Goal: Complete application form: Complete application form

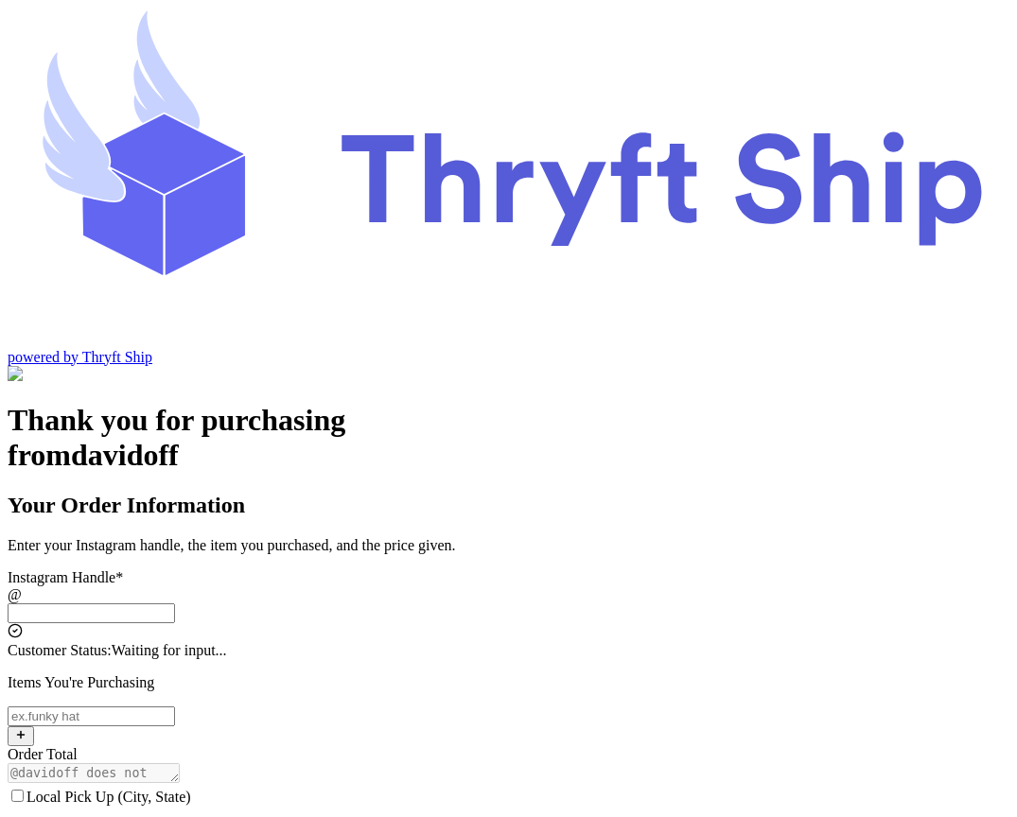
scroll to position [61, 0]
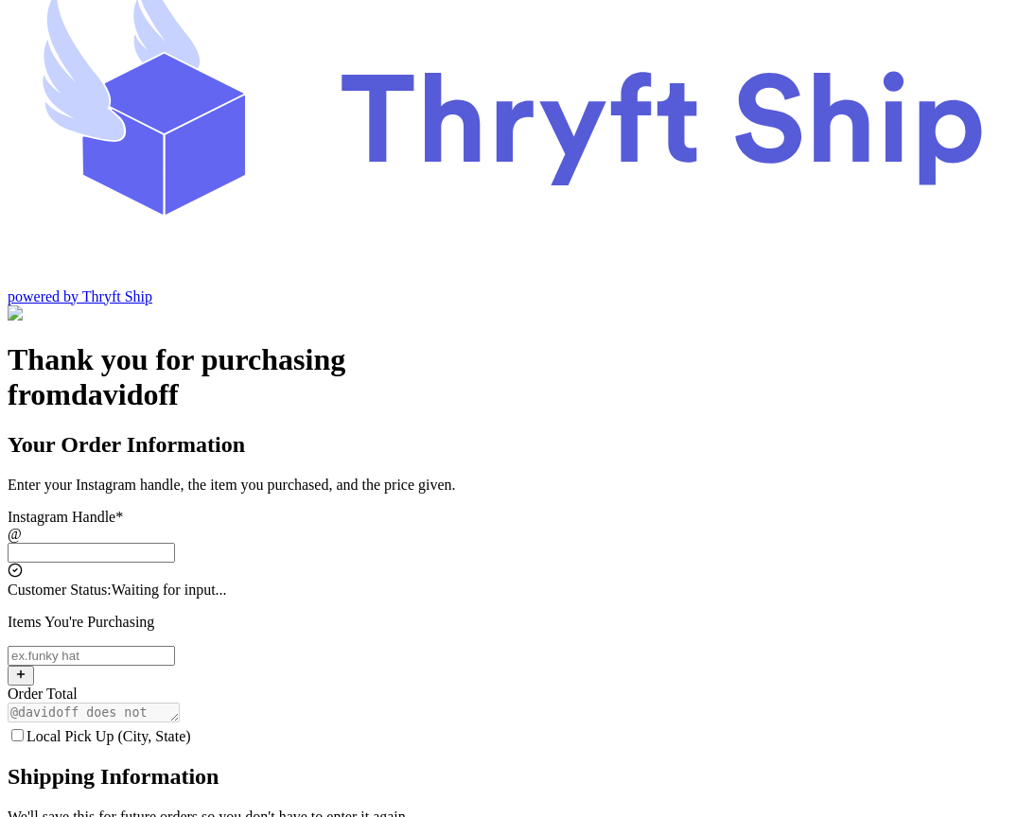
click at [175, 543] on input "Local Pick Up (City, State)" at bounding box center [91, 553] width 167 height 20
type input "customer"
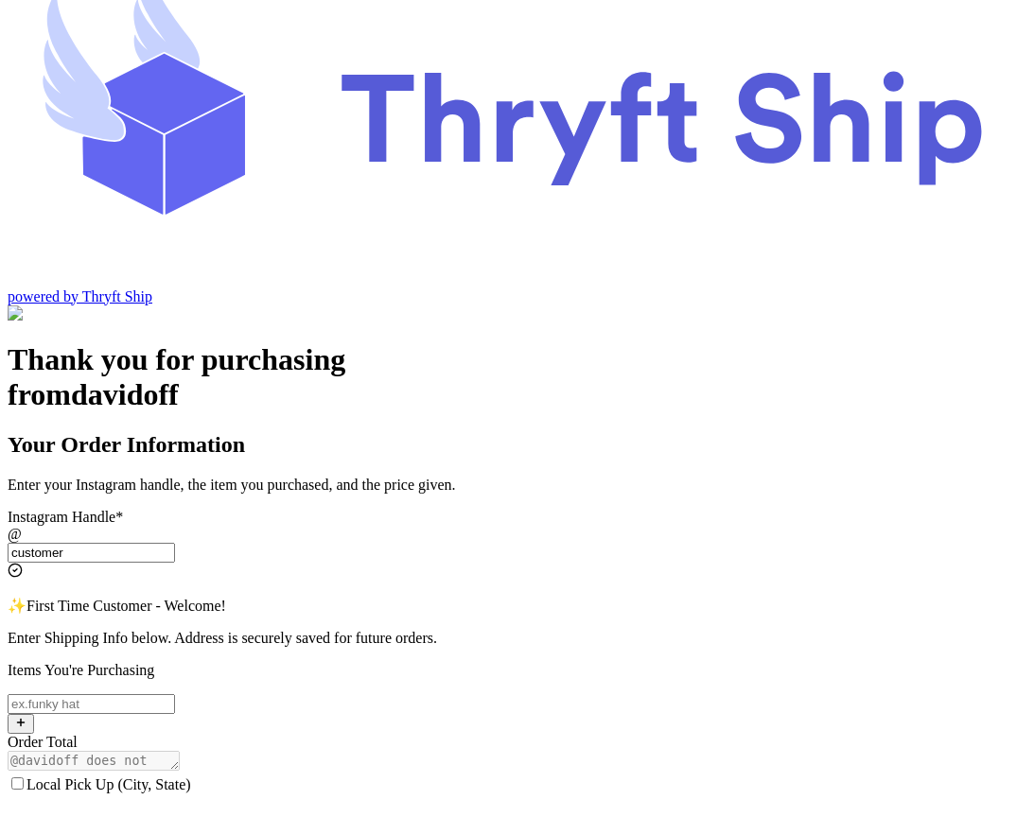
click at [175, 694] on input "Local Pick Up (City, State)" at bounding box center [91, 704] width 167 height 20
type input "item 1"
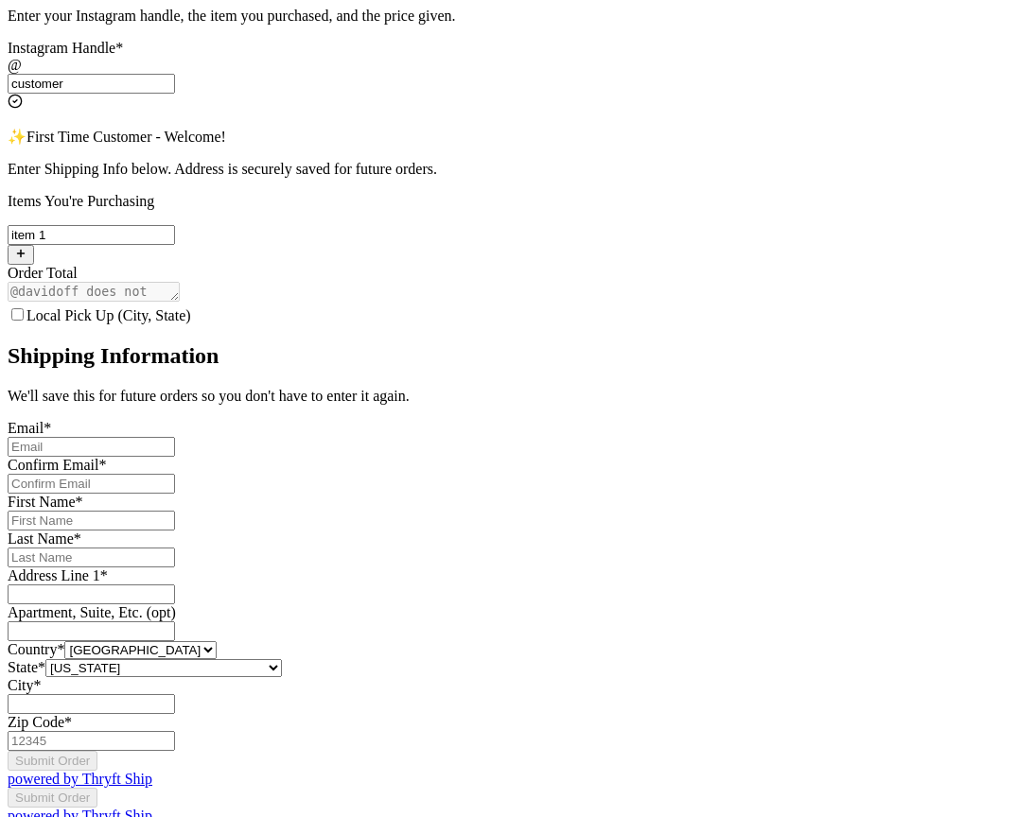
scroll to position [534, 0]
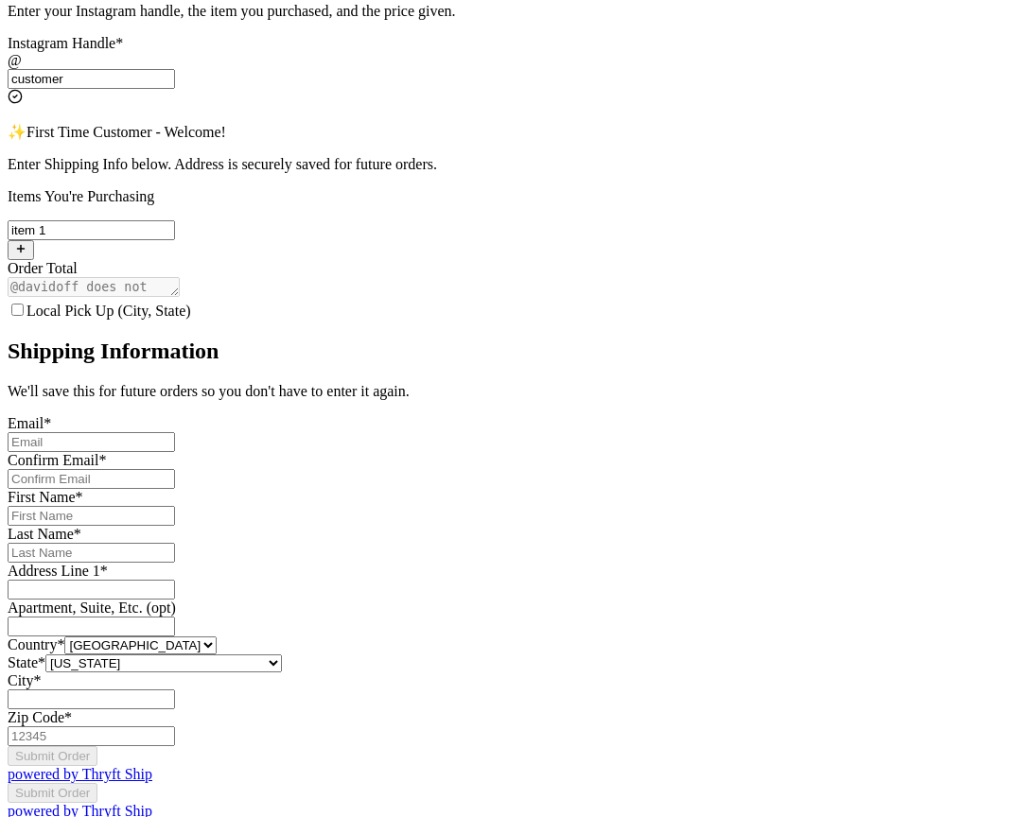
click at [24, 304] on input "Local Pick Up (City, State)" at bounding box center [17, 310] width 12 height 12
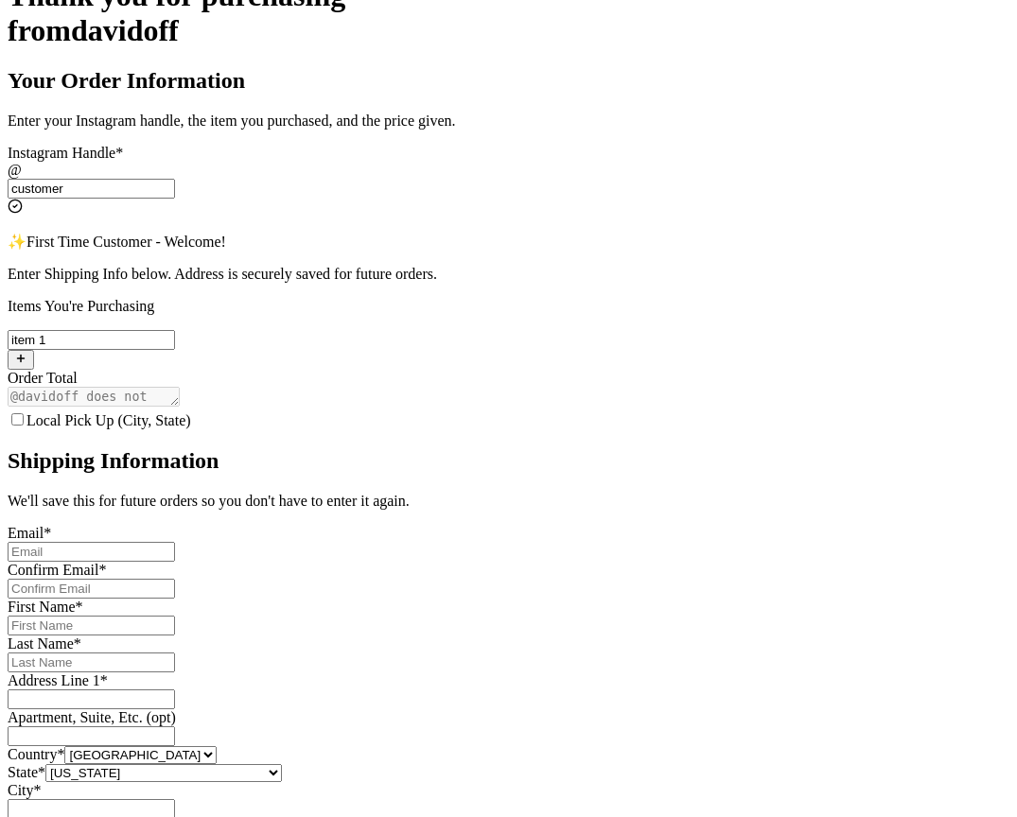
scroll to position [424, 0]
click at [24, 414] on input "Local Pick Up (City, State)" at bounding box center [17, 420] width 12 height 12
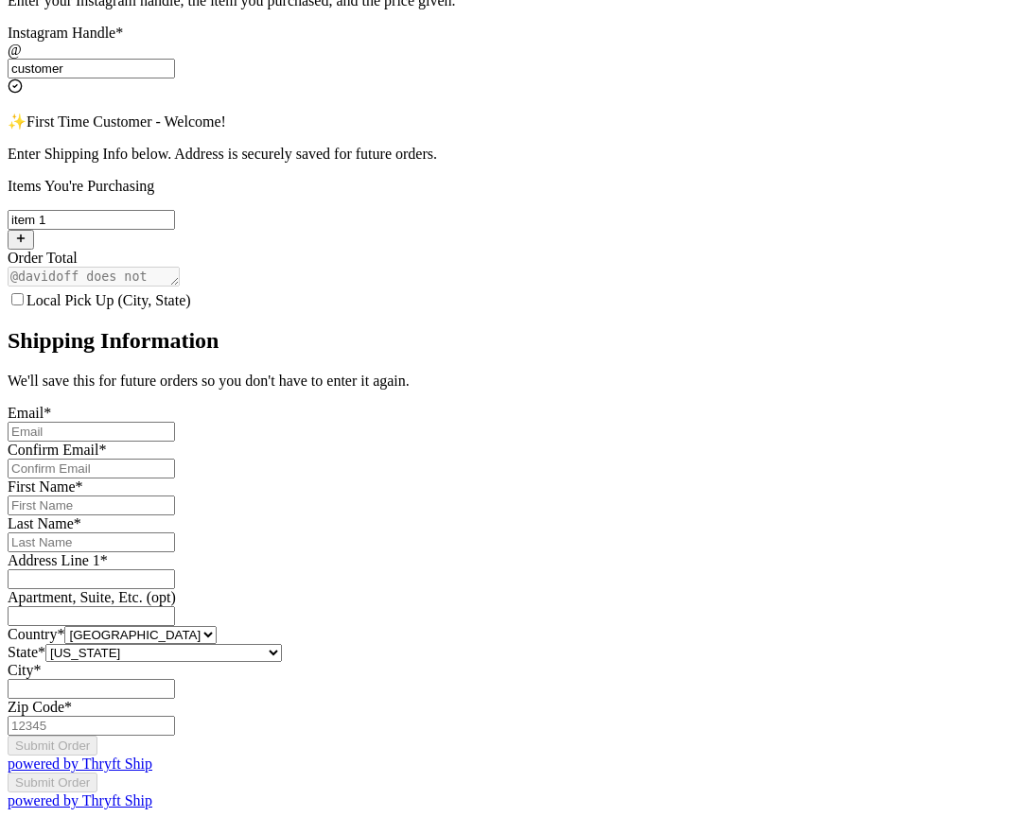
scroll to position [591, 0]
click at [24, 293] on input "Local Pick Up (City, State)" at bounding box center [17, 299] width 12 height 12
checkbox input "true"
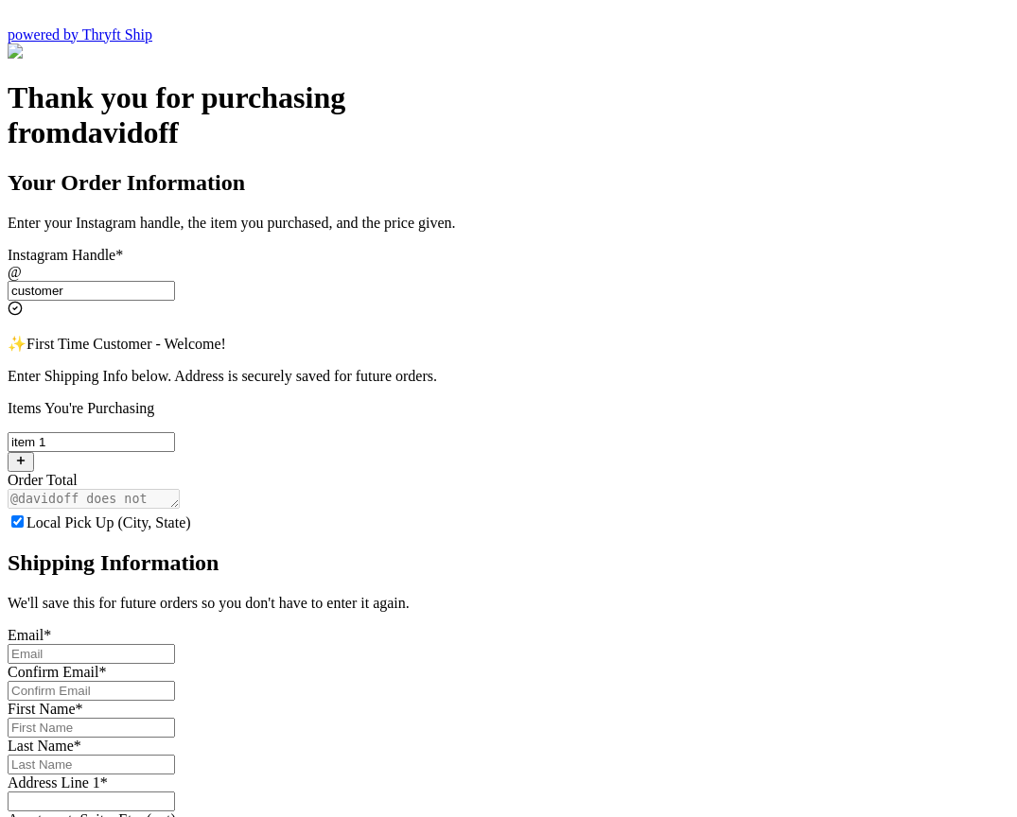
scroll to position [291, 0]
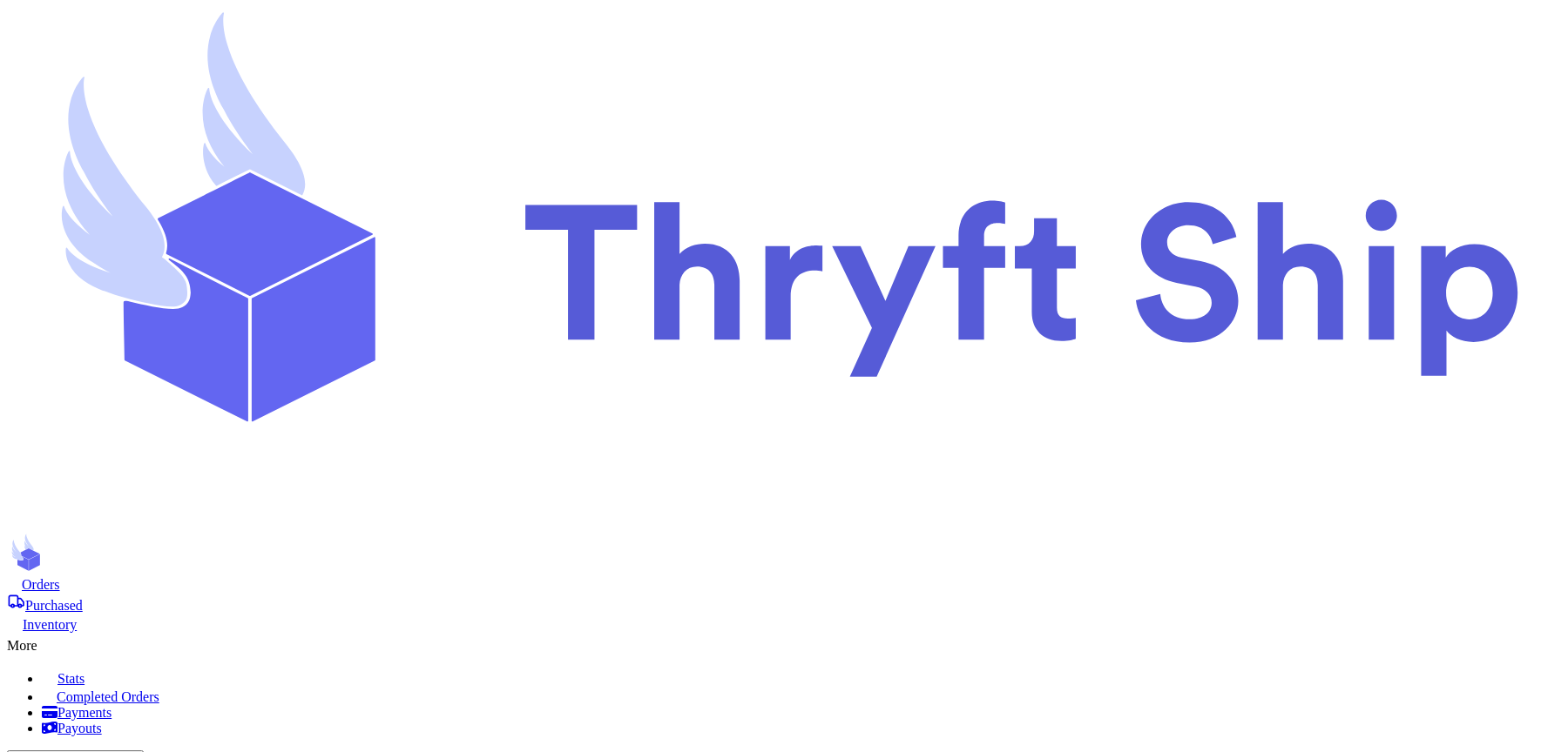
scroll to position [570, 0]
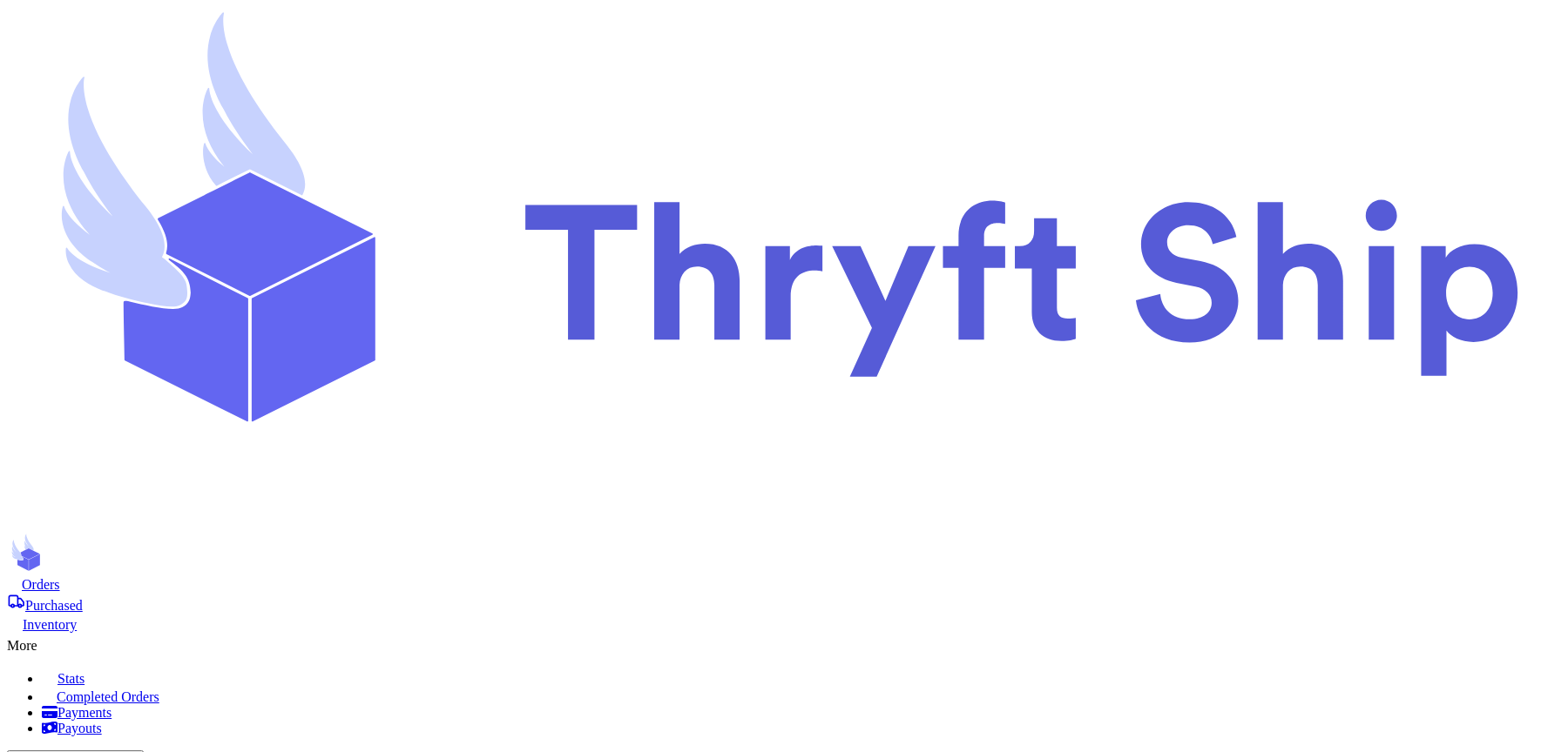
checkbox input "false"
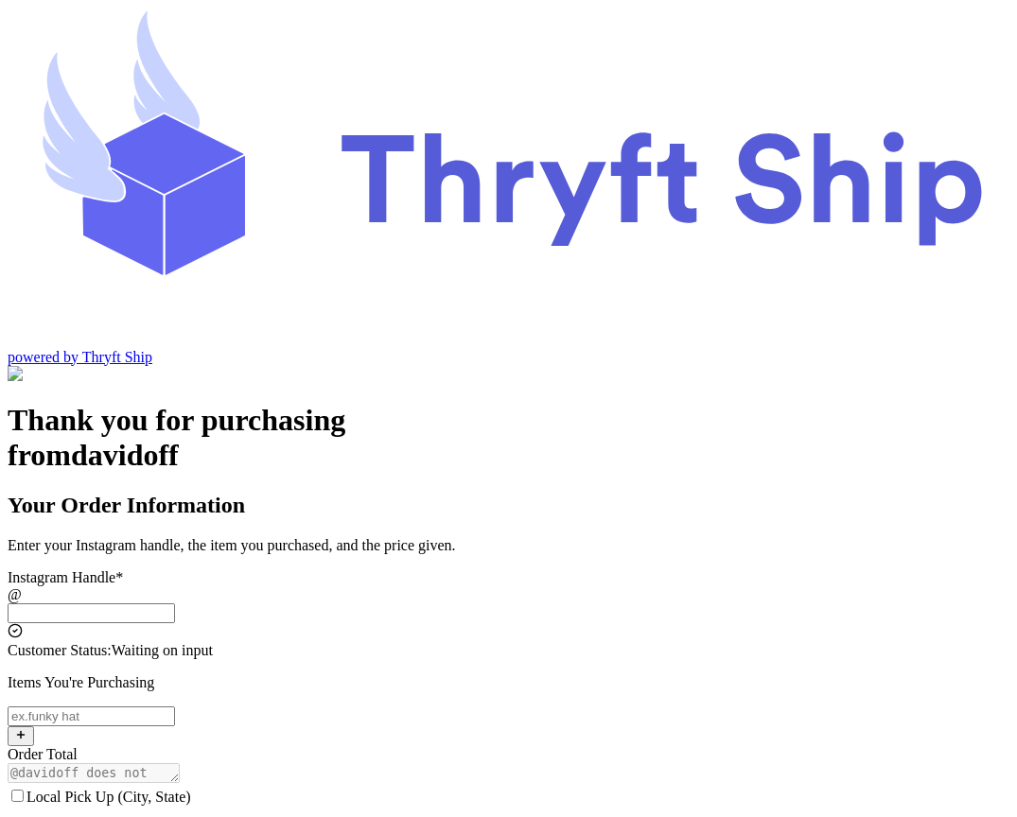
click at [175, 603] on input "Local Pick Up (City, State)" at bounding box center [91, 613] width 167 height 20
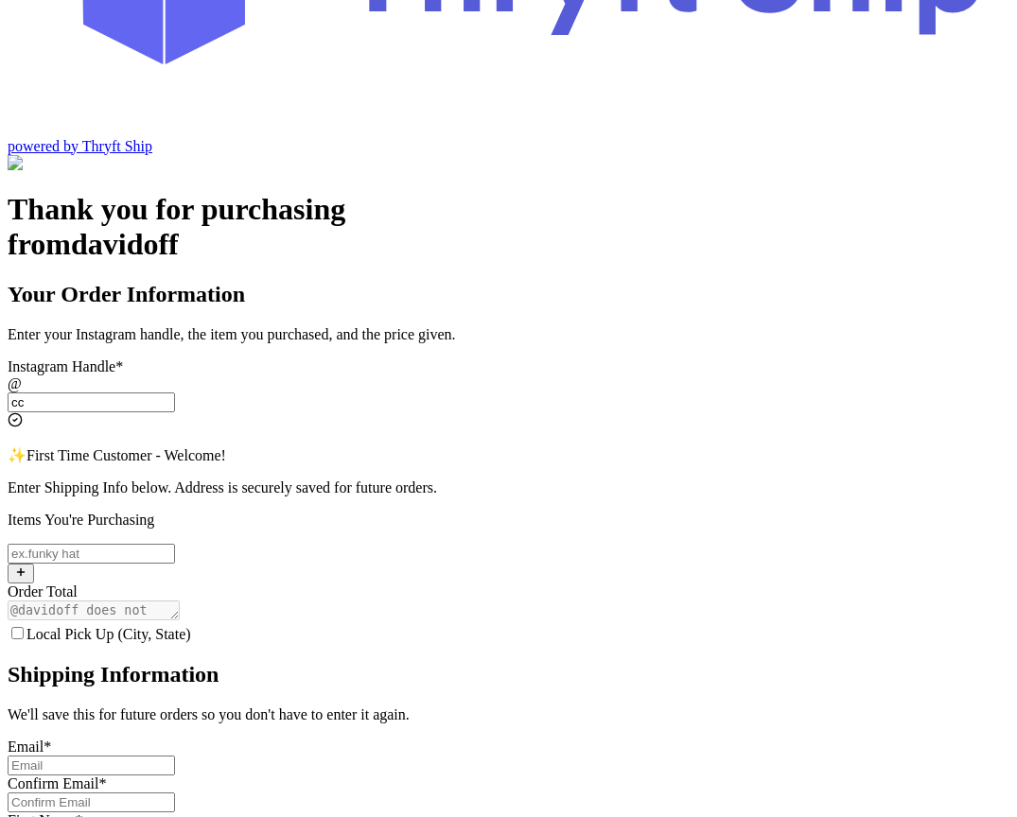
scroll to position [218, 0]
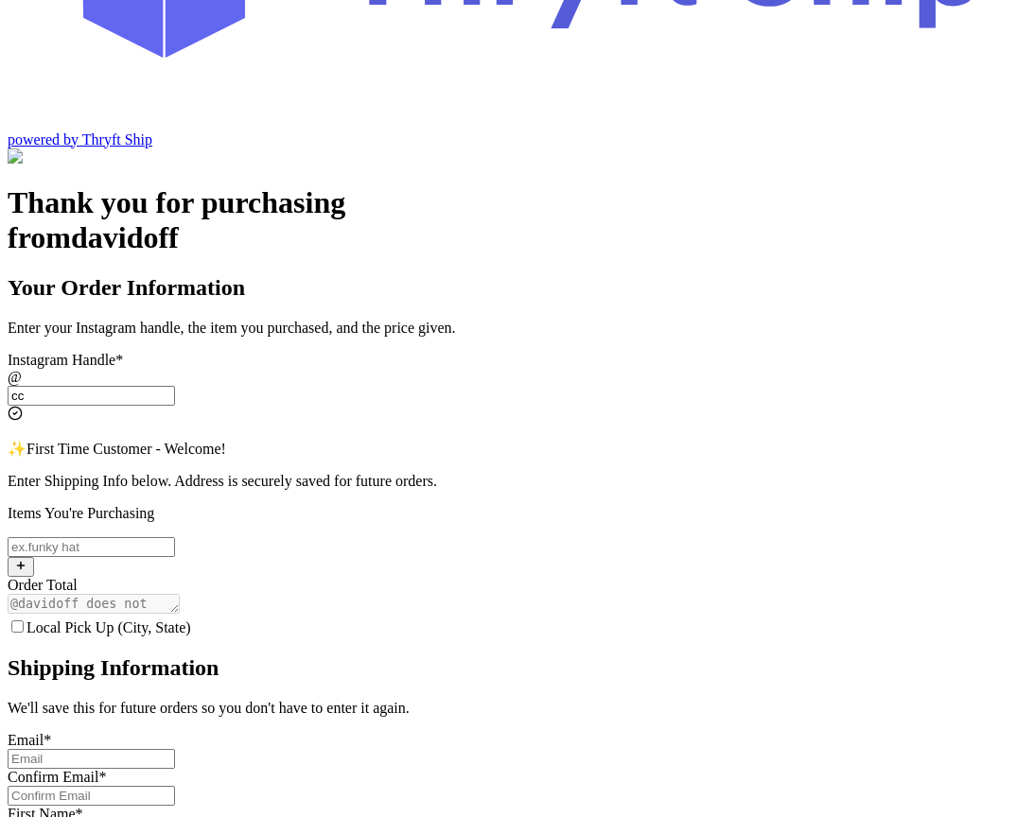
type input "cc"
click at [24, 620] on input "Local Pick Up (City, State)" at bounding box center [17, 626] width 12 height 12
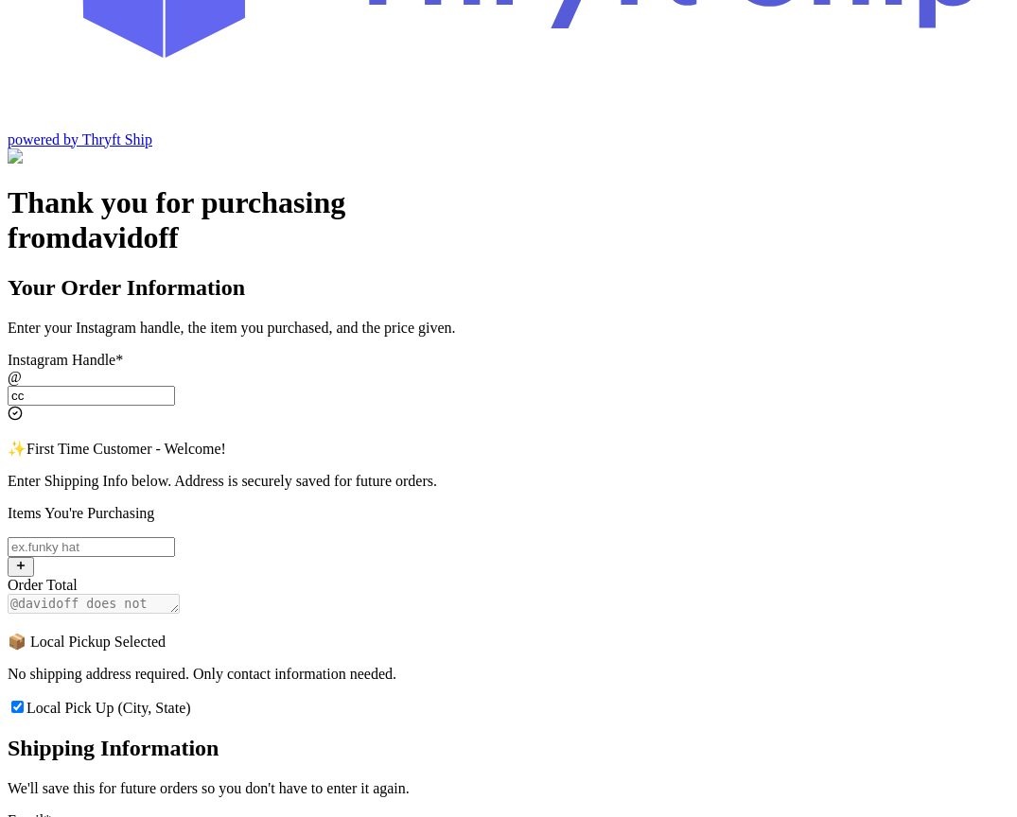
scroll to position [180, 0]
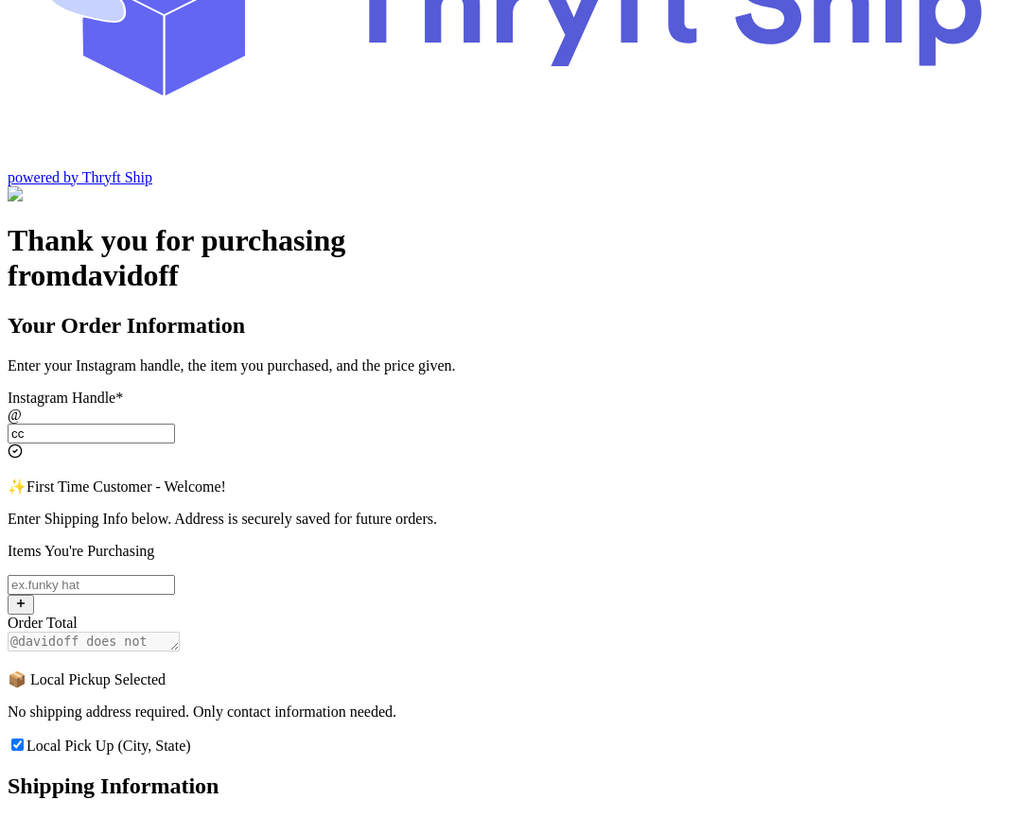
click at [24, 739] on input "Local Pick Up (City, State)" at bounding box center [17, 745] width 12 height 12
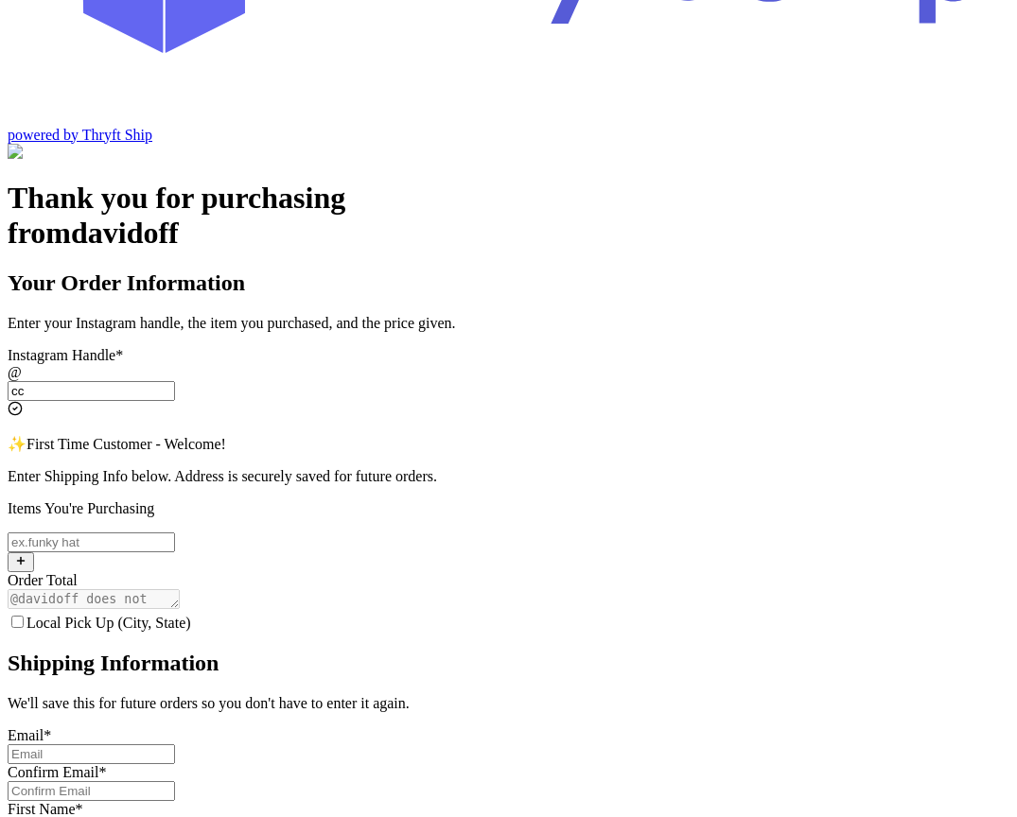
click at [24, 616] on input "Local Pick Up (City, State)" at bounding box center [17, 622] width 12 height 12
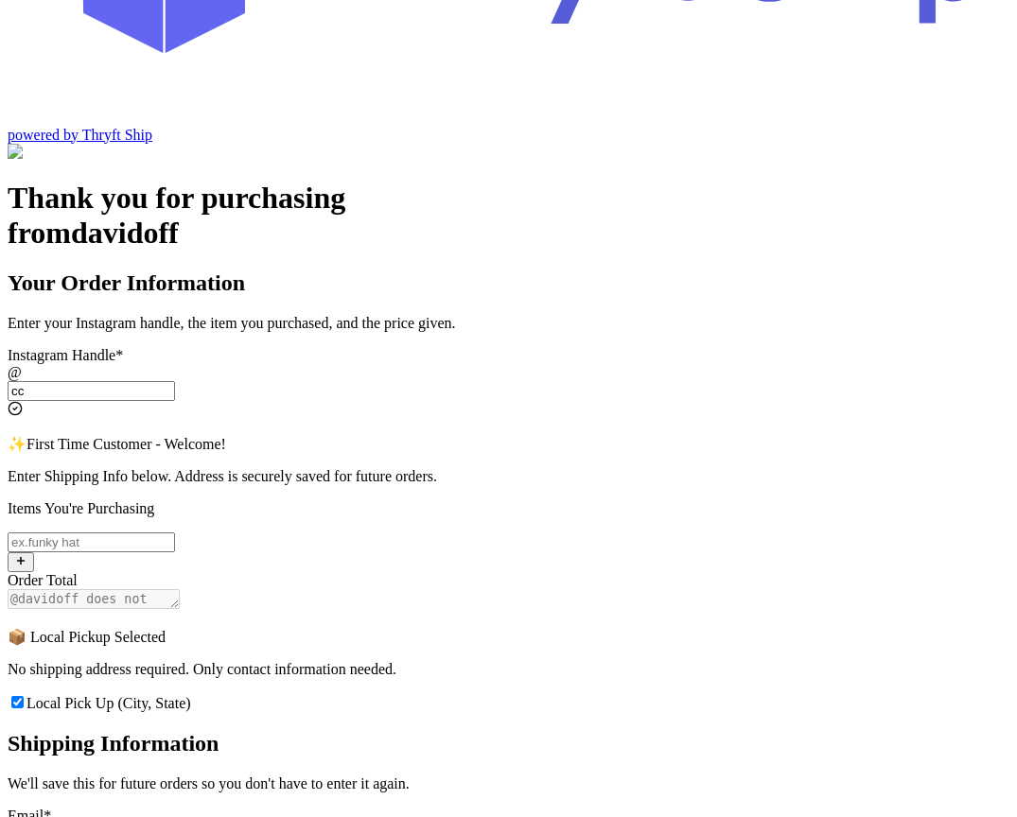
click at [24, 696] on input "Local Pick Up (City, State)" at bounding box center [17, 702] width 12 height 12
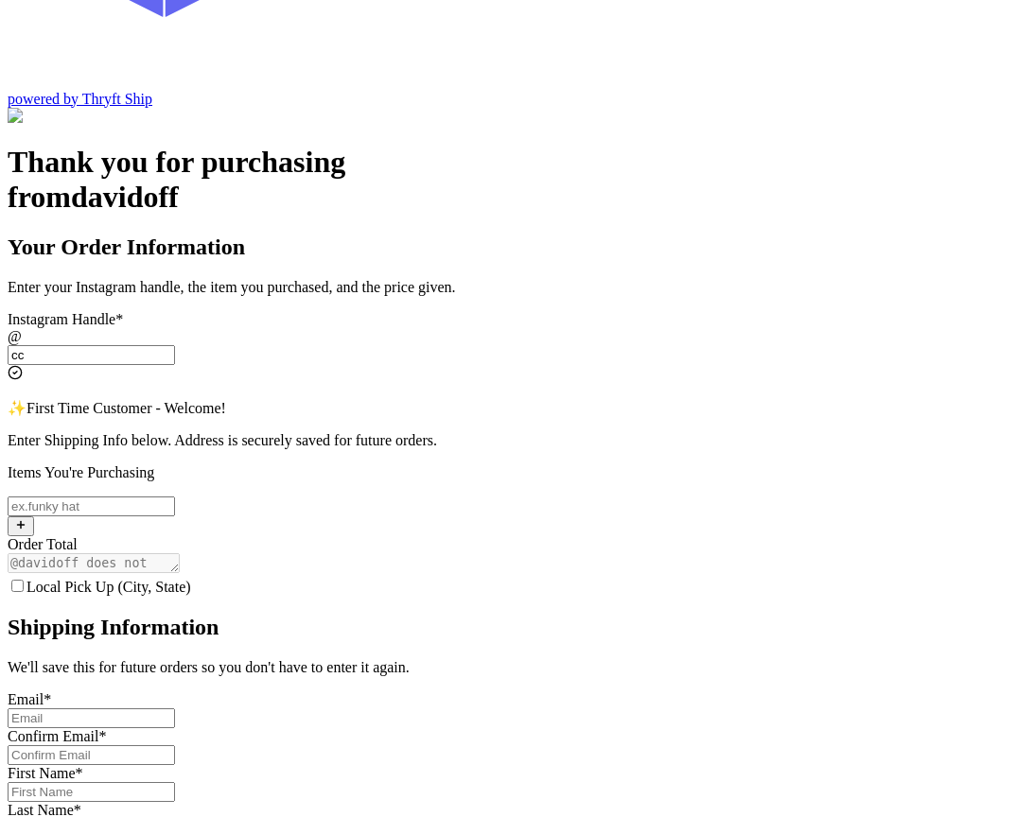
scroll to position [229, 0]
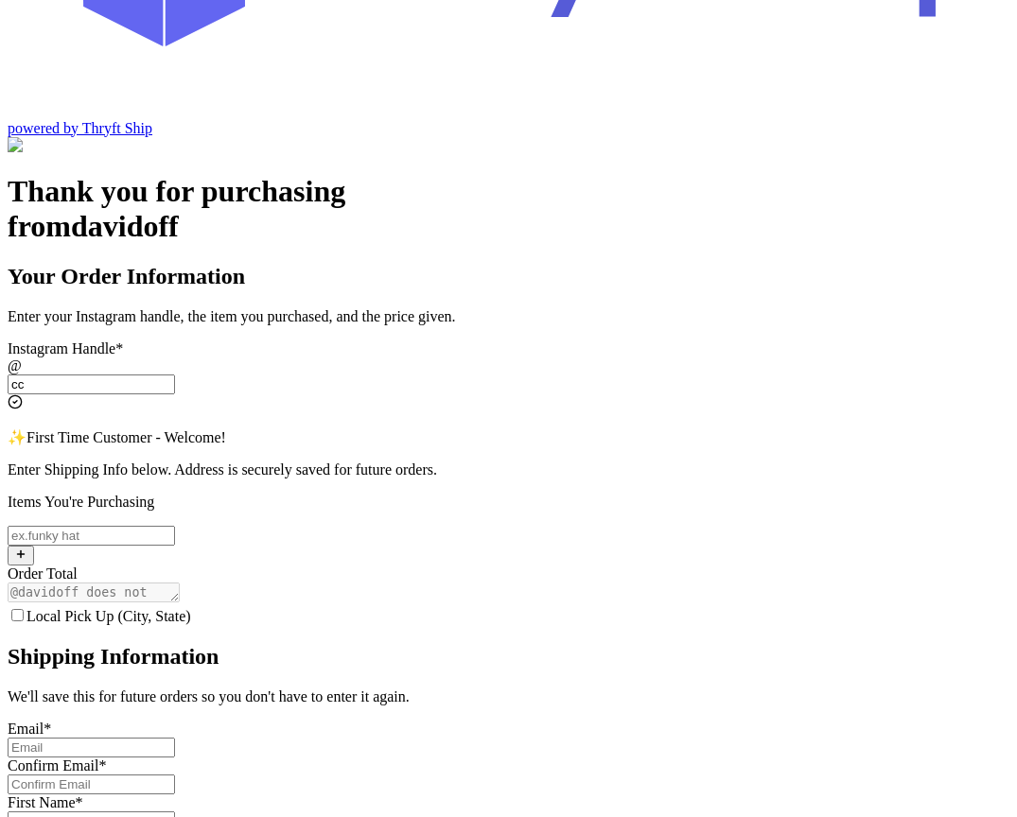
click at [24, 609] on input "Local Pick Up (City, State)" at bounding box center [17, 615] width 12 height 12
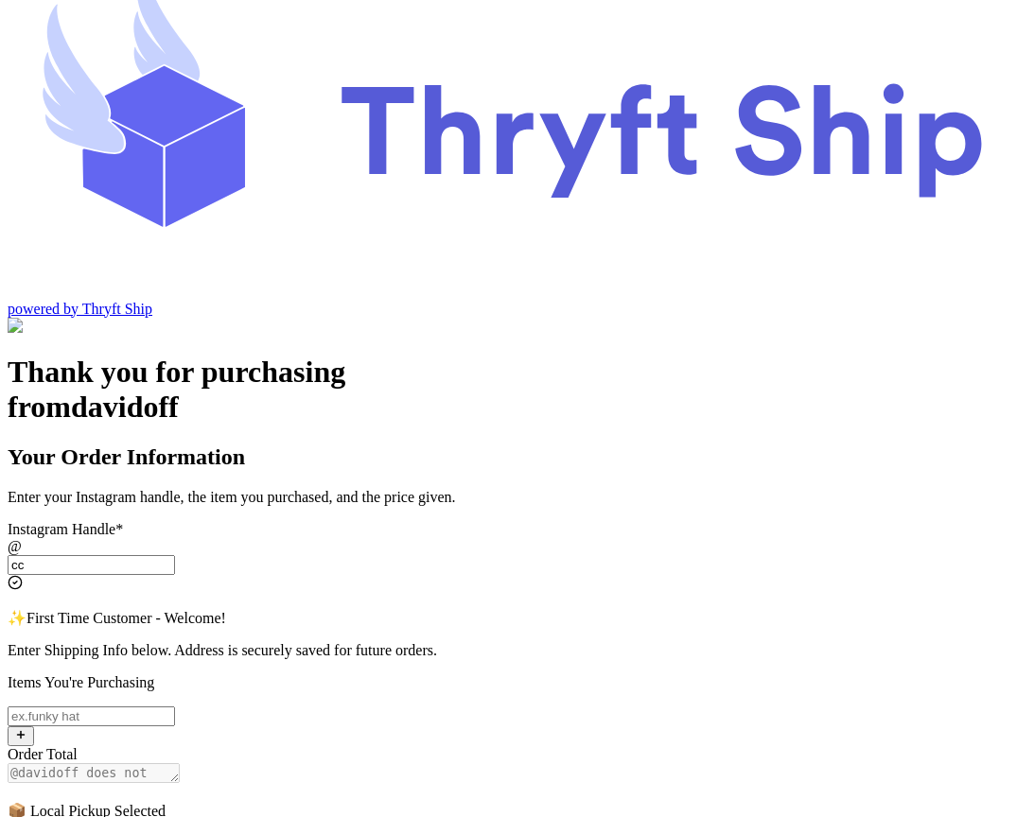
scroll to position [0, 0]
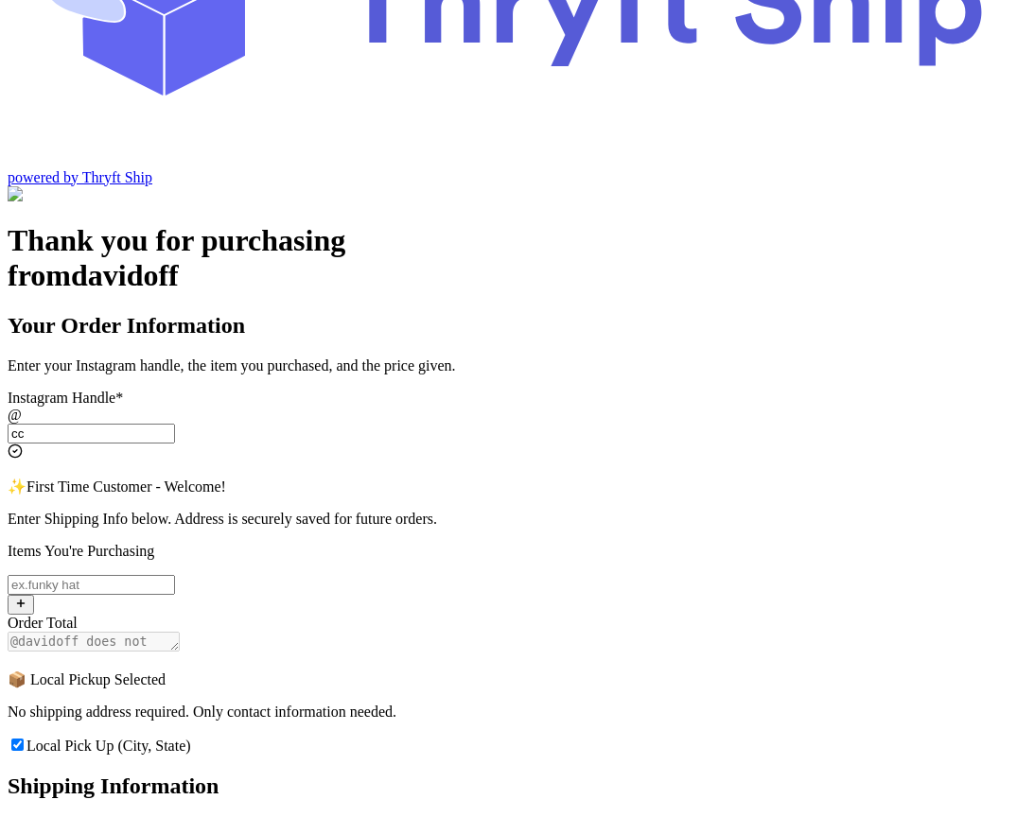
click at [24, 739] on input "Local Pick Up (City, State)" at bounding box center [17, 745] width 12 height 12
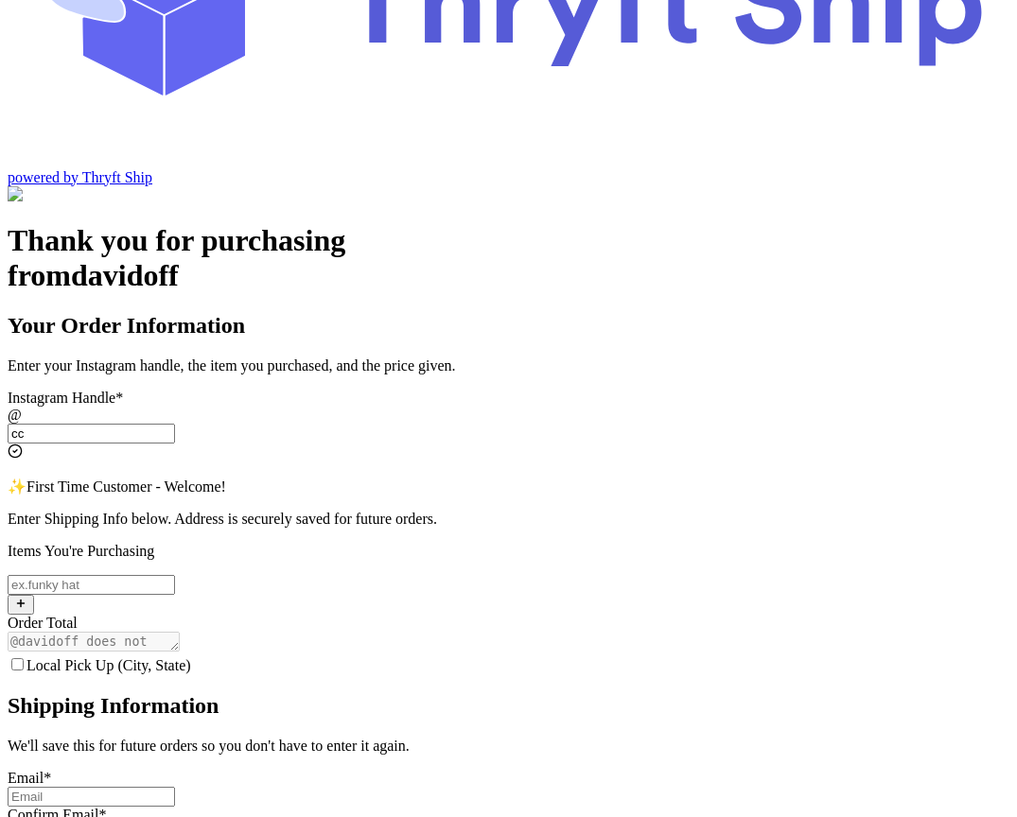
click at [24, 658] on input "Local Pick Up (City, State)" at bounding box center [17, 664] width 12 height 12
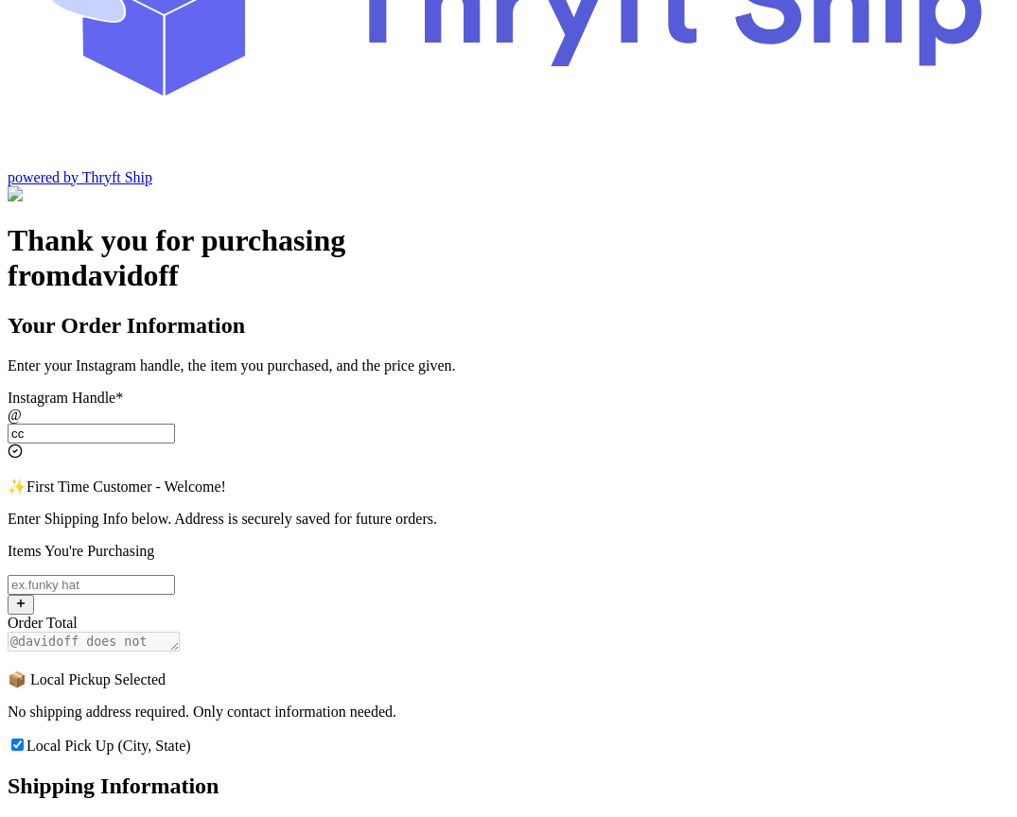
click at [191, 738] on label "Local Pick Up (City, State)" at bounding box center [100, 746] width 184 height 16
click at [24, 739] on input "Local Pick Up (City, State)" at bounding box center [17, 745] width 12 height 12
checkbox input "false"
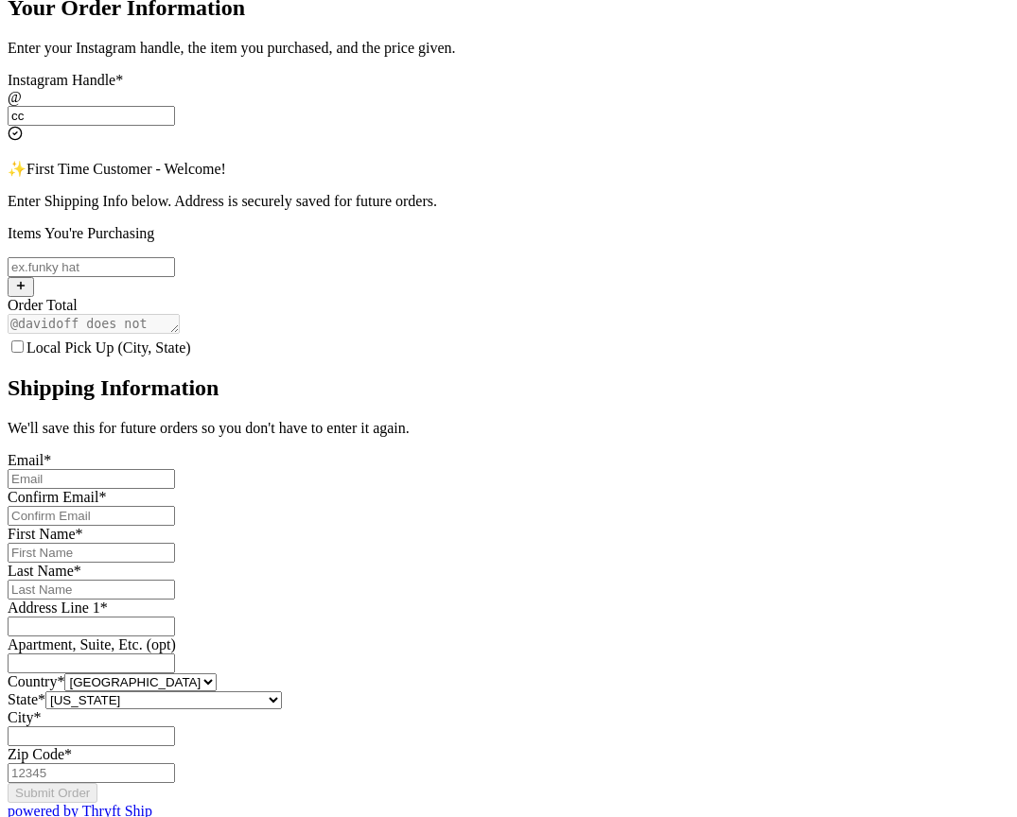
scroll to position [378, 0]
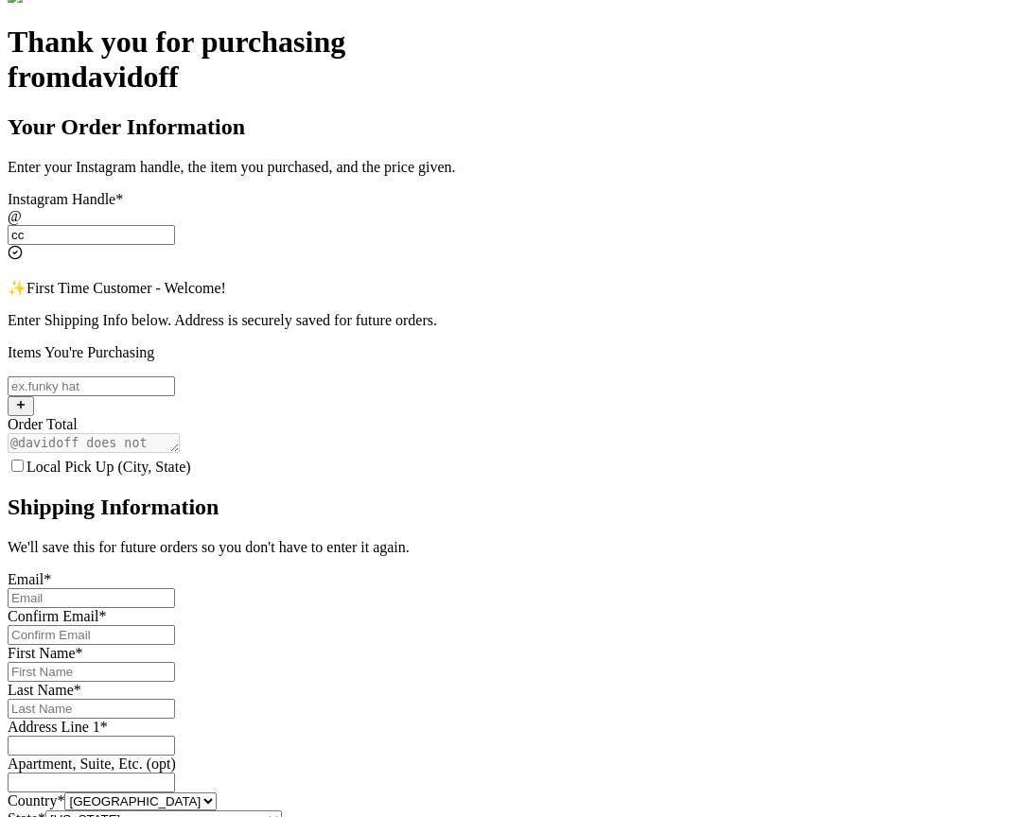
click at [24, 460] on input "Local Pick Up (City, State)" at bounding box center [17, 466] width 12 height 12
checkbox input "true"
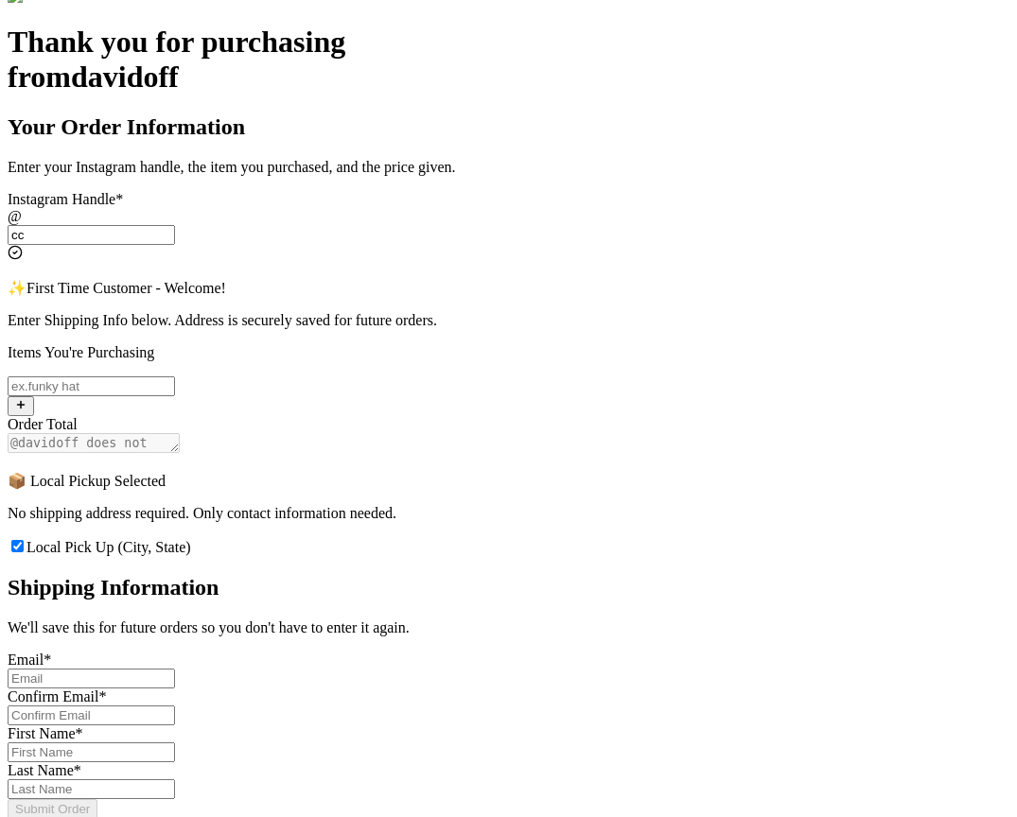
scroll to position [572, 0]
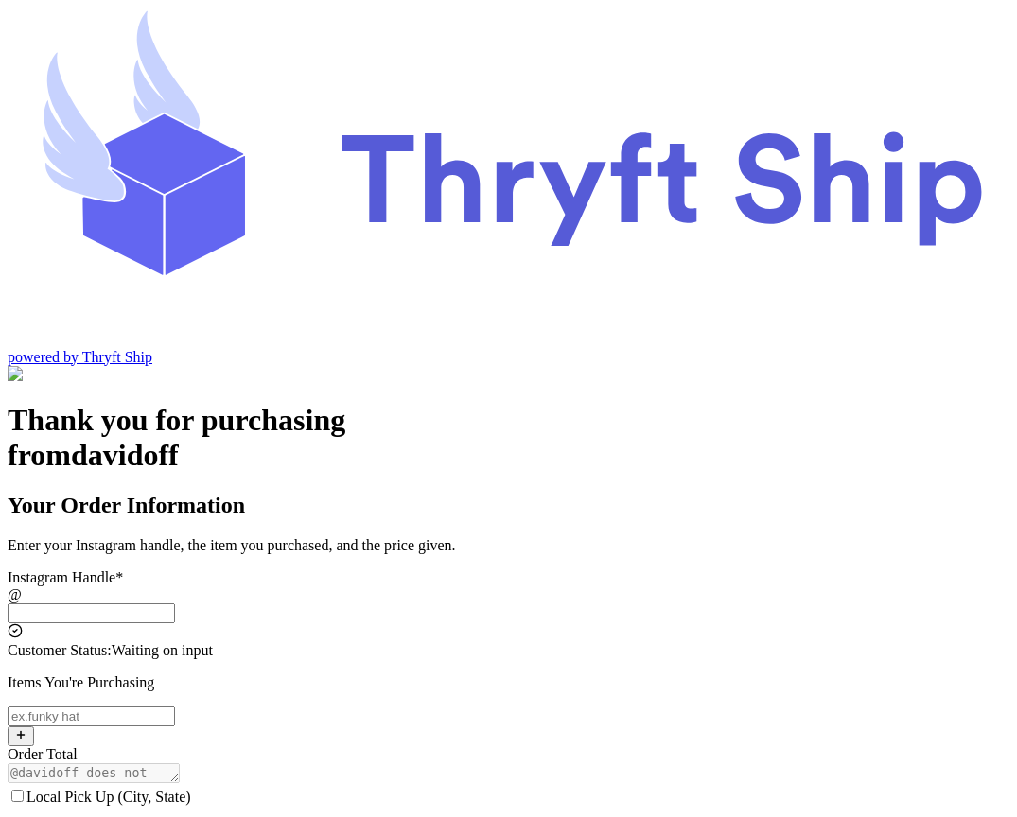
scroll to position [68, 0]
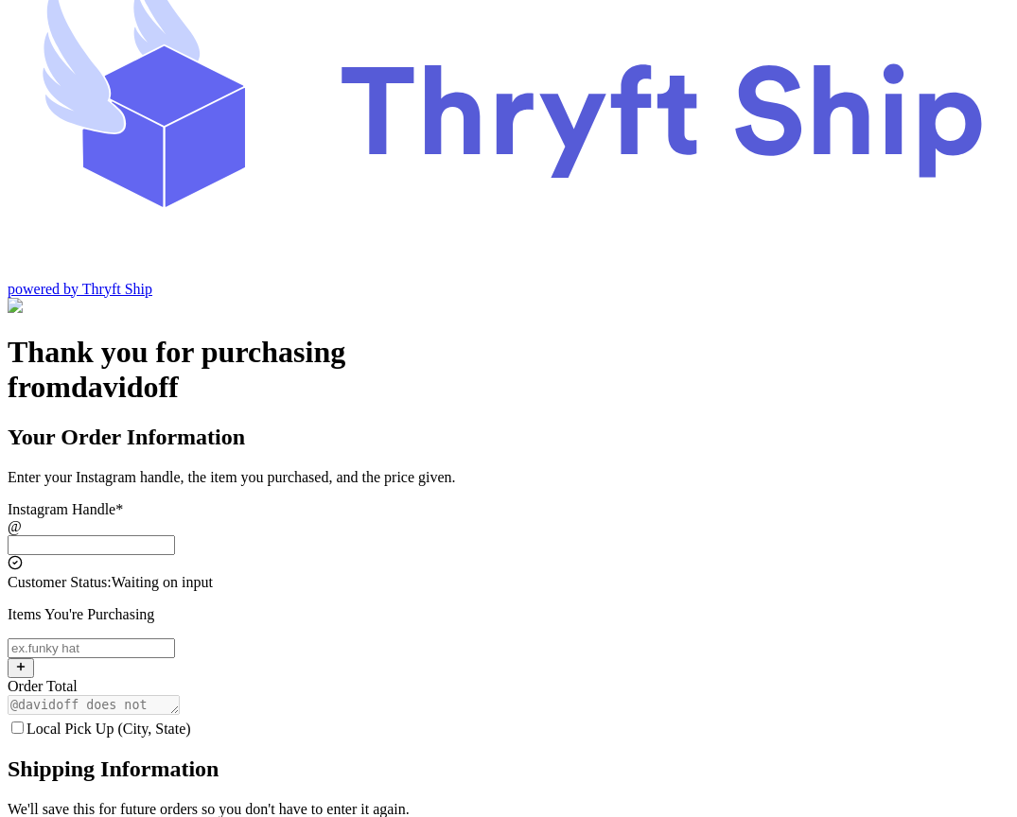
click at [24, 722] on input "Local Pick Up (City, State)" at bounding box center [17, 728] width 12 height 12
checkbox input "true"
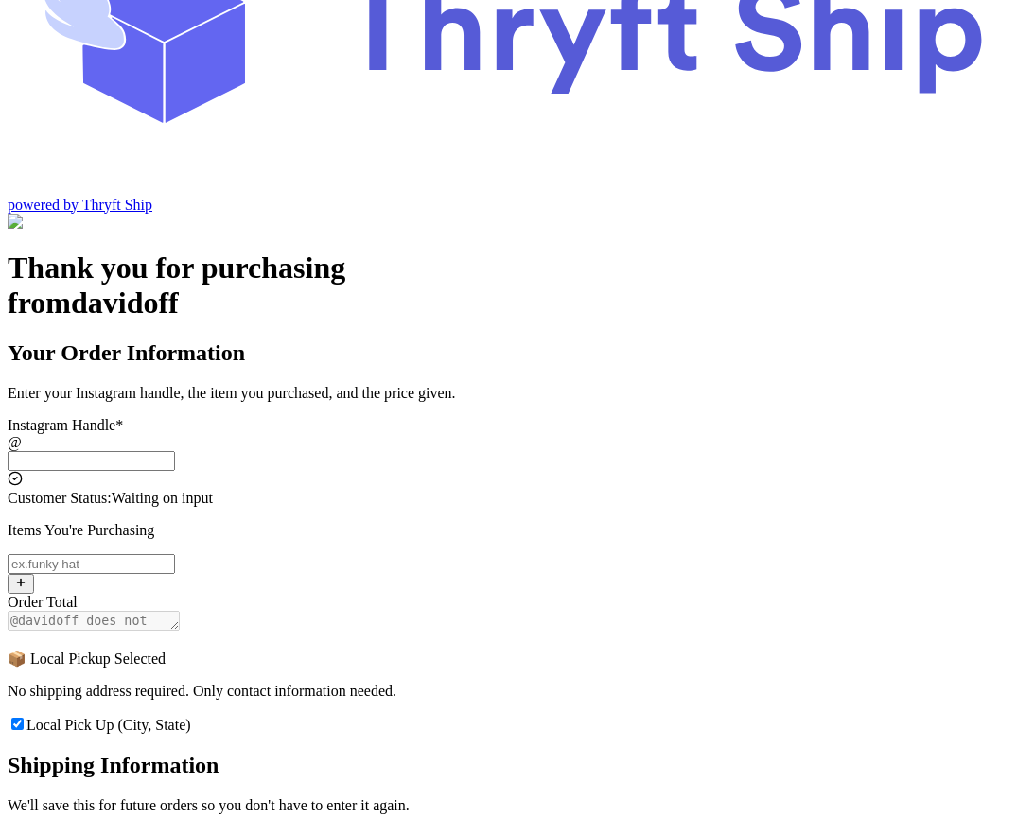
scroll to position [0, 0]
click at [191, 717] on span "Local Pick Up (City, State)" at bounding box center [108, 725] width 165 height 16
click at [24, 718] on input "Local Pick Up (City, State)" at bounding box center [17, 724] width 12 height 12
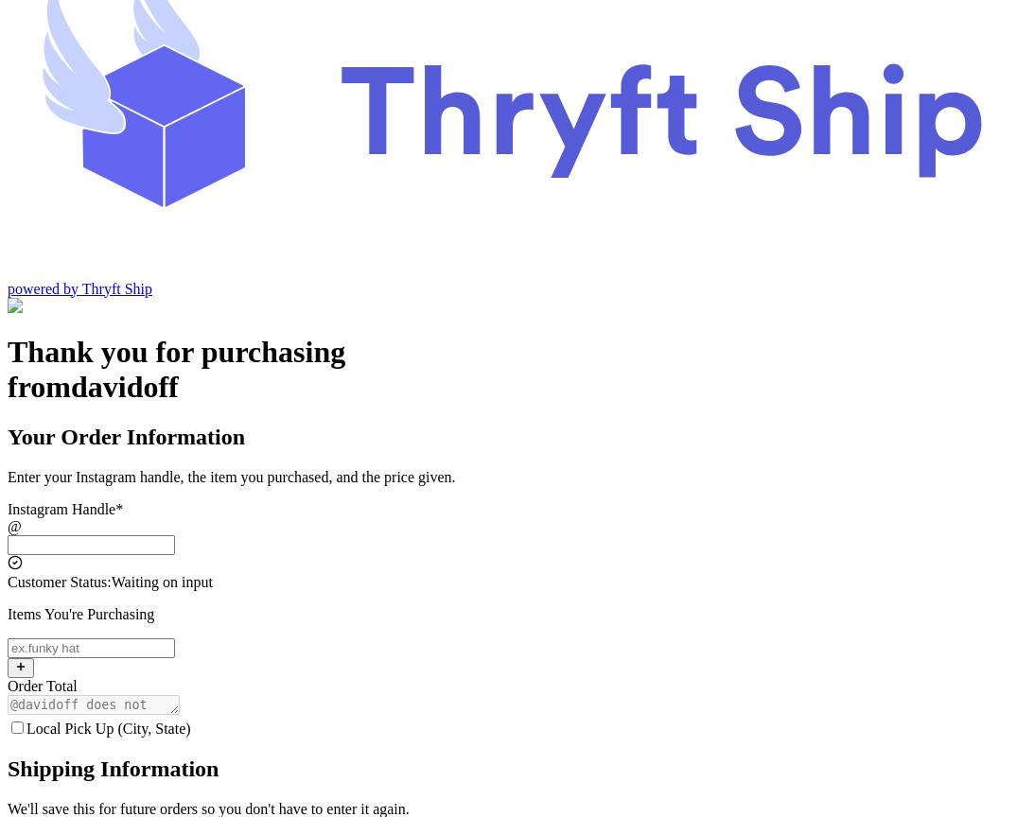
click at [191, 721] on span "Local Pick Up (City, State)" at bounding box center [108, 729] width 165 height 16
click at [24, 722] on input "Local Pick Up (City, State)" at bounding box center [17, 728] width 12 height 12
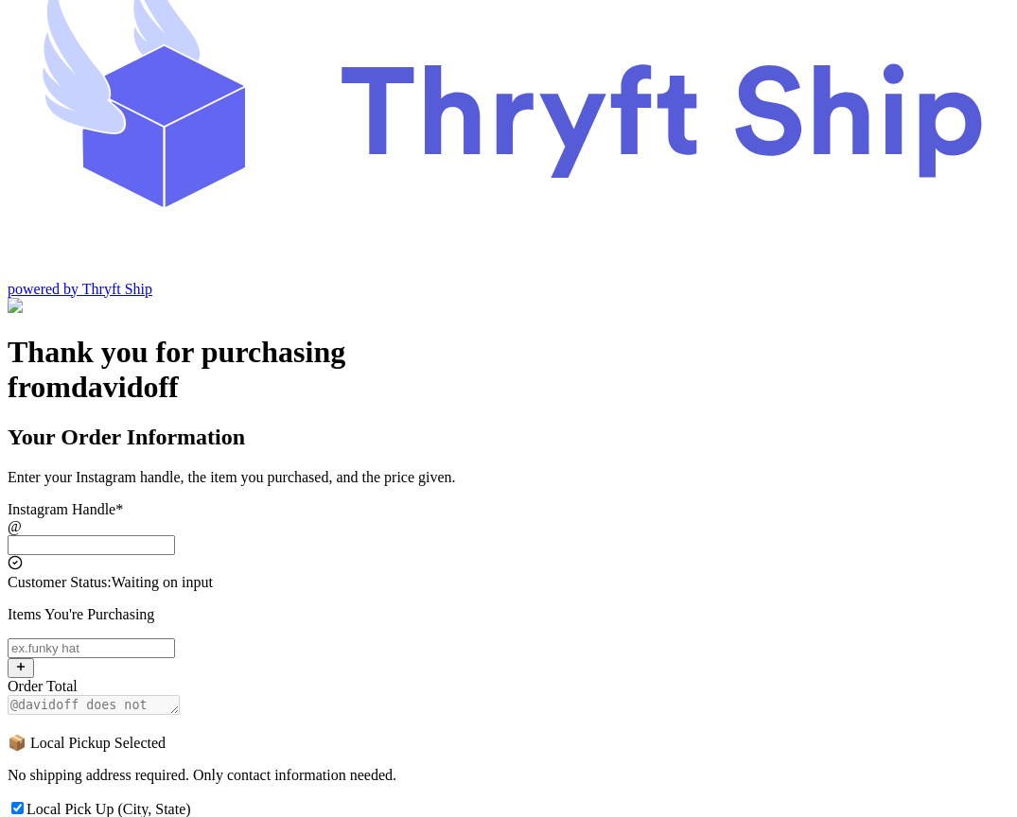
scroll to position [152, 0]
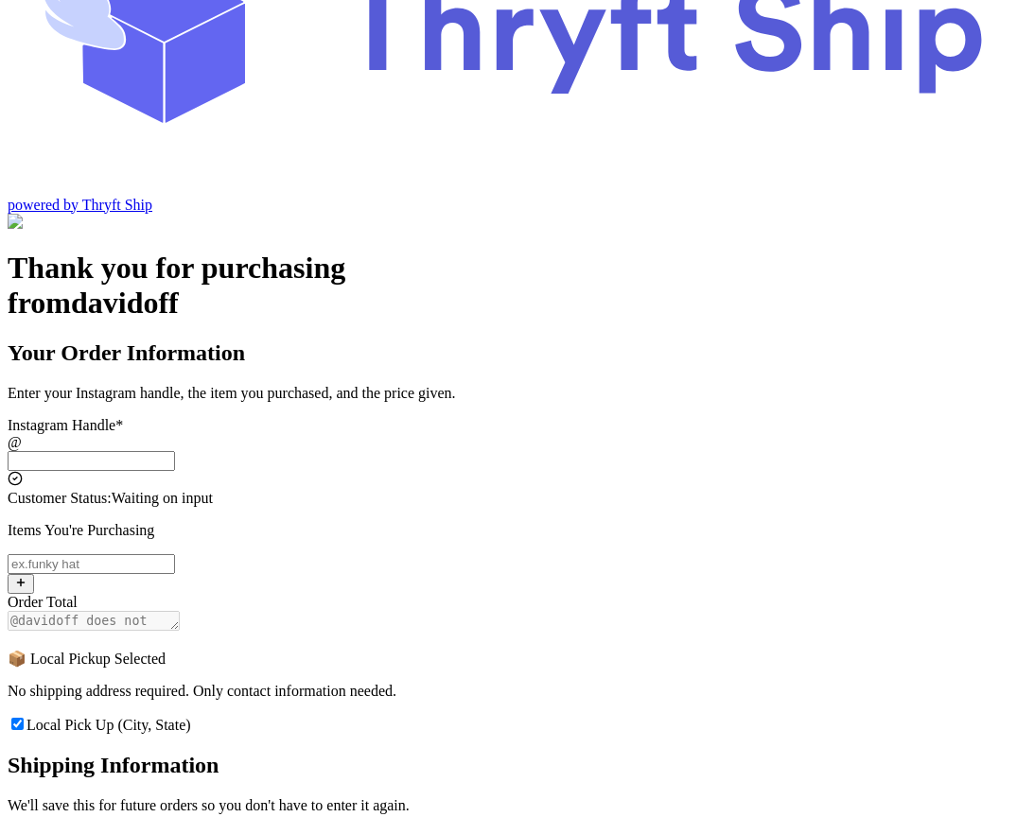
click at [24, 718] on input "Local Pick Up (City, State)" at bounding box center [17, 724] width 12 height 12
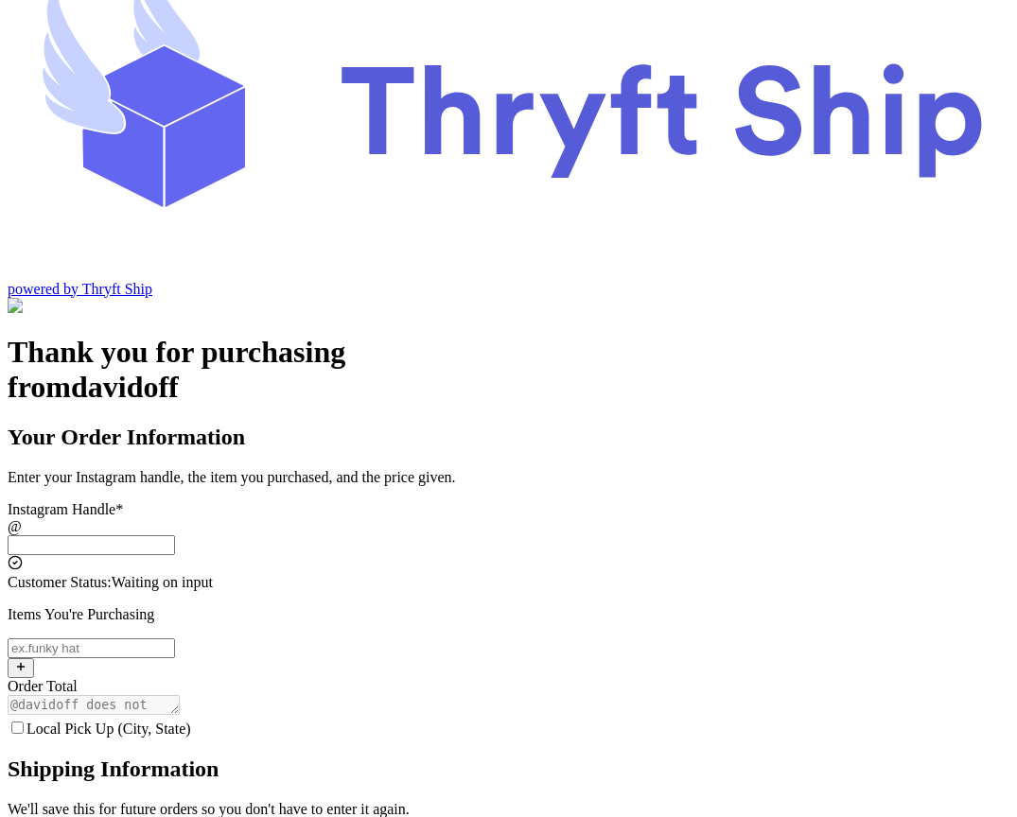
click at [24, 722] on input "Local Pick Up (City, State)" at bounding box center [17, 728] width 12 height 12
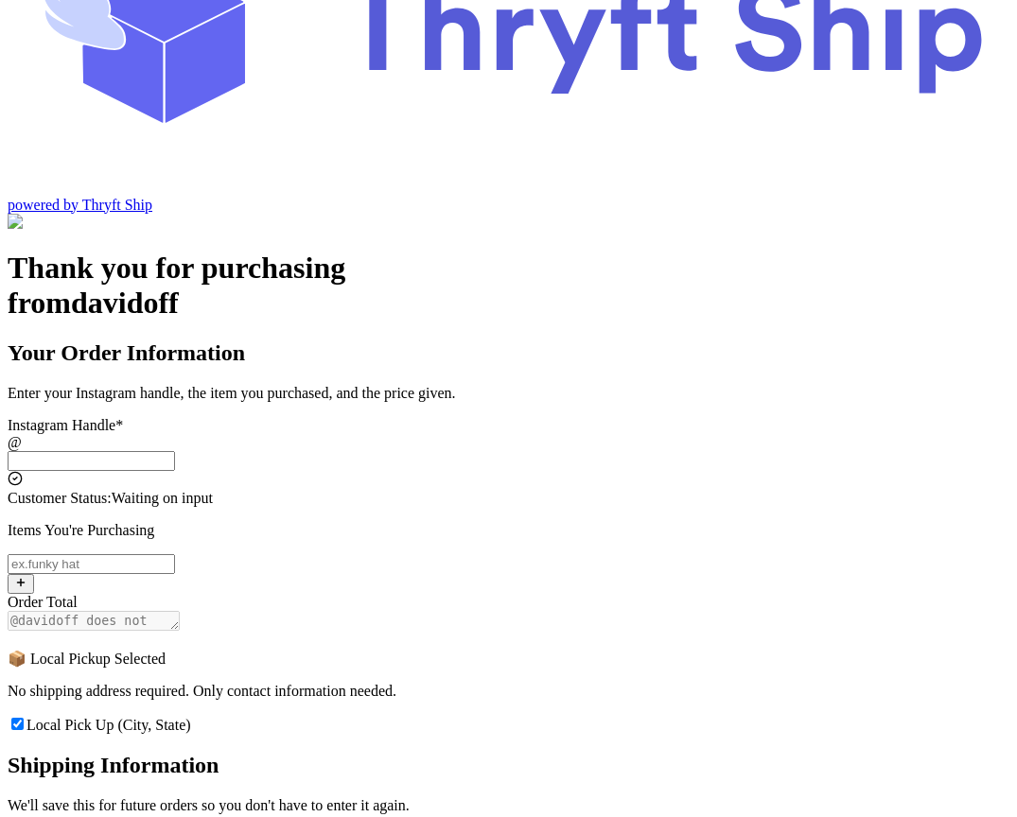
click at [24, 718] on input "Local Pick Up (City, State)" at bounding box center [17, 724] width 12 height 12
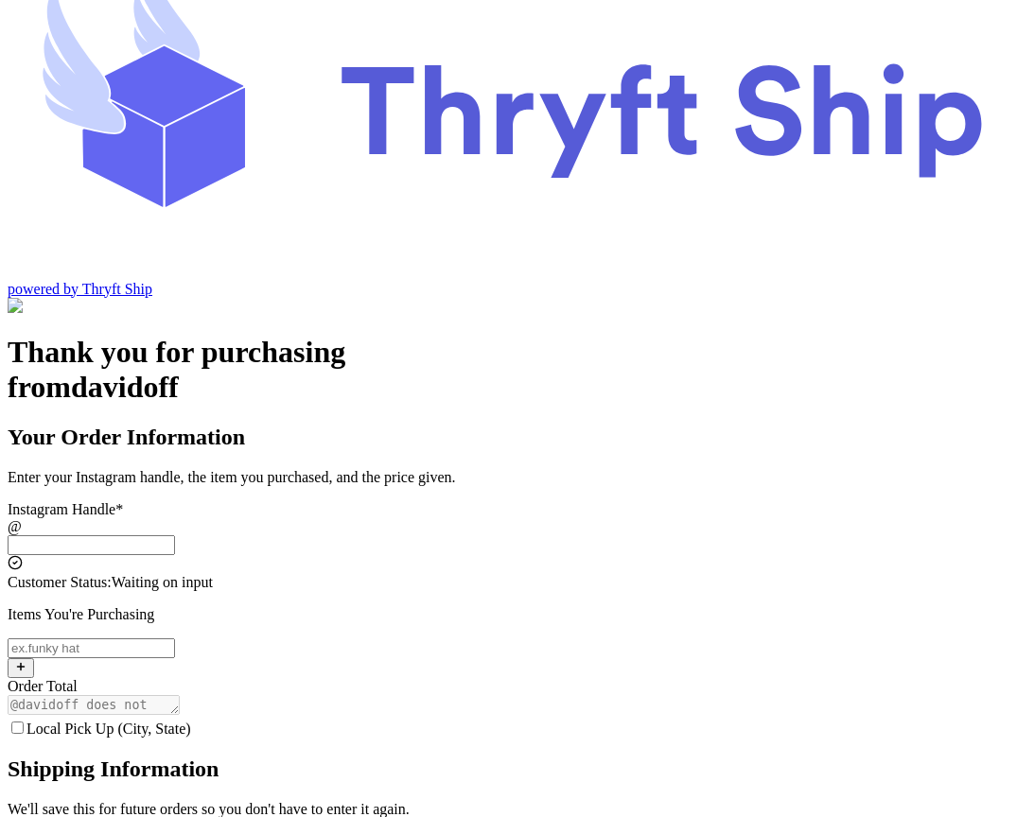
click at [24, 722] on input "Local Pick Up (City, State)" at bounding box center [17, 728] width 12 height 12
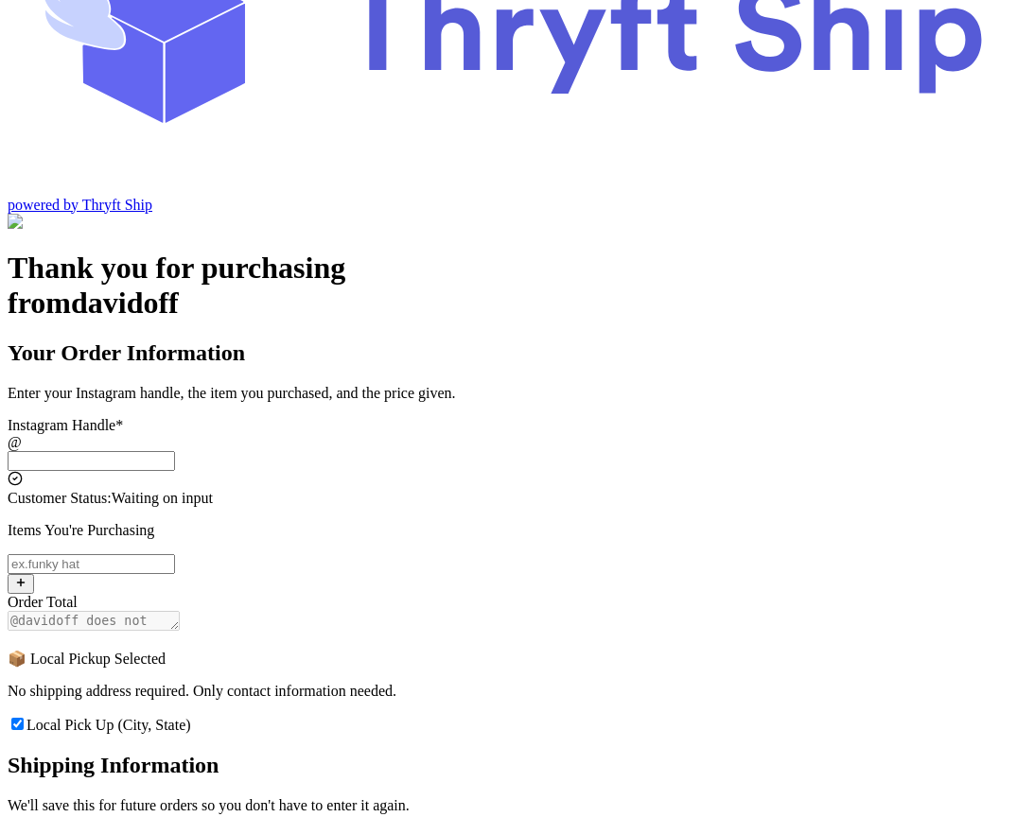
click at [24, 718] on input "Local Pick Up (City, State)" at bounding box center [17, 724] width 12 height 12
checkbox input "false"
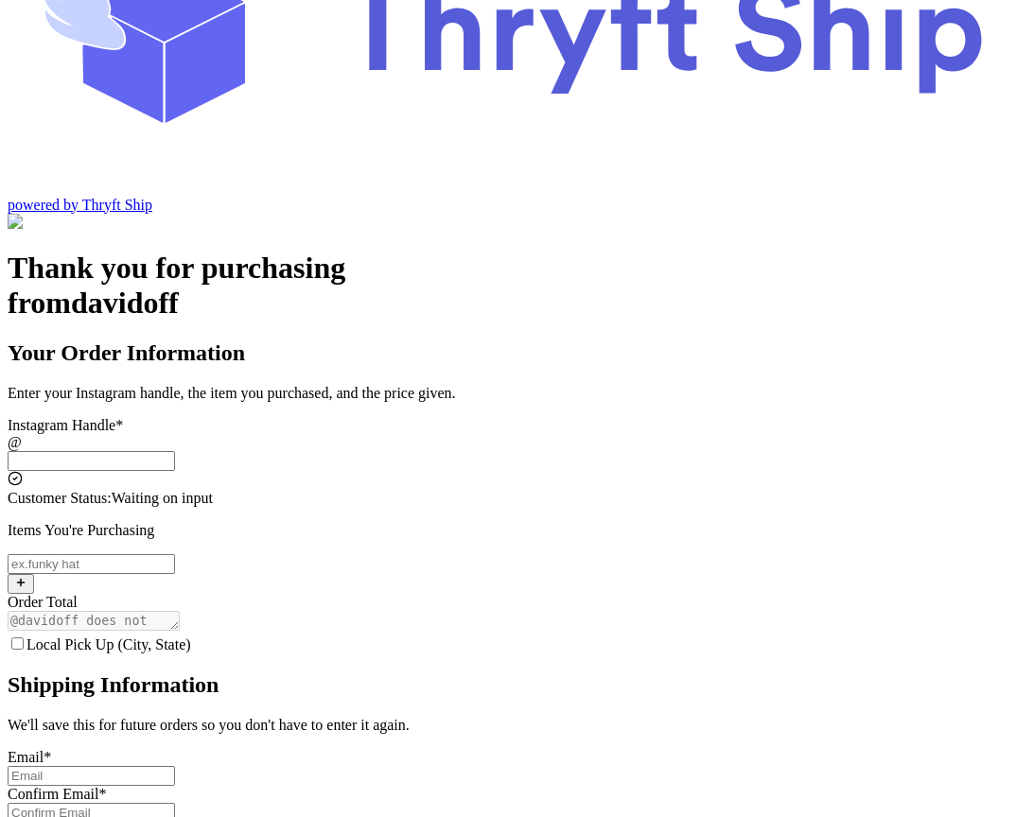
scroll to position [68, 0]
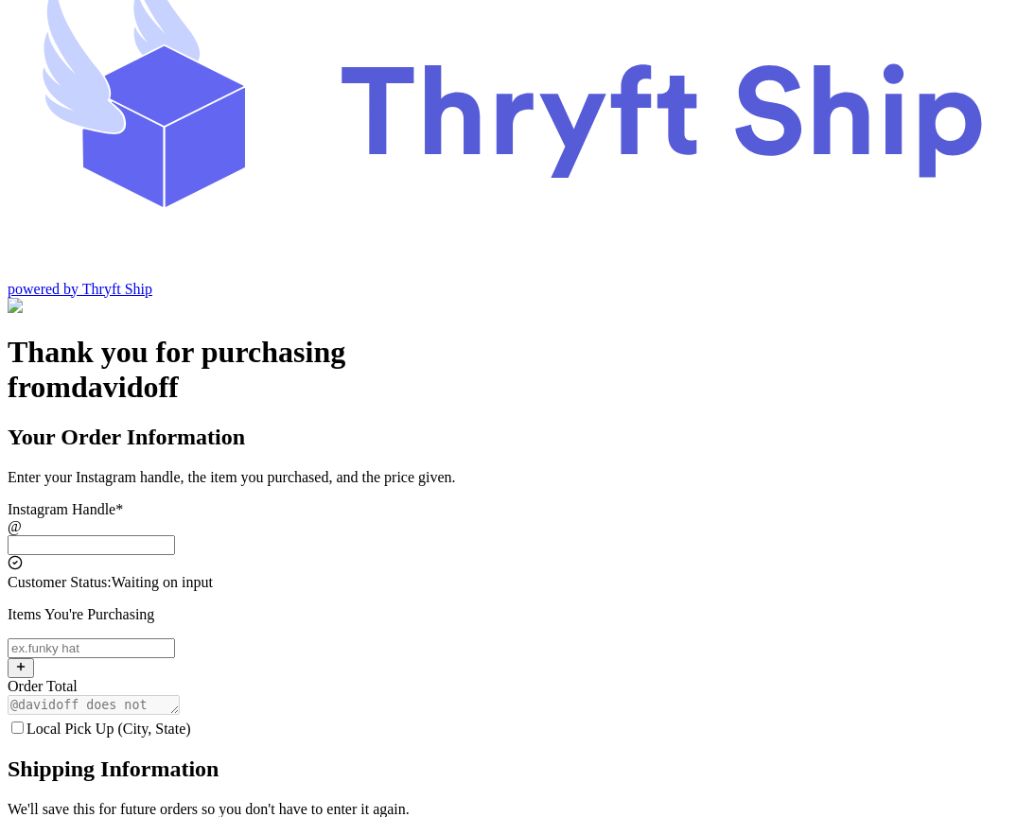
click at [175, 535] on input "Local Pick Up (City, State)" at bounding box center [91, 545] width 167 height 20
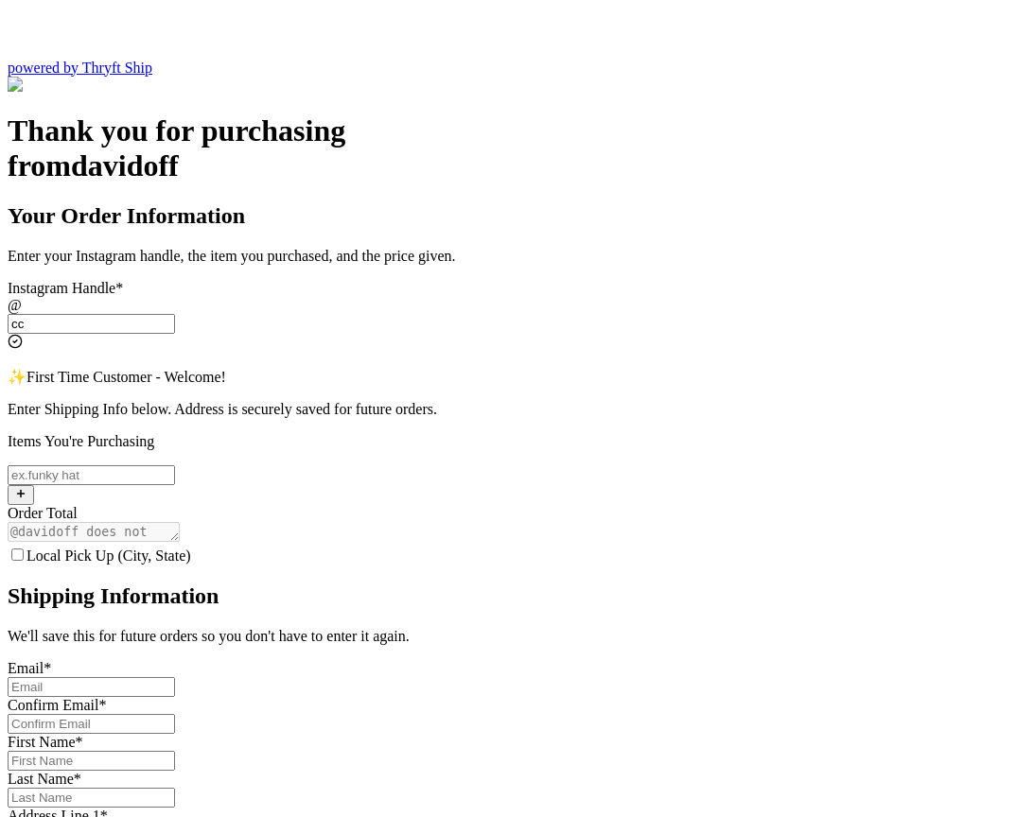
scroll to position [284, 0]
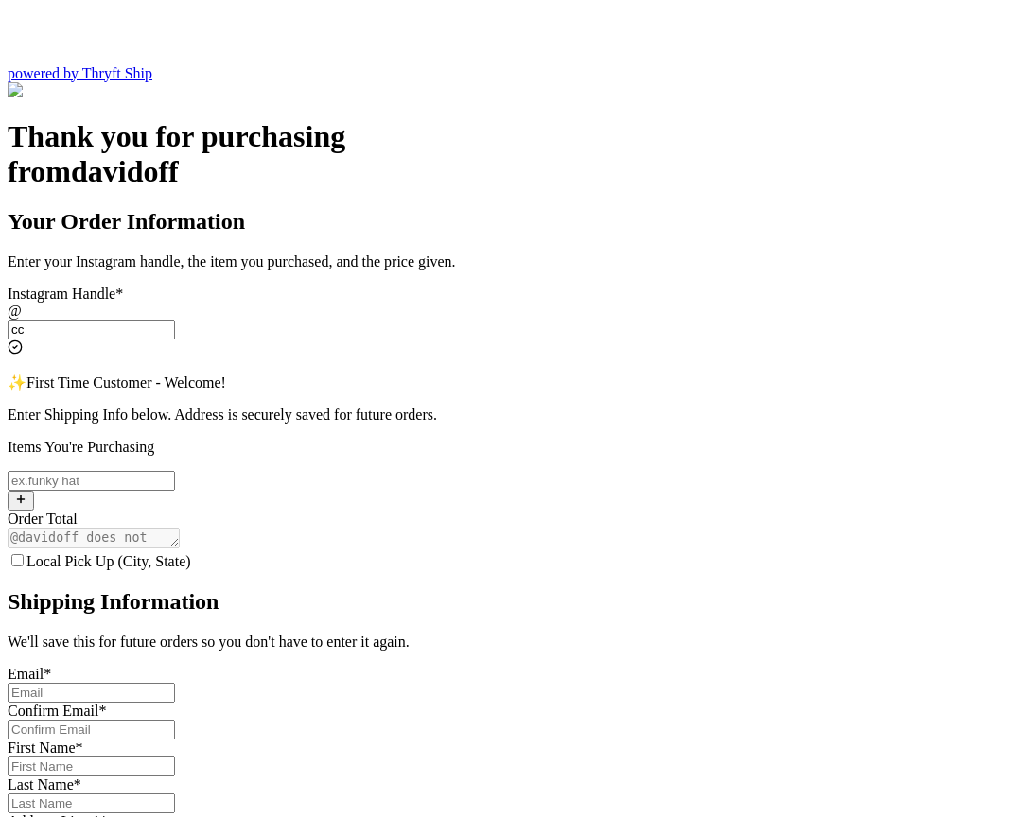
type input "cc"
click at [24, 554] on input "Local Pick Up (City, State)" at bounding box center [17, 560] width 12 height 12
checkbox input "true"
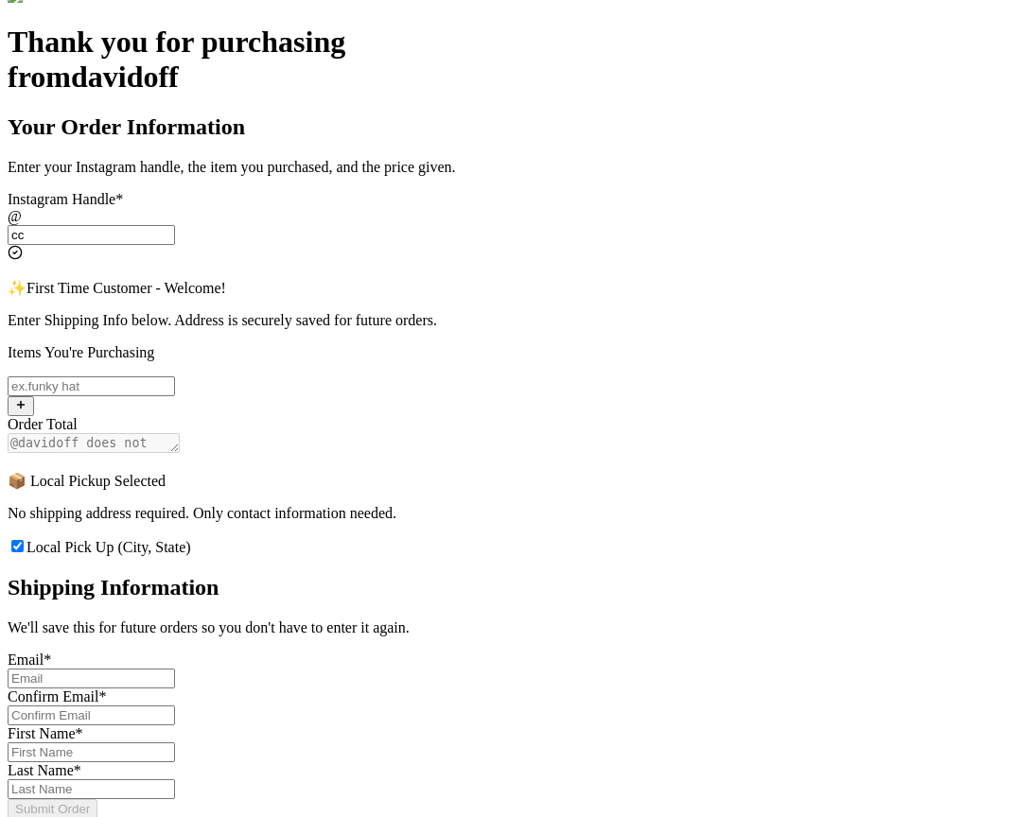
scroll to position [374, 0]
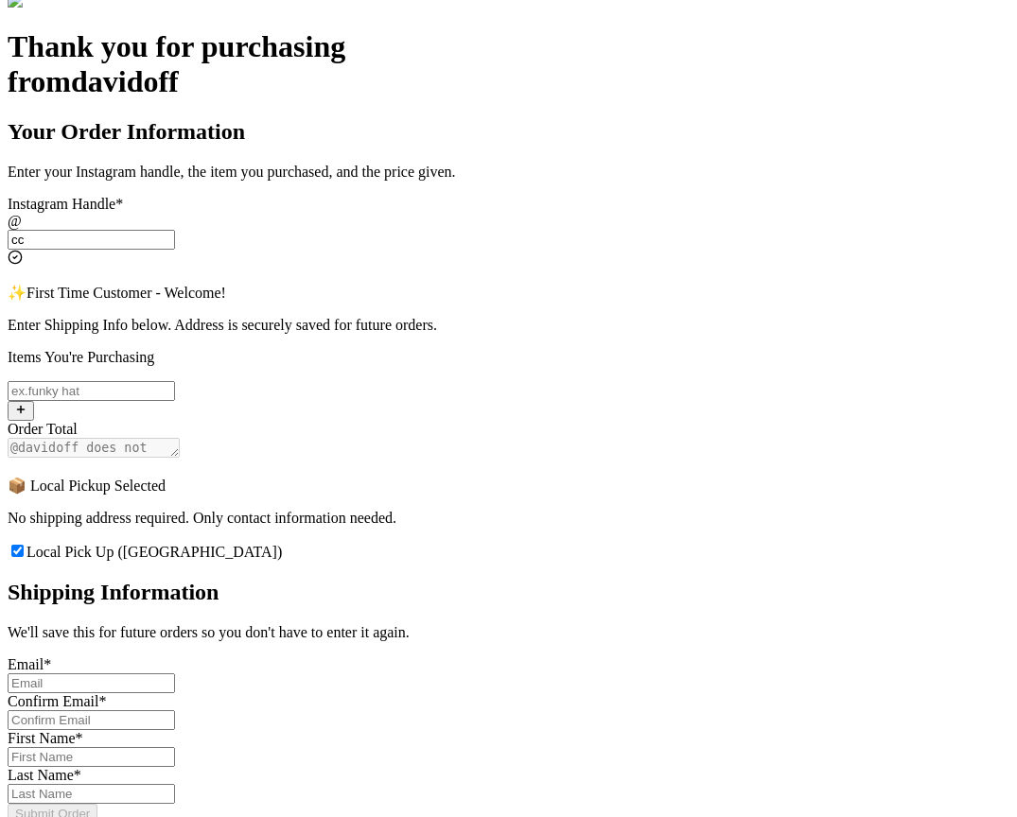
click at [24, 545] on input "Local Pick Up ([GEOGRAPHIC_DATA])" at bounding box center [17, 551] width 12 height 12
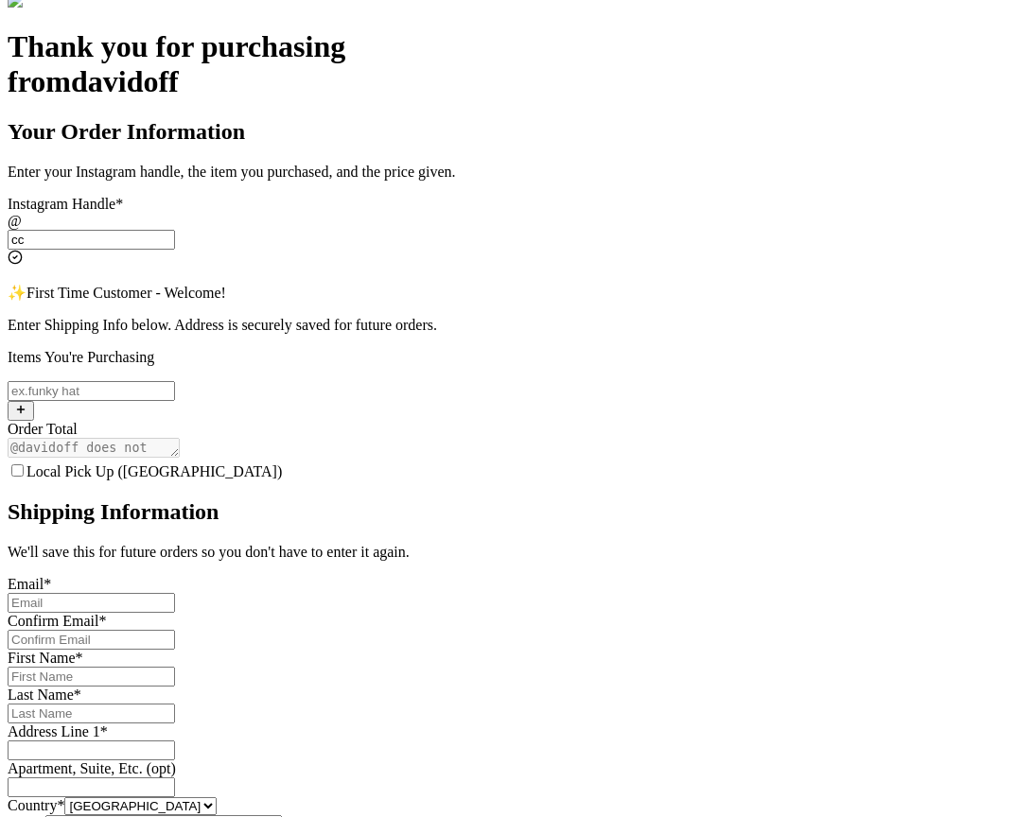
click at [282, 463] on label "Local Pick Up ([GEOGRAPHIC_DATA])" at bounding box center [145, 471] width 274 height 16
click at [24, 464] on input "Local Pick Up ([GEOGRAPHIC_DATA])" at bounding box center [17, 470] width 12 height 12
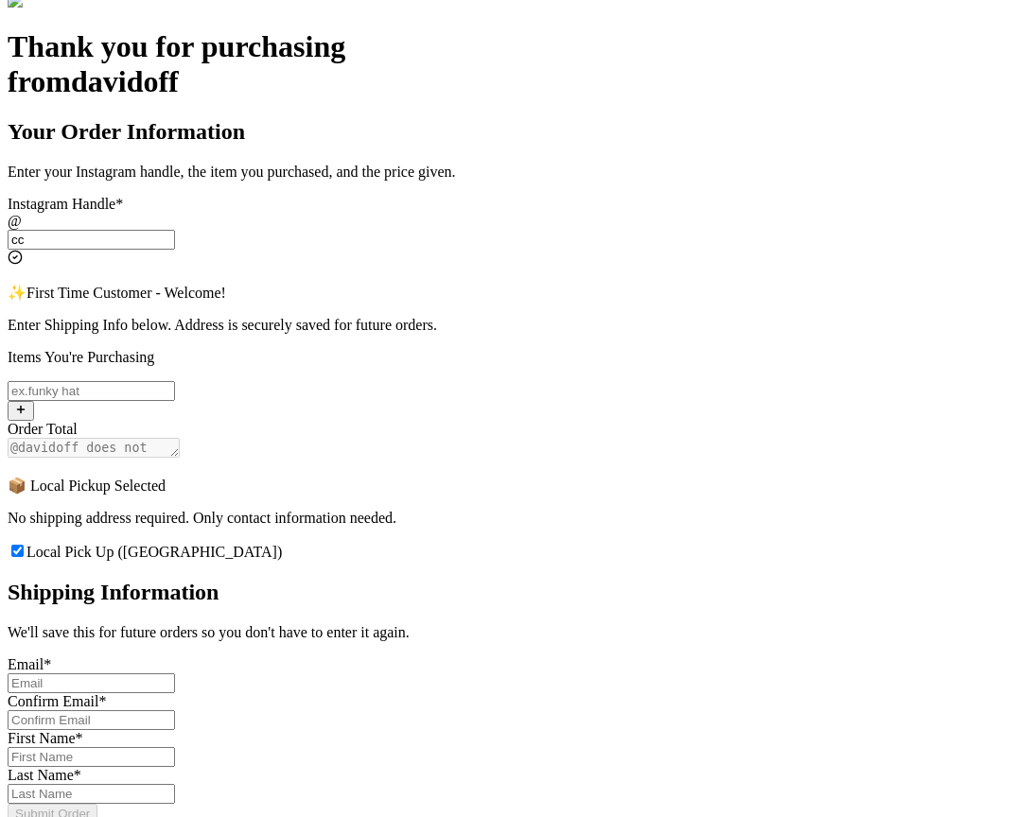
click at [24, 545] on input "Local Pick Up ([GEOGRAPHIC_DATA])" at bounding box center [17, 551] width 12 height 12
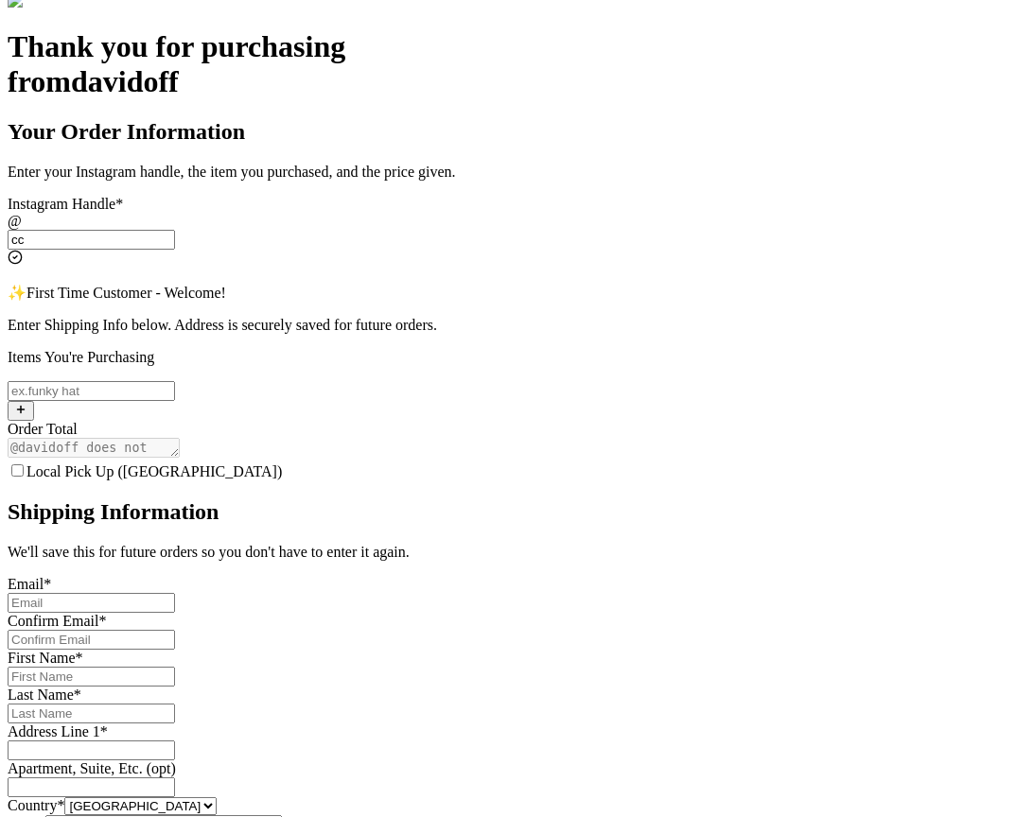
click at [324, 462] on div "Local Pick Up ([GEOGRAPHIC_DATA])" at bounding box center [509, 471] width 1002 height 19
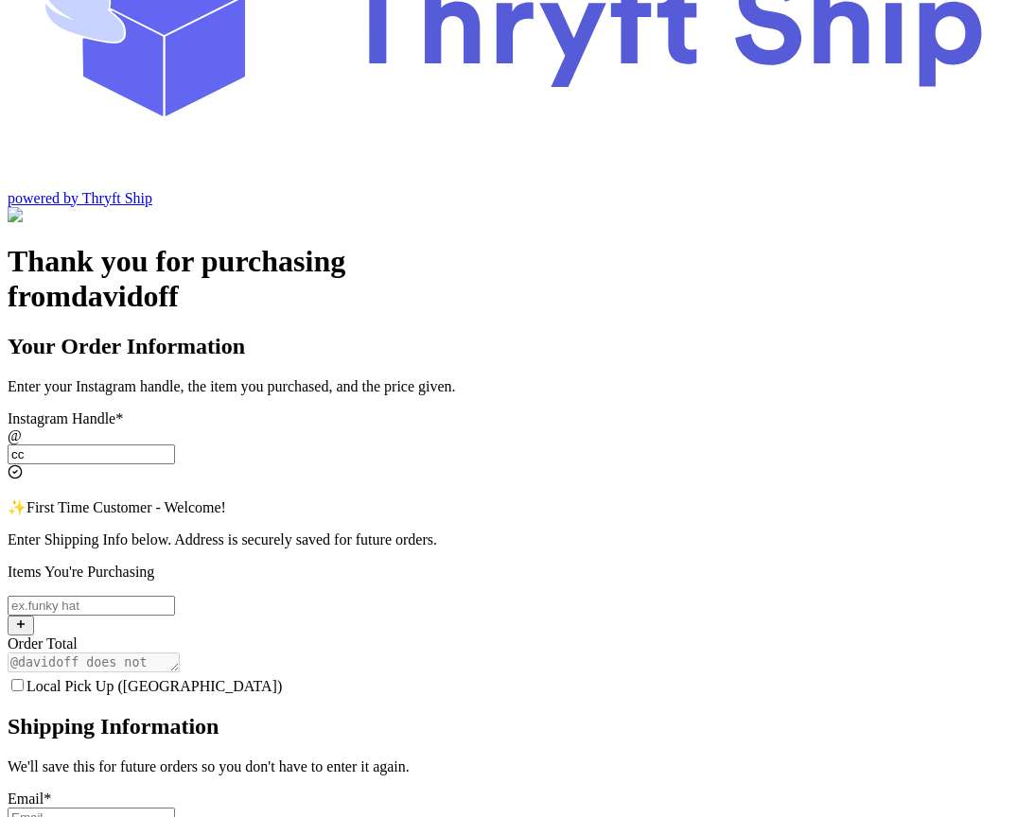
scroll to position [143, 0]
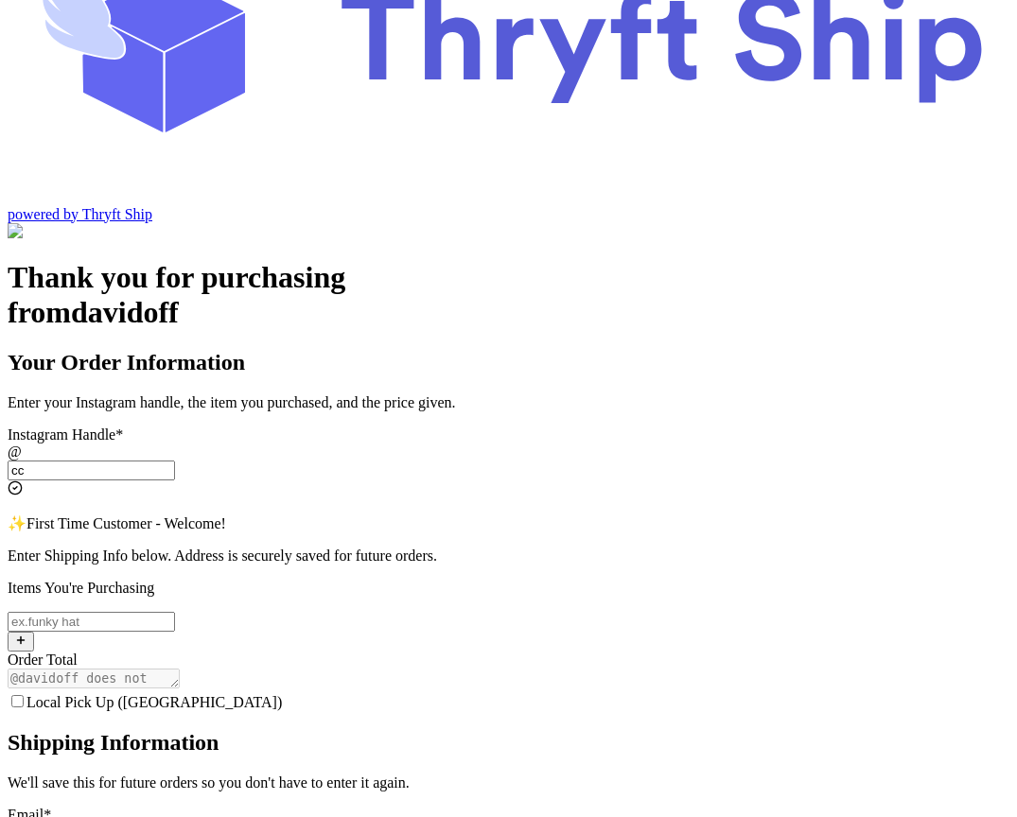
click at [24, 695] on input "Local Pick Up ([GEOGRAPHIC_DATA])" at bounding box center [17, 701] width 12 height 12
checkbox input "true"
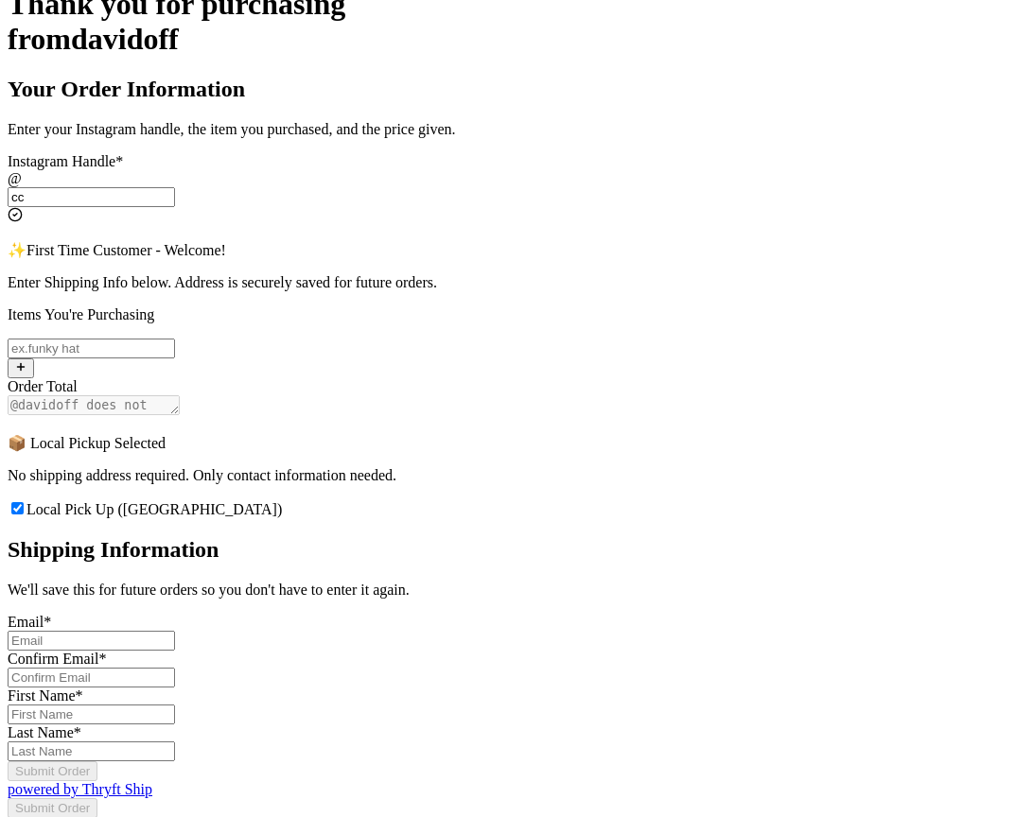
scroll to position [418, 0]
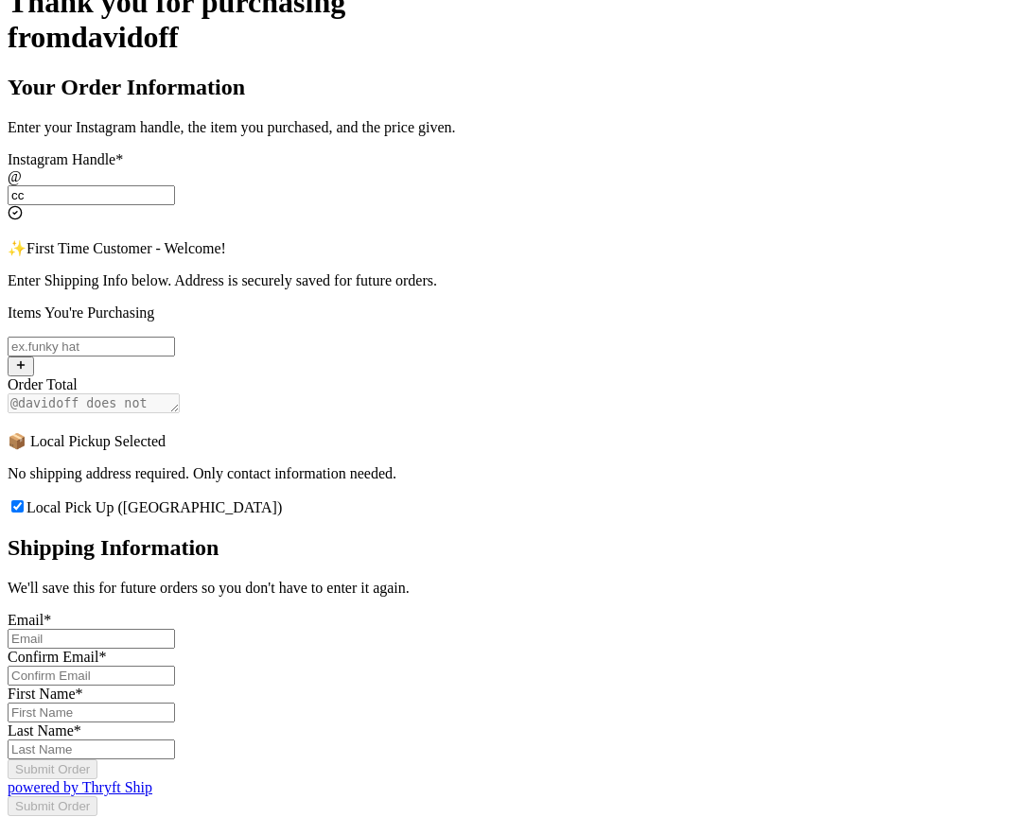
click at [175, 629] on input "Local Pick Up ([GEOGRAPHIC_DATA])" at bounding box center [91, 639] width 167 height 20
click at [837, 387] on div "Thank you for purchasing from davidoff Your Order Information Enter your Instag…" at bounding box center [509, 409] width 1002 height 848
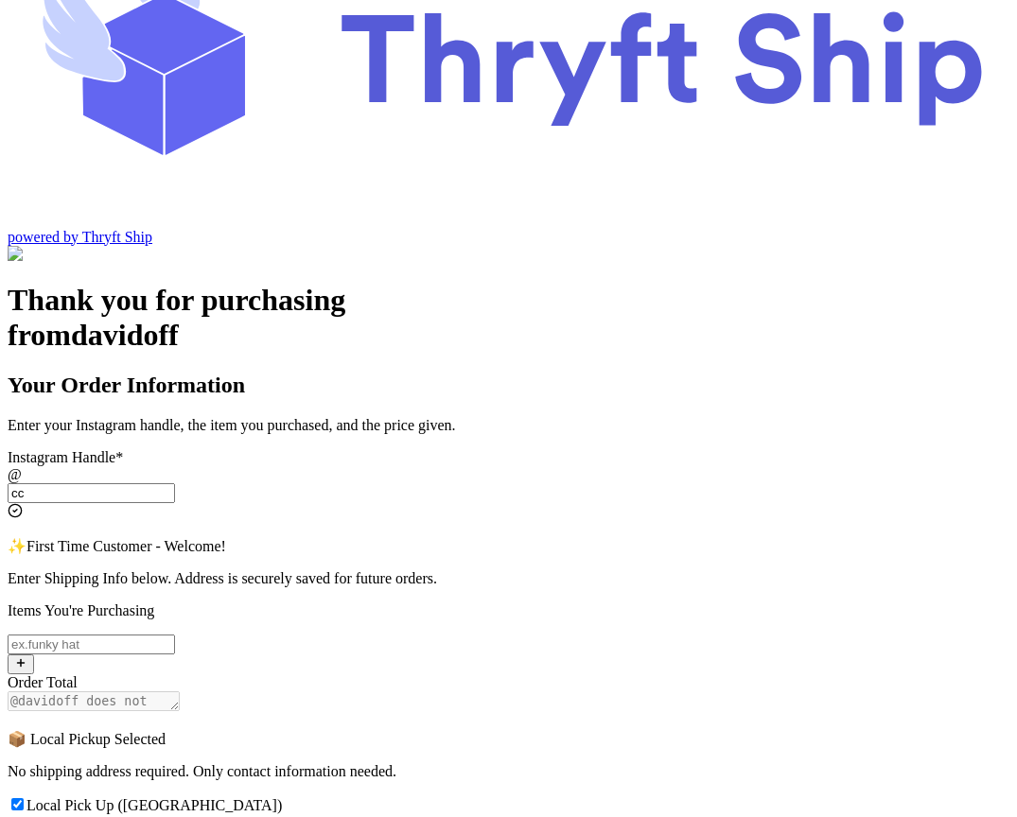
scroll to position [115, 0]
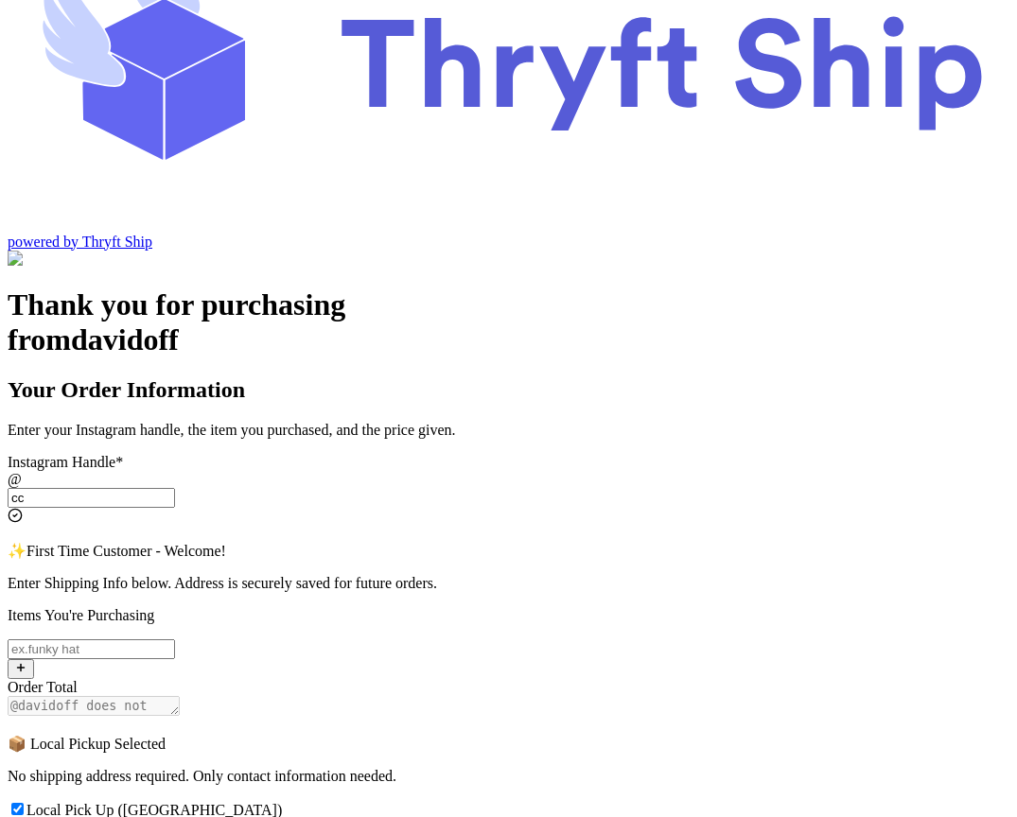
click at [175, 488] on input "cc" at bounding box center [91, 498] width 167 height 20
type input "local1"
click at [175, 639] on input "Local Pick Up ([GEOGRAPHIC_DATA])" at bounding box center [91, 649] width 167 height 20
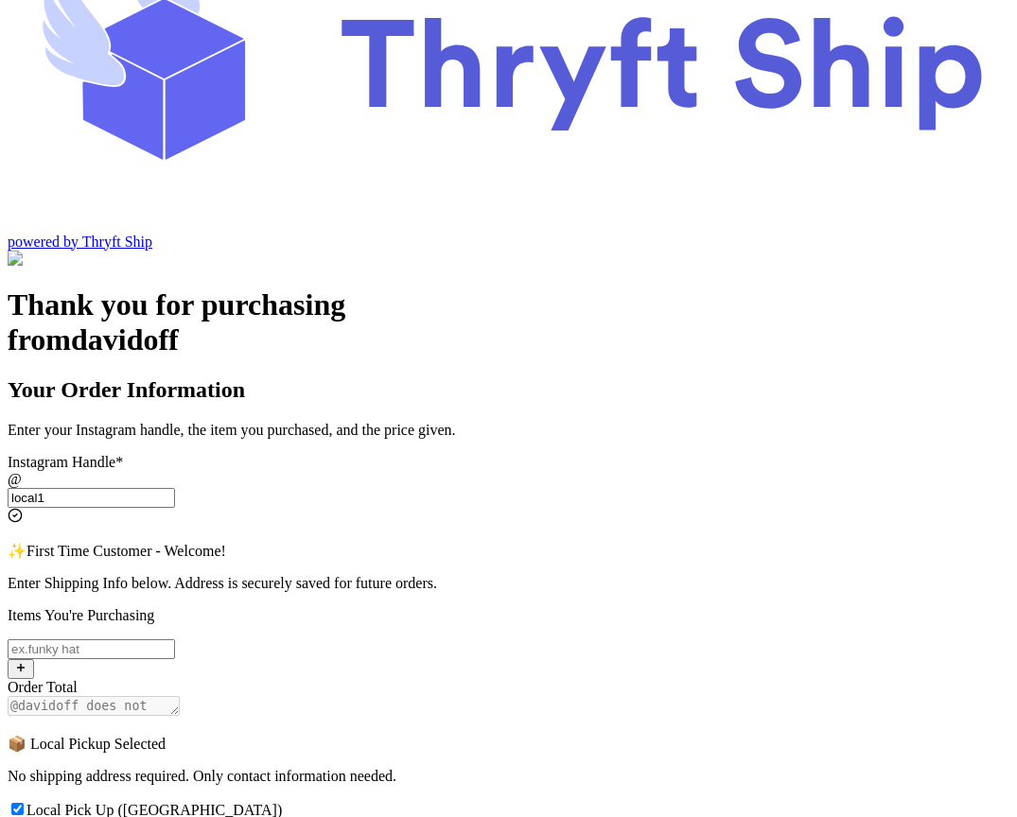
type input "item 1"
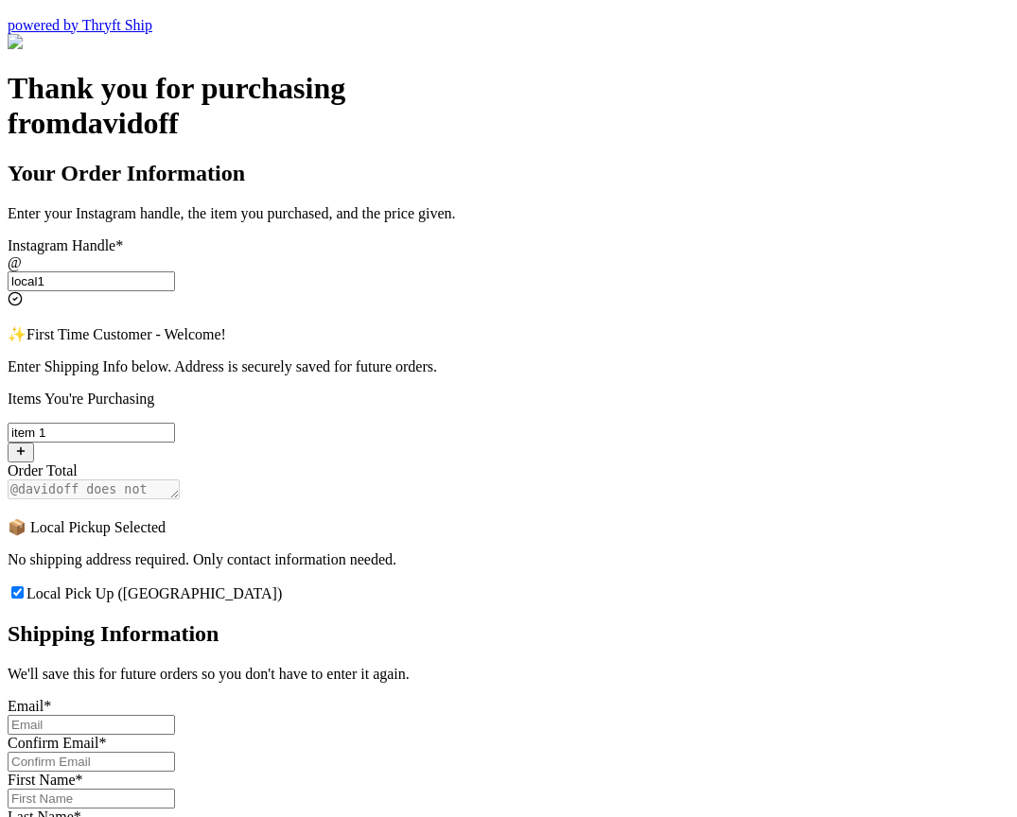
scroll to position [346, 0]
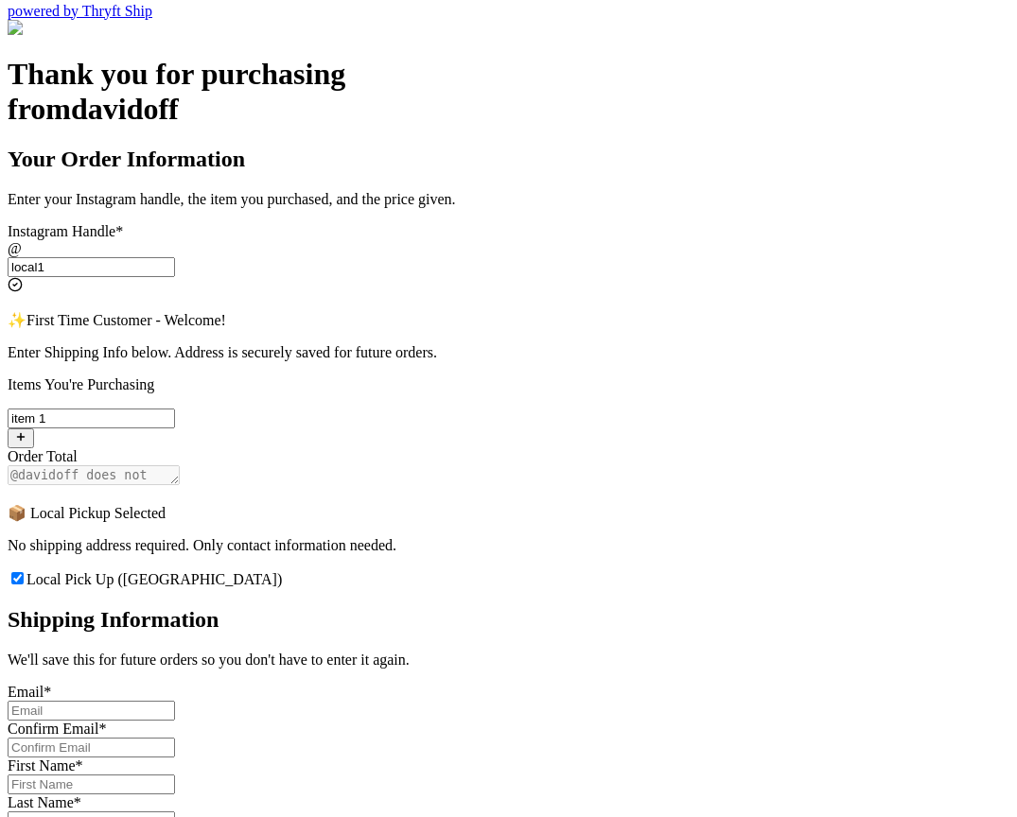
click at [506, 684] on div "Email *" at bounding box center [509, 702] width 1002 height 37
click at [175, 701] on input "Local Pick Up ([GEOGRAPHIC_DATA])" at bounding box center [91, 711] width 167 height 20
type input "s.abderrehman@gmail.com"
type input "Abdul"
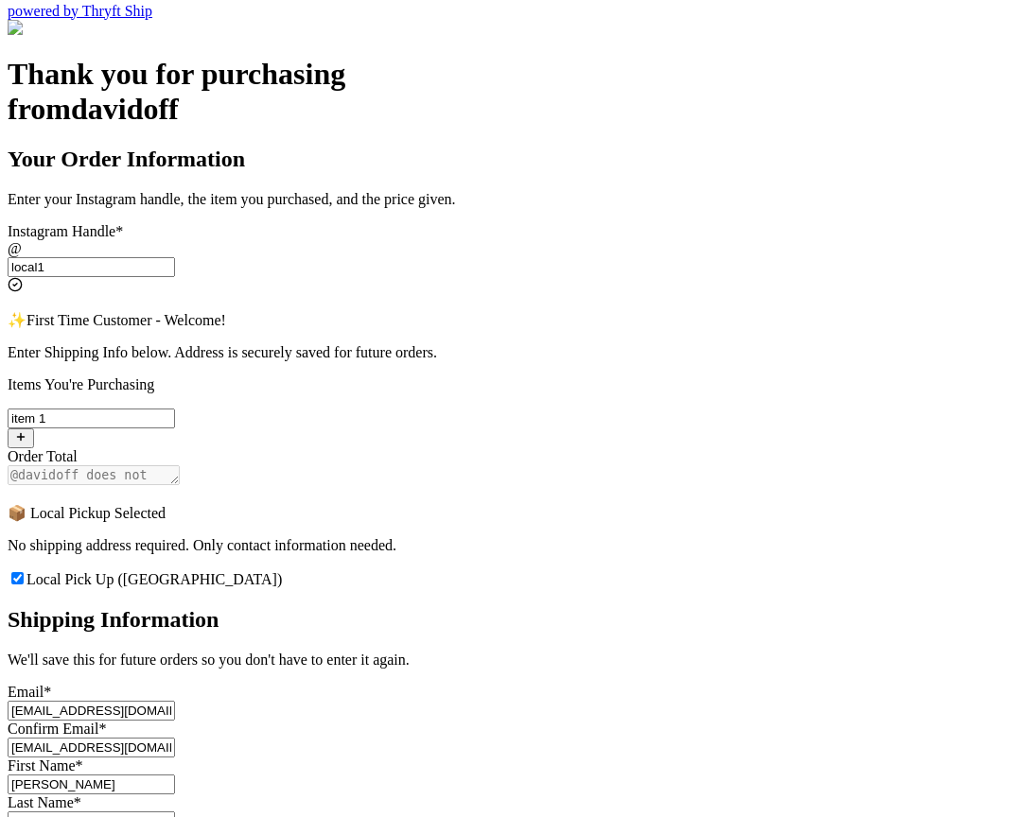
type input "Rehman"
click at [175, 701] on input "s.abderrehman@gmail.com" at bounding box center [91, 711] width 167 height 20
type input "s.abderrehman+2@gmail.com"
drag, startPoint x: 544, startPoint y: 567, endPoint x: 268, endPoint y: 566, distance: 276.2
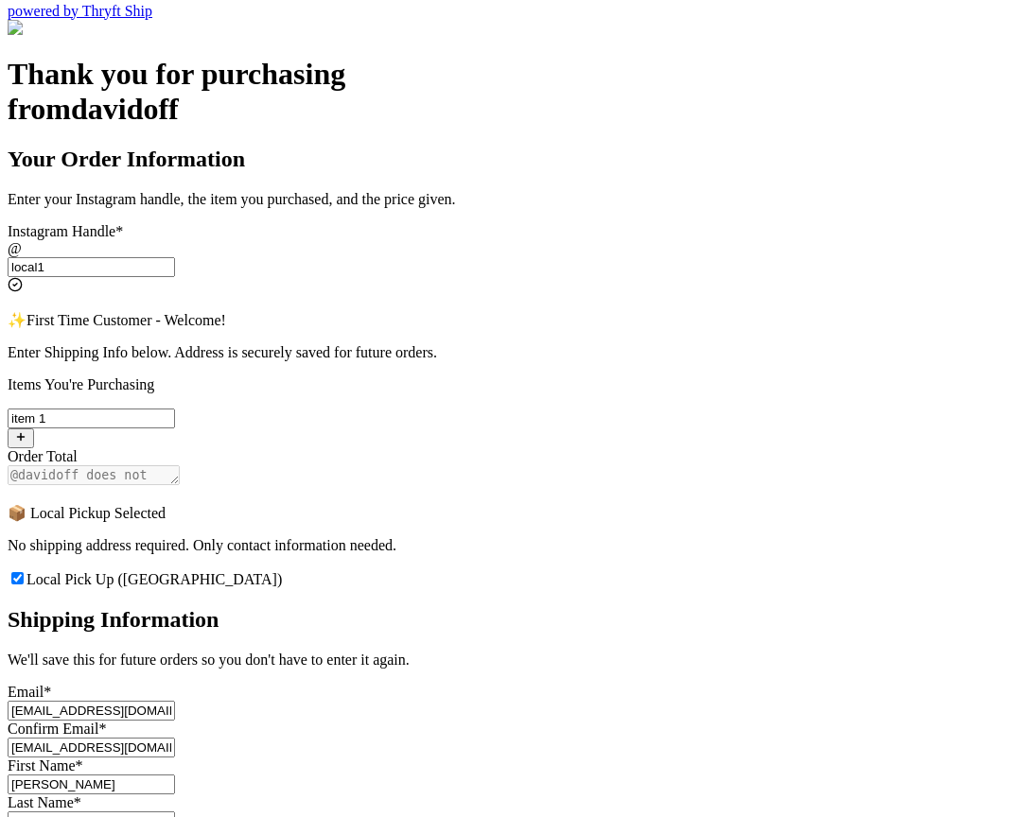
click at [268, 566] on div "Thank you for purchasing from davidoff Your Order Information Enter your Instag…" at bounding box center [509, 481] width 1002 height 848
click at [175, 701] on input "abdul+1@thryftship.com" at bounding box center [91, 711] width 167 height 20
drag, startPoint x: 530, startPoint y: 567, endPoint x: 239, endPoint y: 567, distance: 290.4
click at [239, 567] on div "Thank you for purchasing from davidoff Your Order Information Enter your Instag…" at bounding box center [509, 481] width 1002 height 848
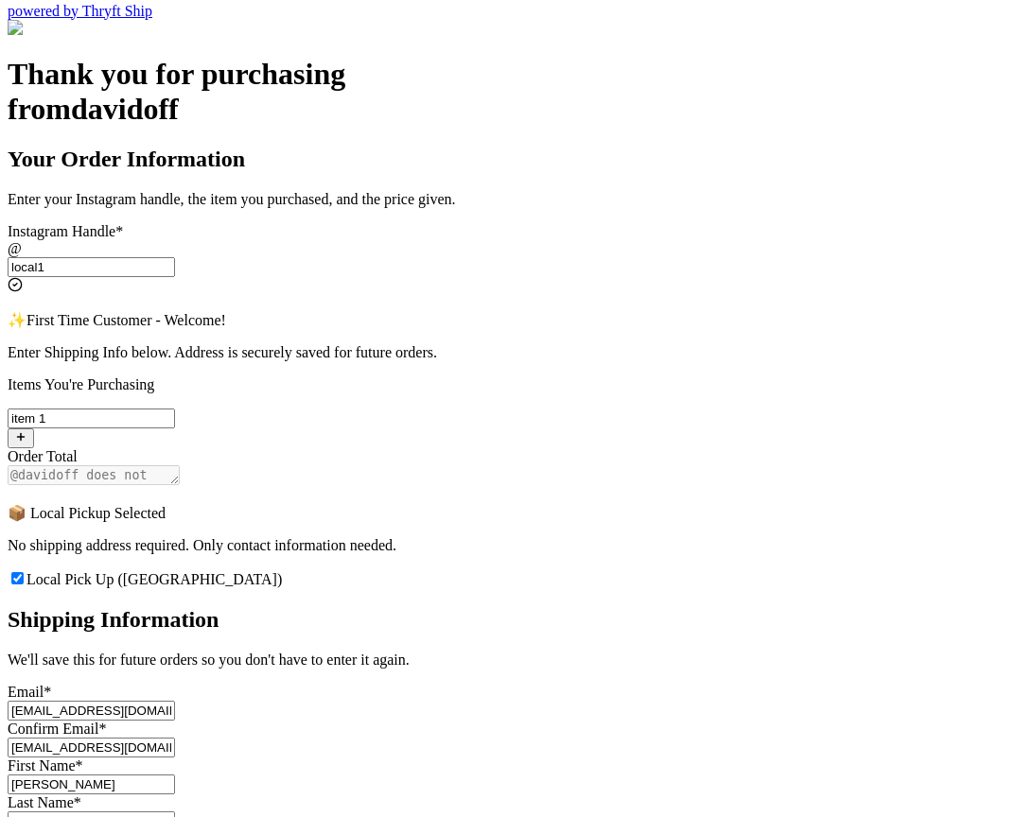
type input "abdul+2@thryftship.com"
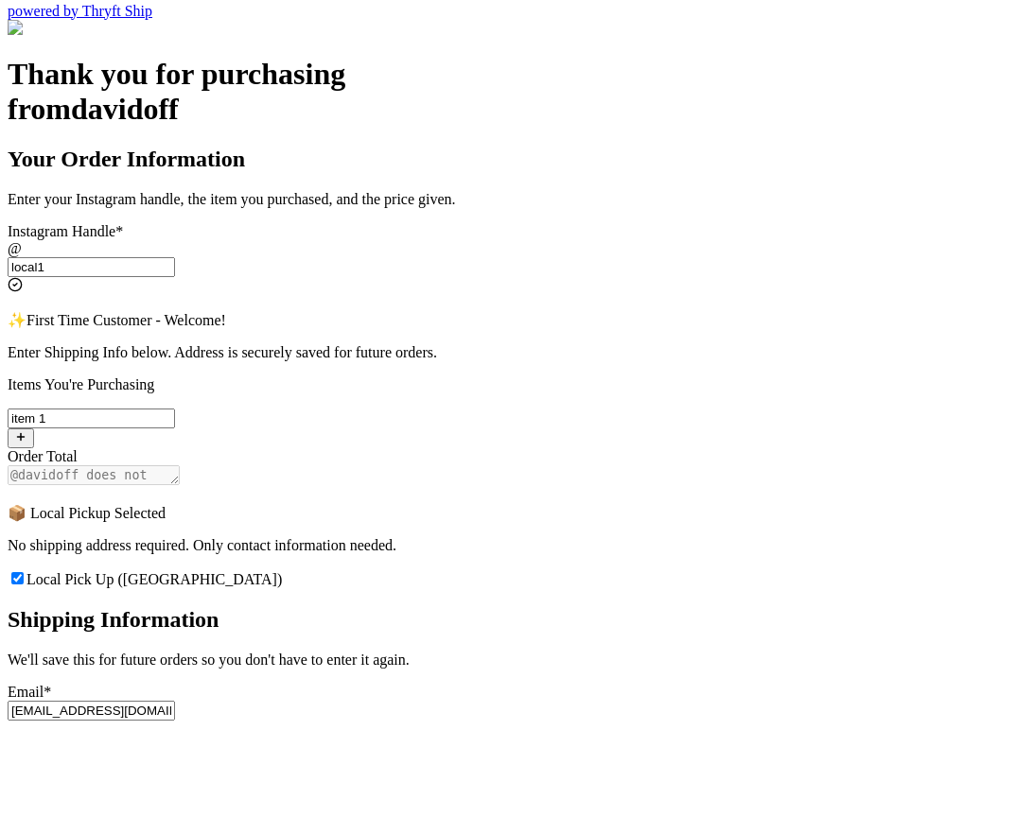
drag, startPoint x: 528, startPoint y: 656, endPoint x: 214, endPoint y: 656, distance: 314.0
paste input "abdul+2@thryftship"
type input "abdul+2@thryftship.com"
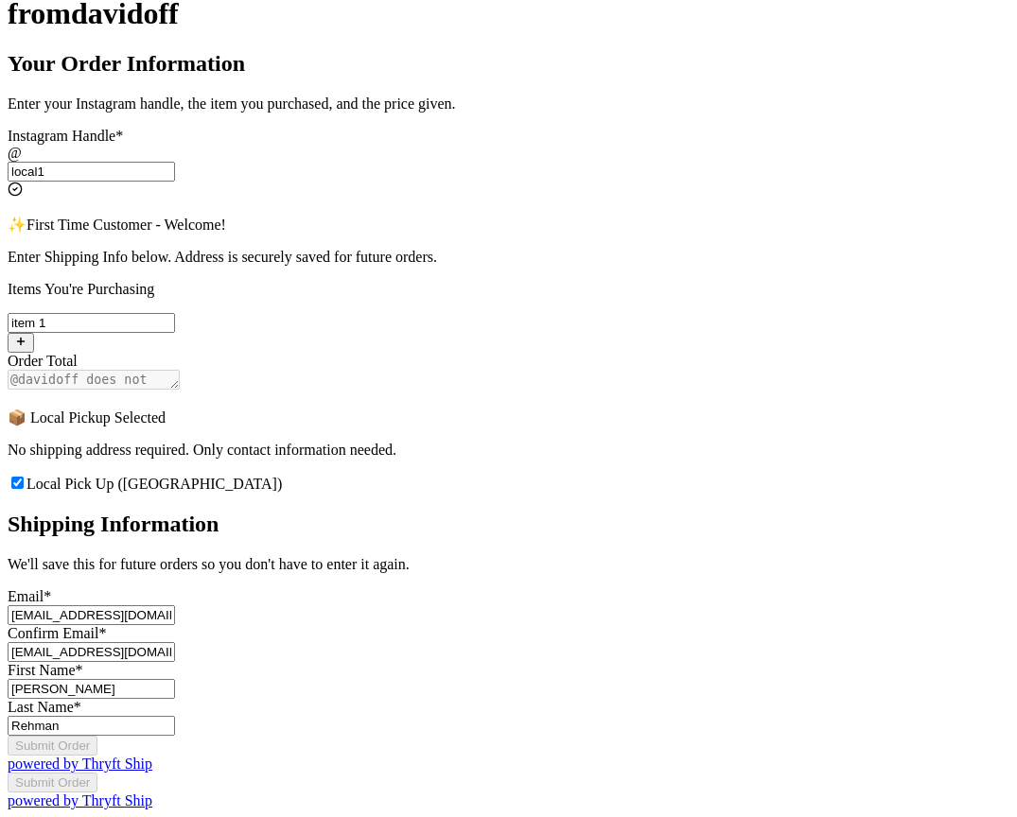
scroll to position [572, 0]
click at [175, 716] on input "Rehman" at bounding box center [91, 726] width 167 height 20
click at [357, 662] on div "First Name * Abdul Last Name * Rehman" at bounding box center [509, 699] width 1002 height 74
click at [97, 736] on button "Submit Order" at bounding box center [53, 746] width 90 height 20
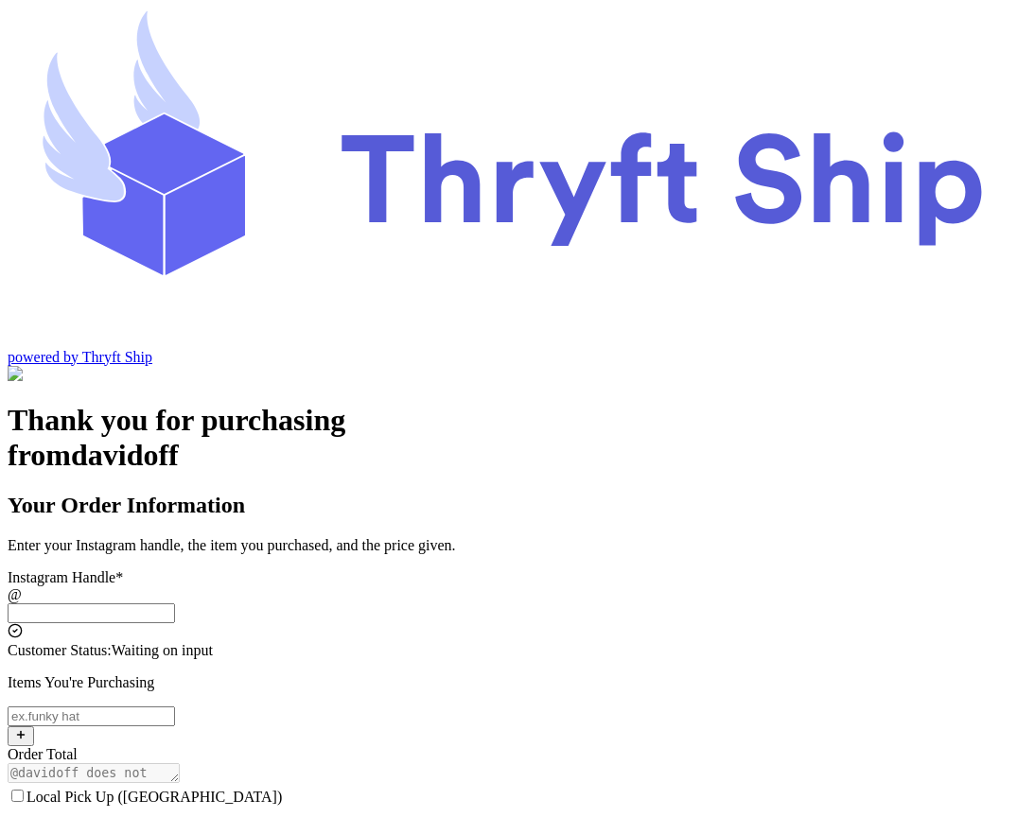
click at [175, 603] on input "Local Pick Up ([GEOGRAPHIC_DATA])" at bounding box center [91, 613] width 167 height 20
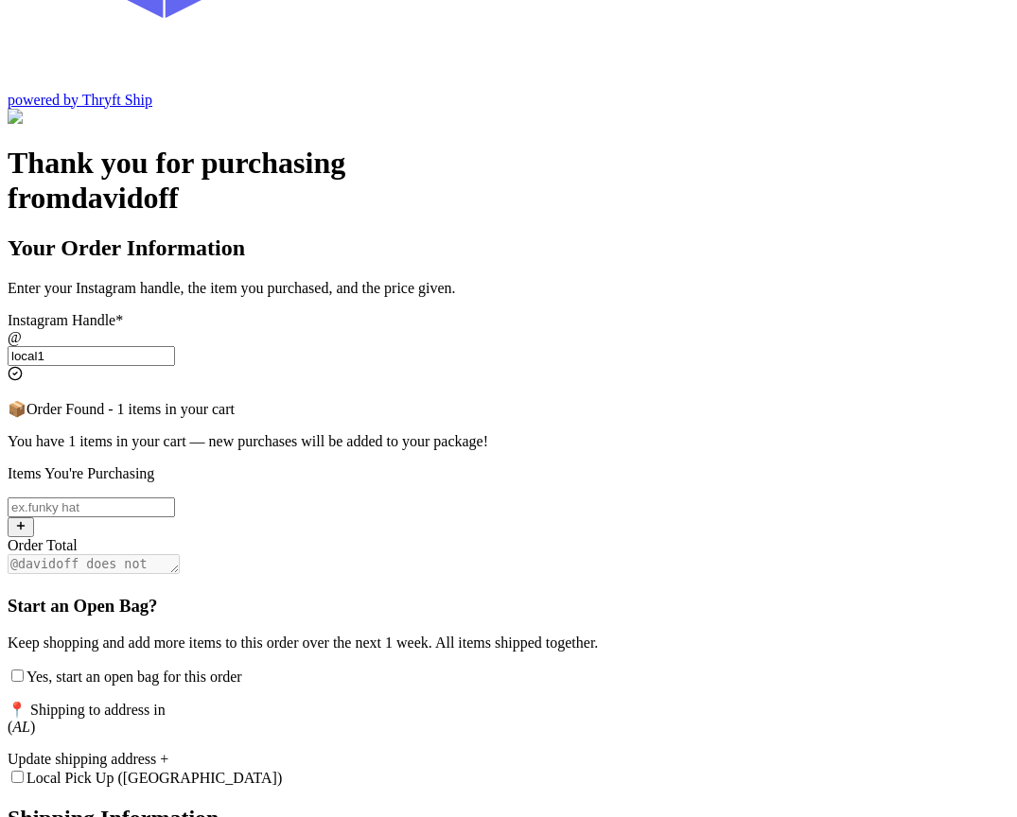
scroll to position [249, 0]
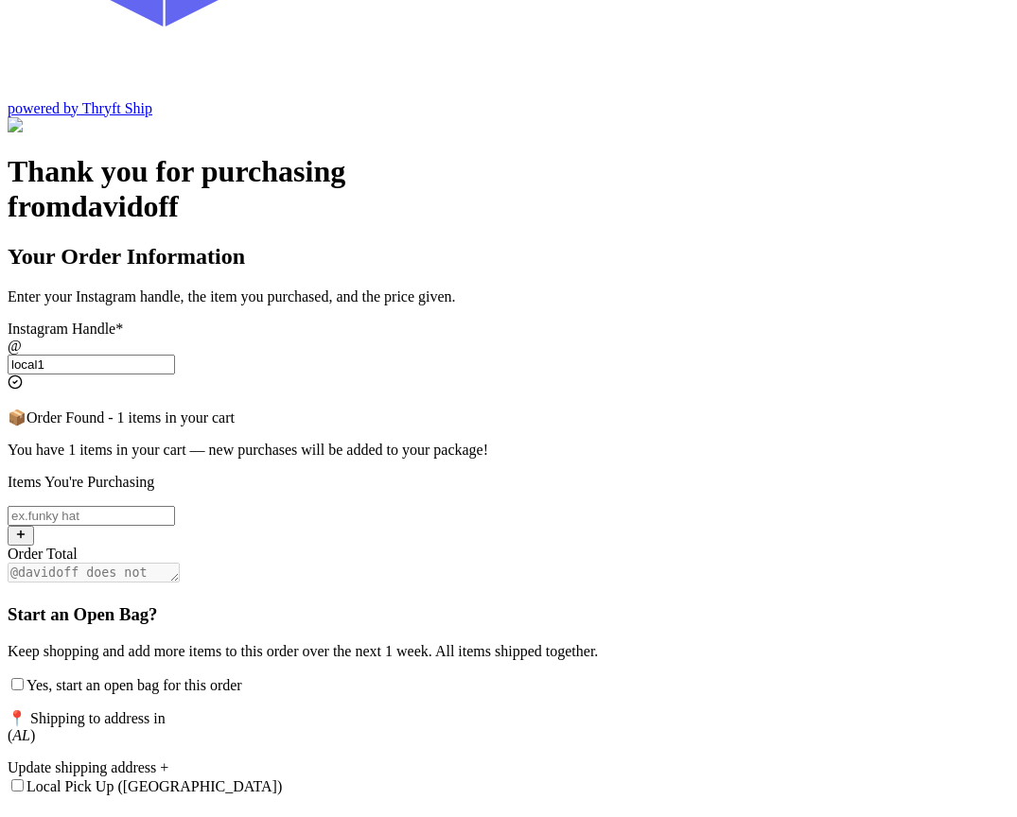
type input "local1"
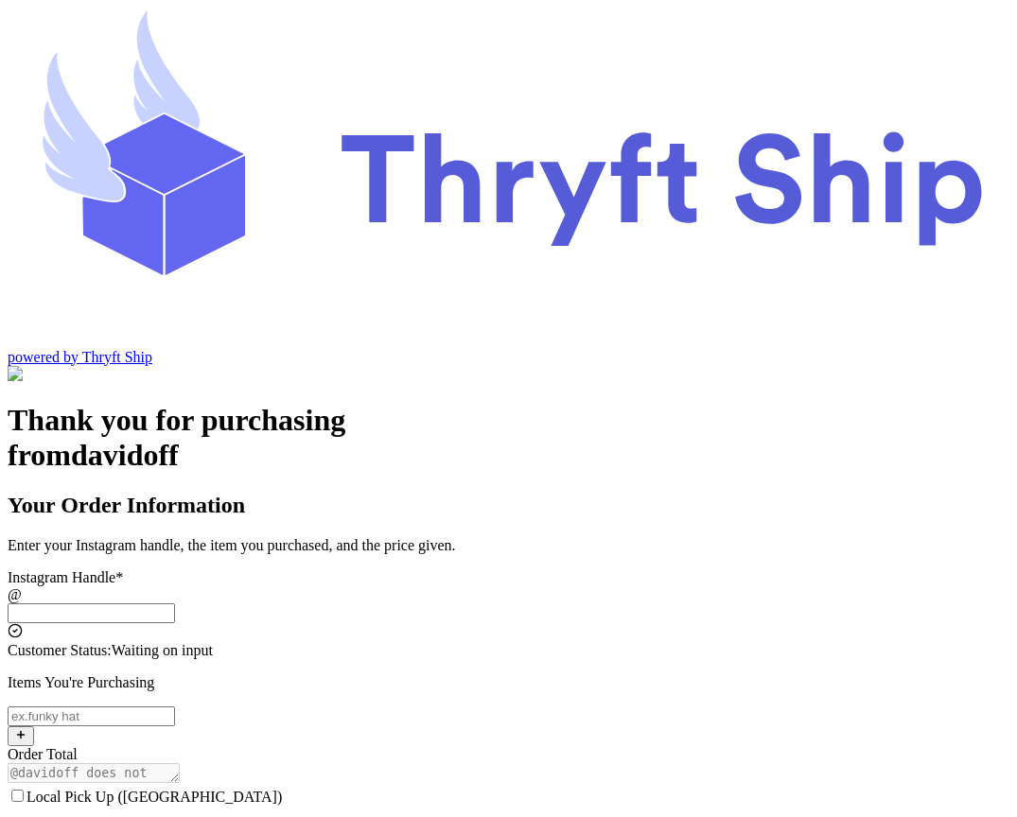
scroll to position [68, 0]
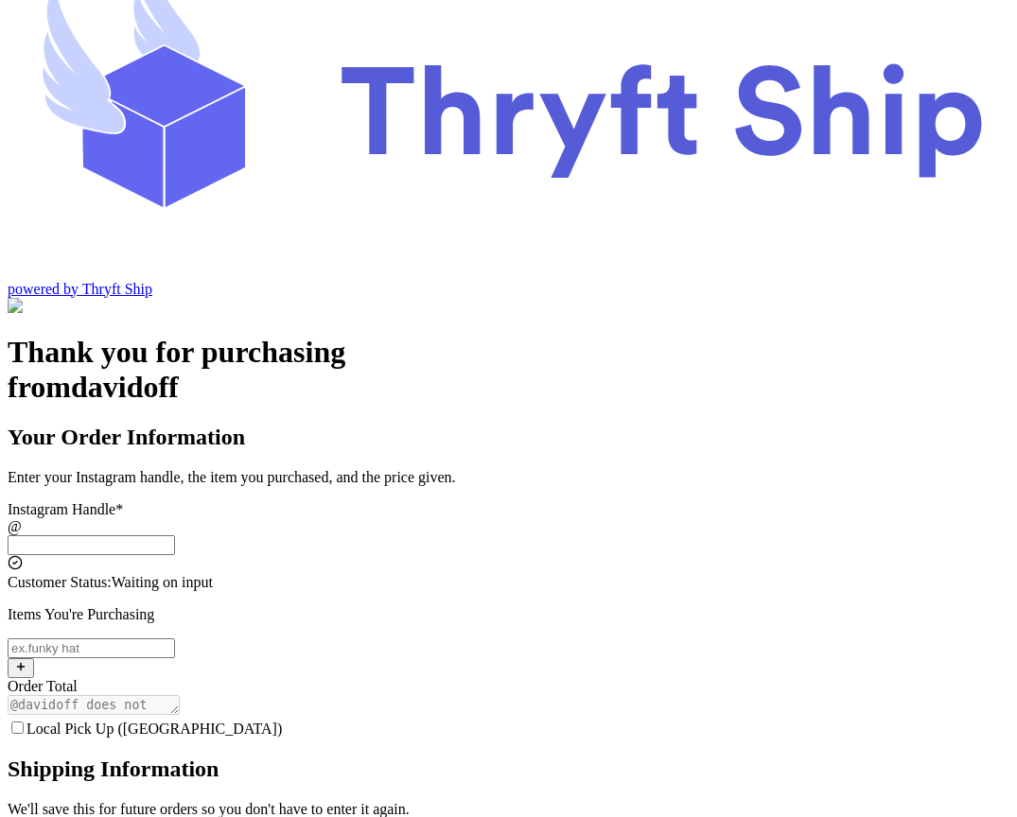
click at [175, 535] on input "Local Pick Up ([GEOGRAPHIC_DATA])" at bounding box center [91, 545] width 167 height 20
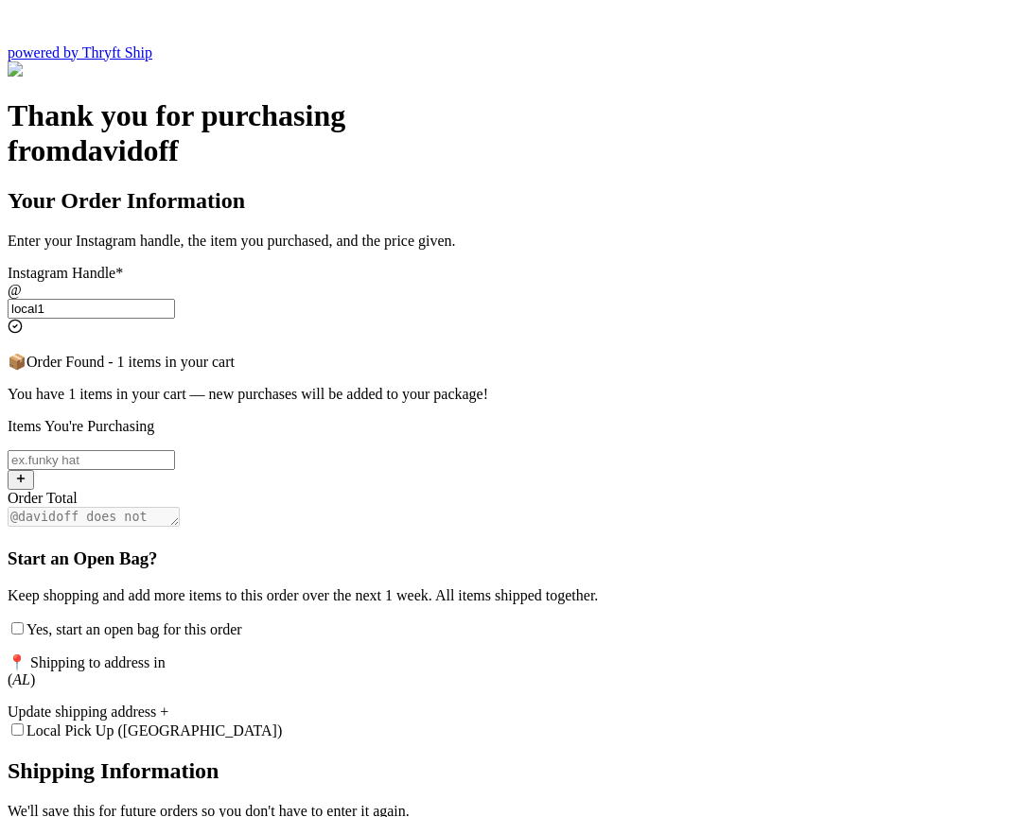
scroll to position [310, 0]
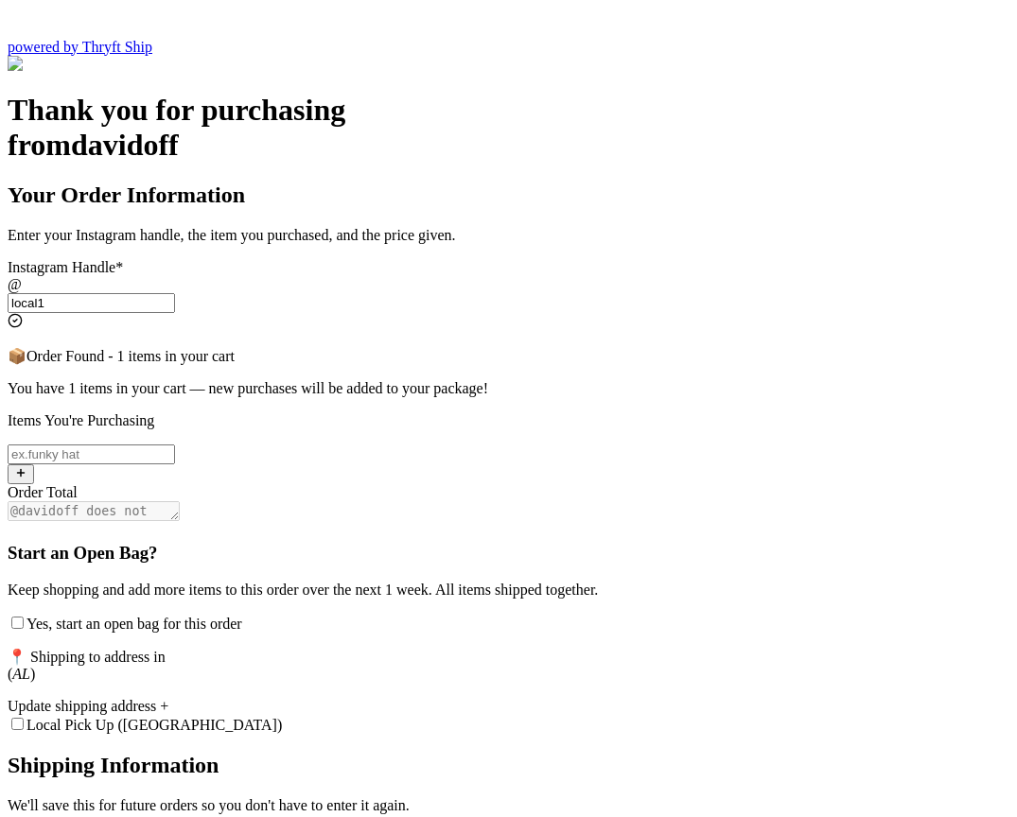
type input "local1"
drag, startPoint x: 306, startPoint y: 370, endPoint x: 488, endPoint y: 370, distance: 182.6
click at [488, 543] on div "Start an Open Bag? Keep shopping and add more items to this order over the next…" at bounding box center [509, 588] width 1002 height 90
copy h3 "Start an Open Bag?"
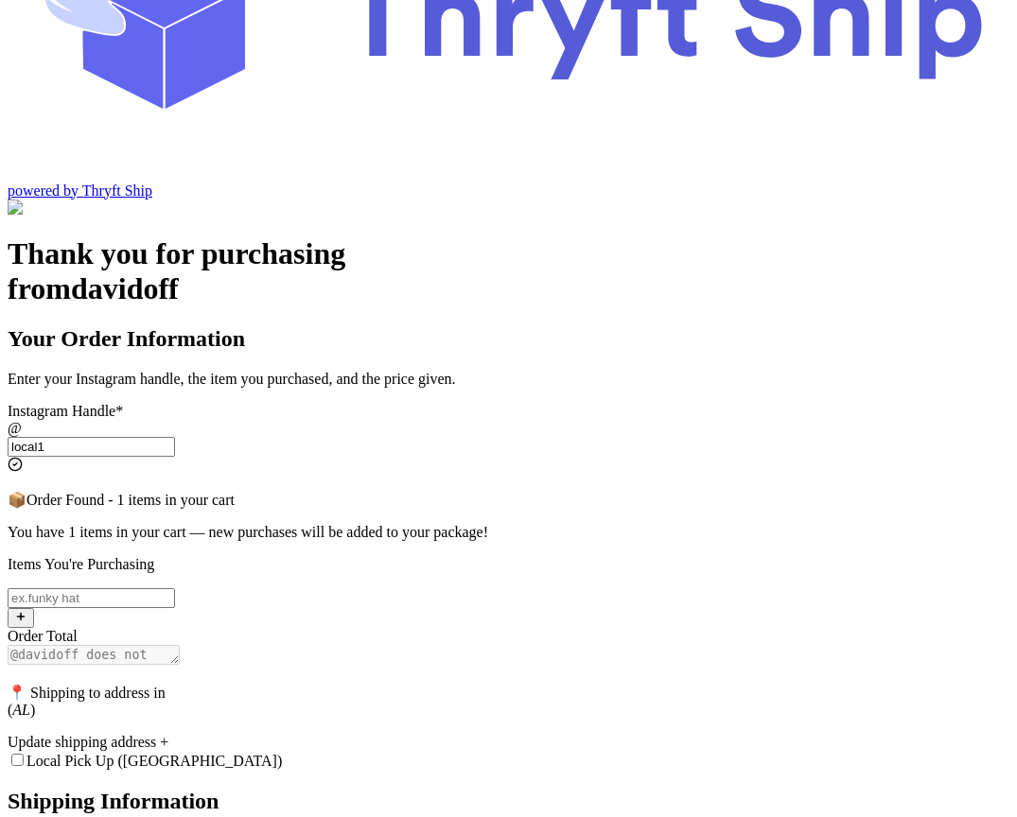
scroll to position [180, 0]
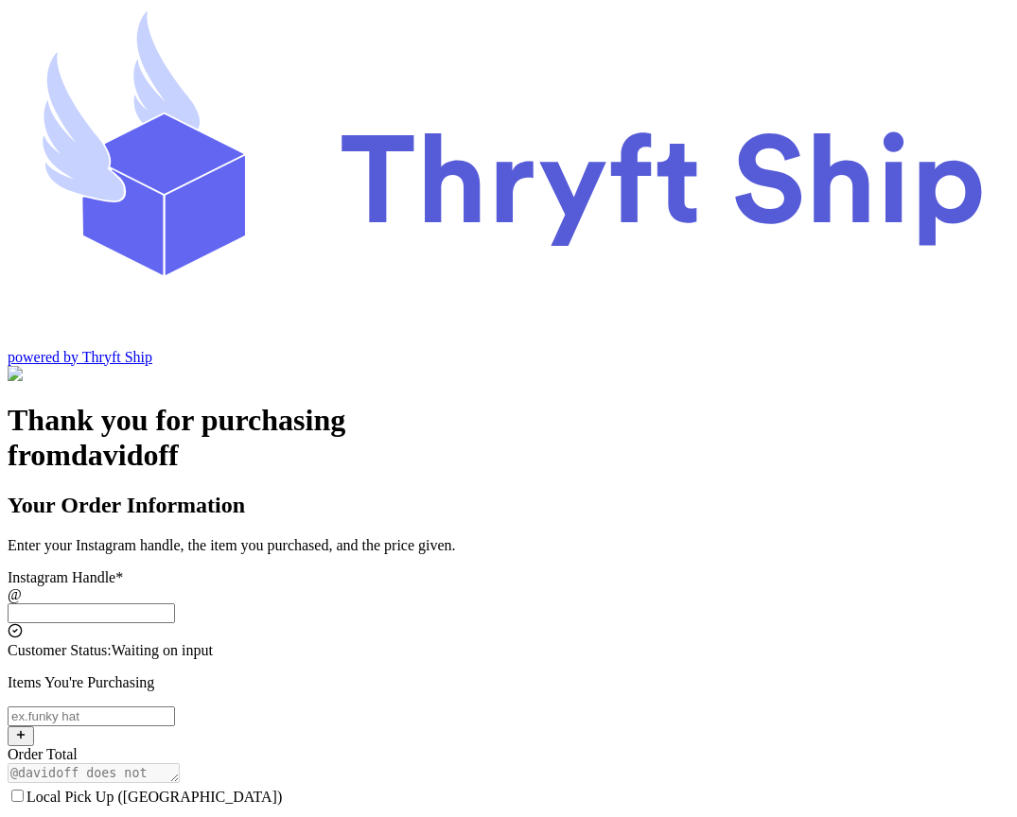
click at [175, 603] on input "Local Pick Up ([GEOGRAPHIC_DATA])" at bounding box center [91, 613] width 167 height 20
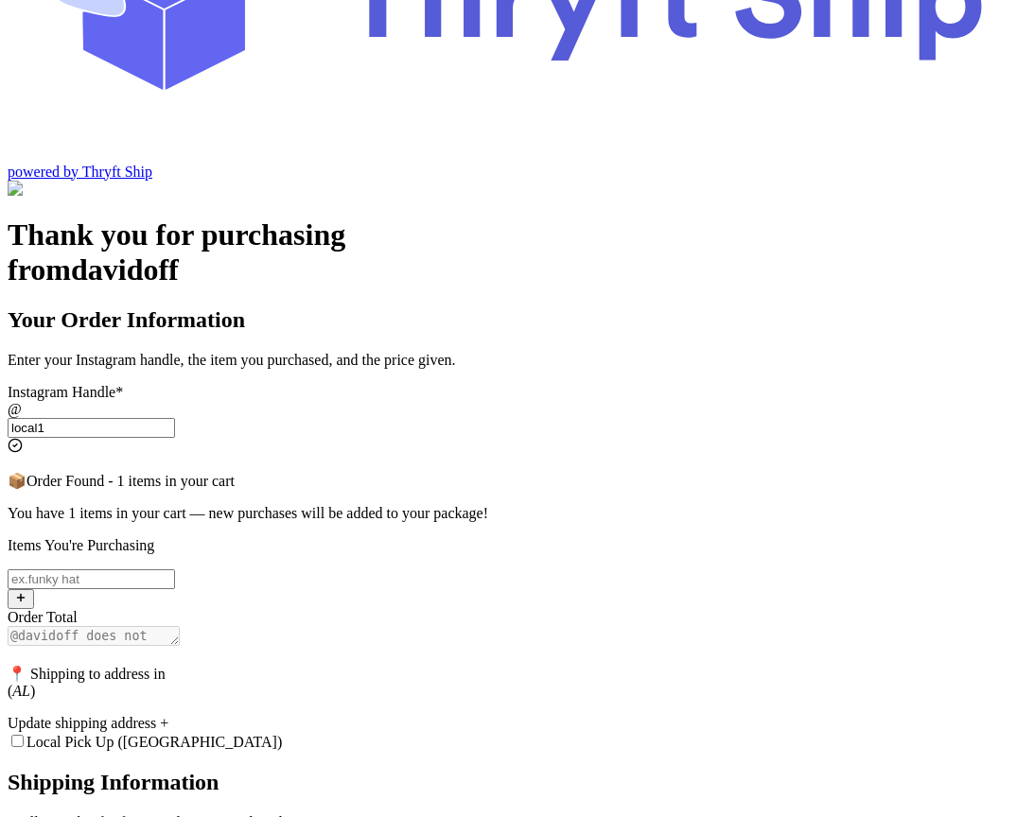
scroll to position [279, 0]
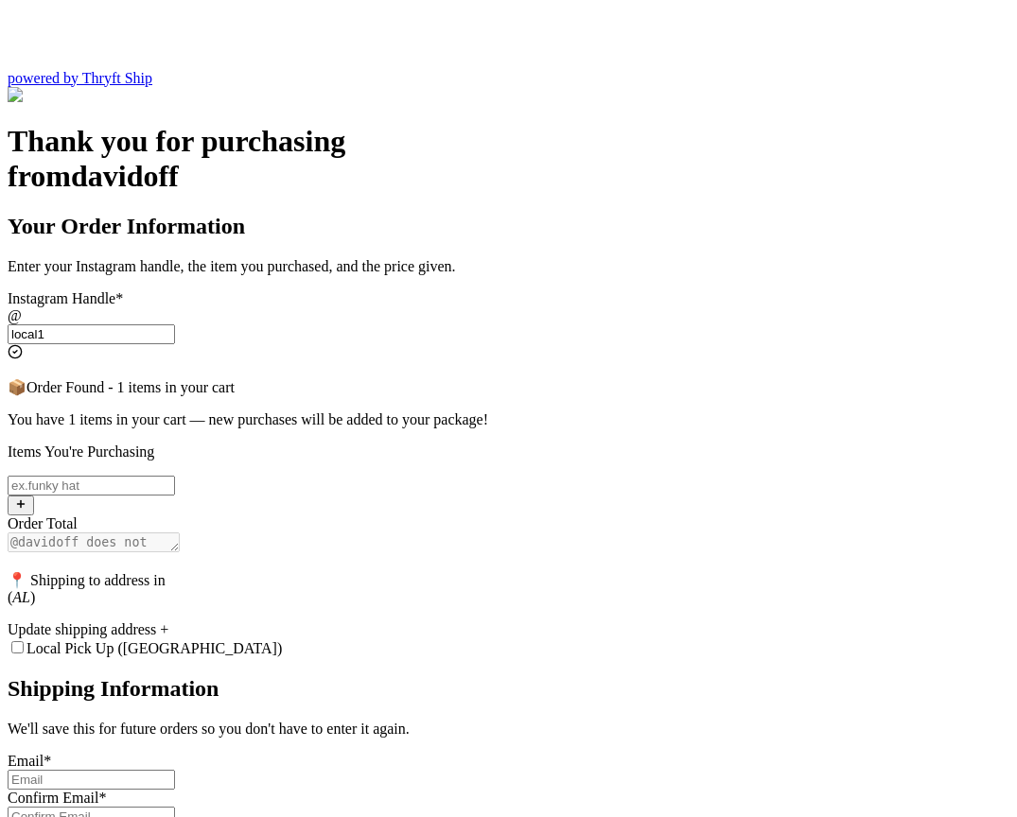
type input "local1"
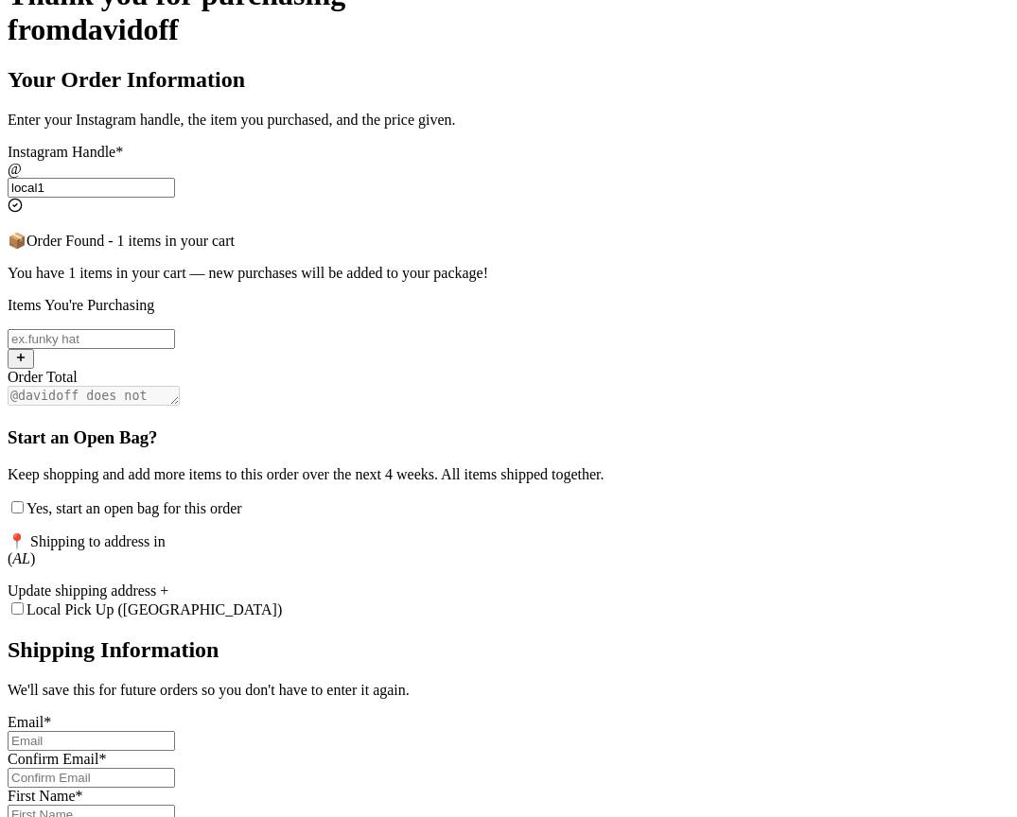
scroll to position [426, 0]
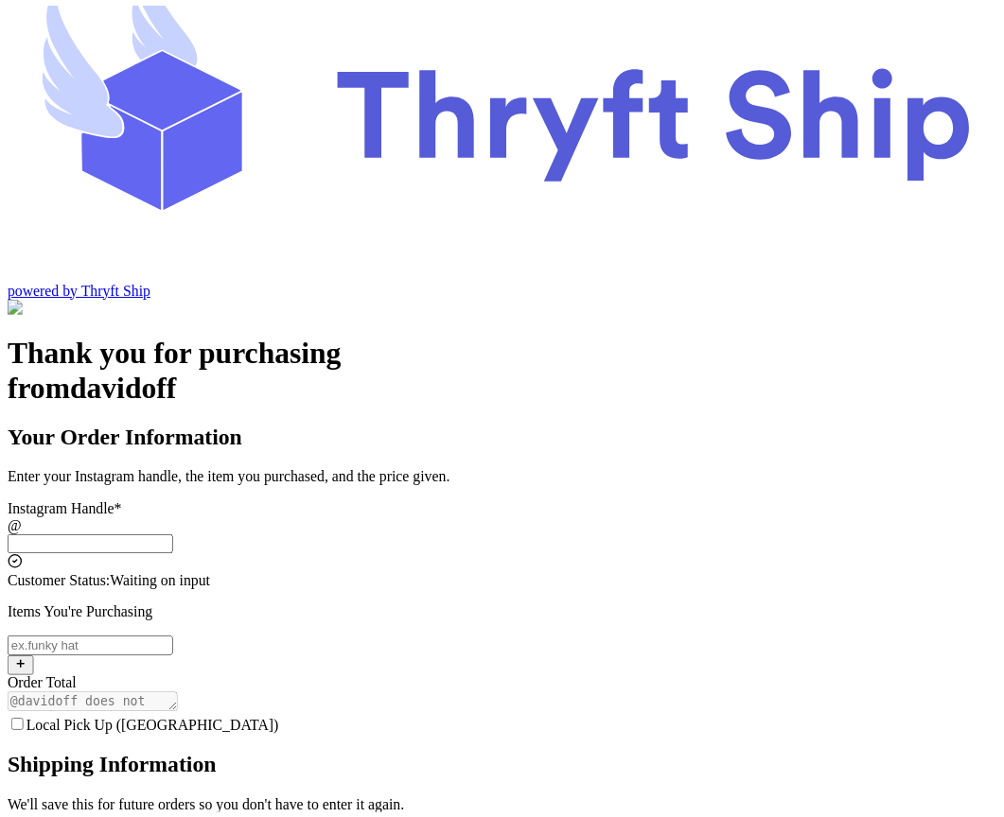
scroll to position [67, 0]
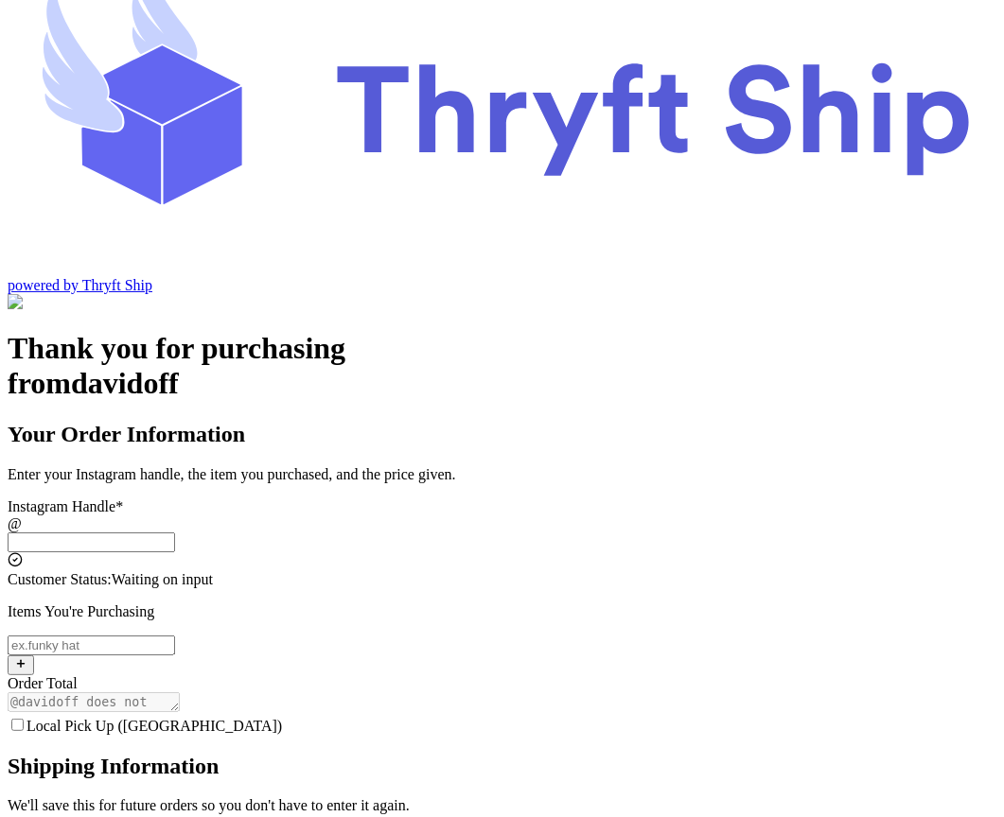
click at [464, 716] on div "Local Pick Up ([GEOGRAPHIC_DATA])" at bounding box center [502, 725] width 988 height 19
click at [282, 718] on label "Local Pick Up ([GEOGRAPHIC_DATA])" at bounding box center [145, 726] width 274 height 16
click at [24, 719] on input "Local Pick Up ([GEOGRAPHIC_DATA])" at bounding box center [17, 725] width 12 height 12
checkbox input "true"
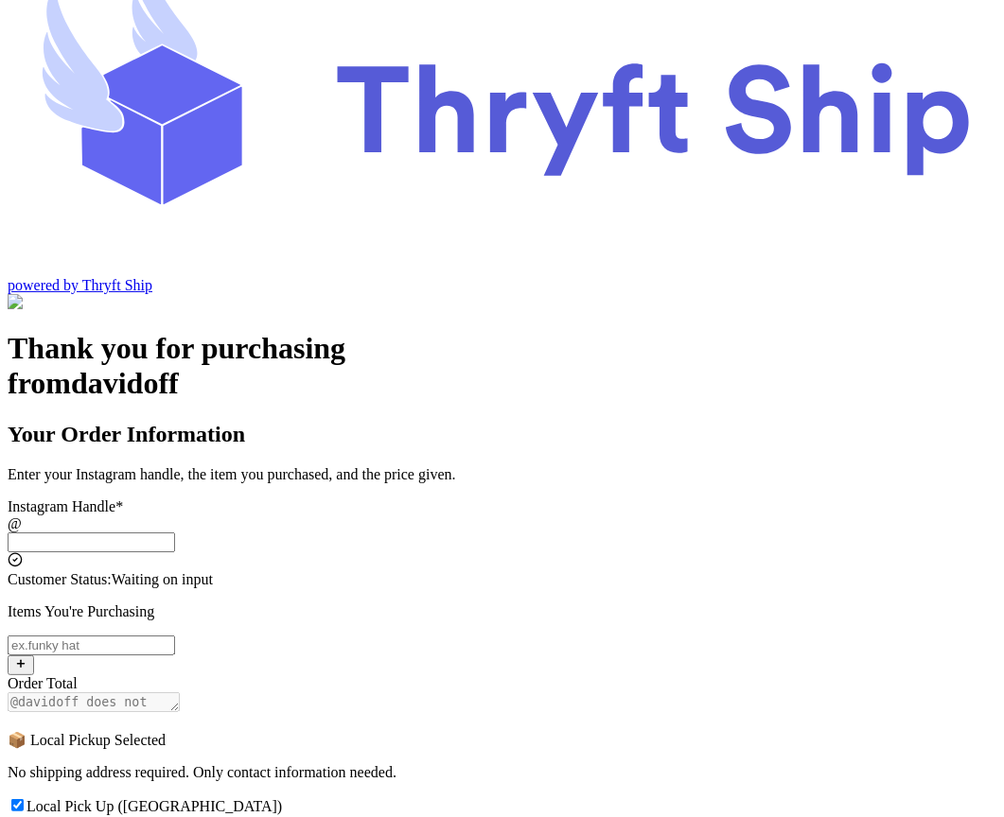
scroll to position [152, 0]
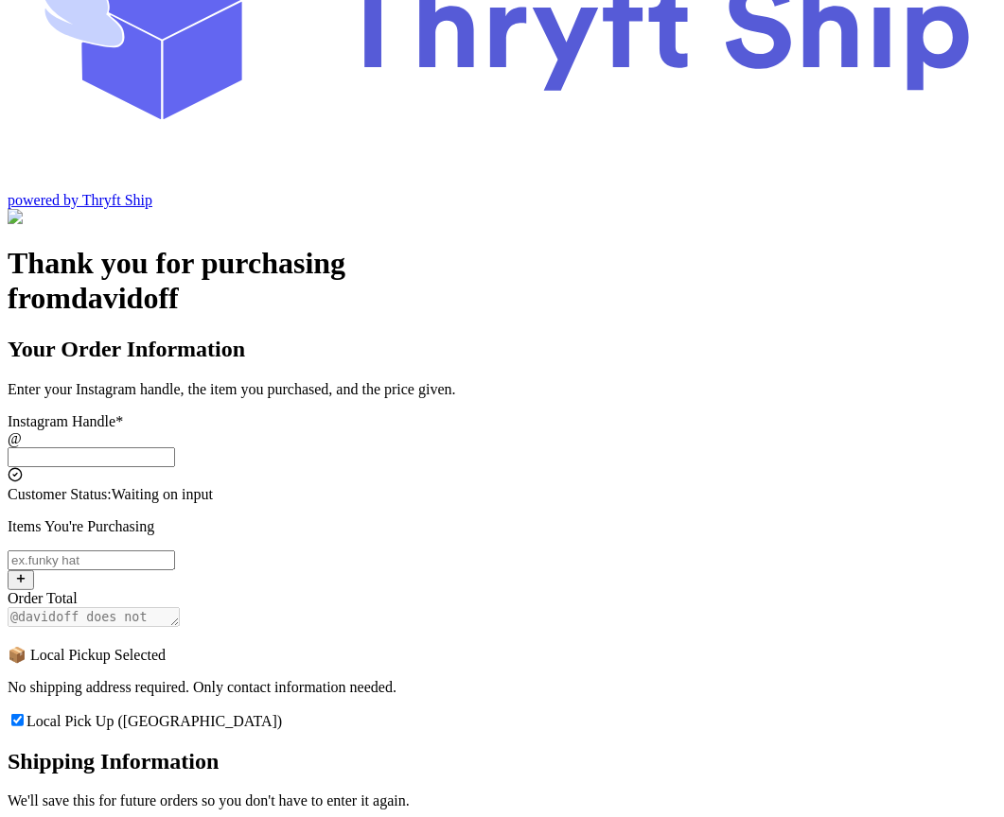
click at [175, 447] on input "Local Pick Up ([GEOGRAPHIC_DATA])" at bounding box center [91, 457] width 167 height 20
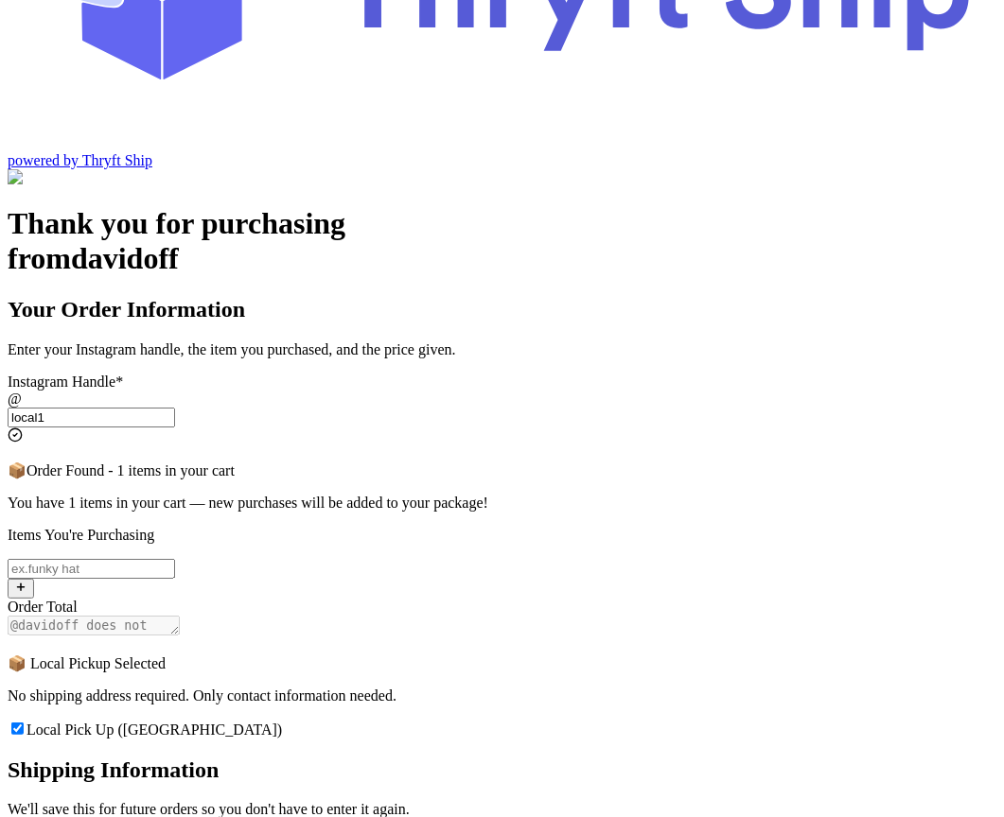
scroll to position [199, 0]
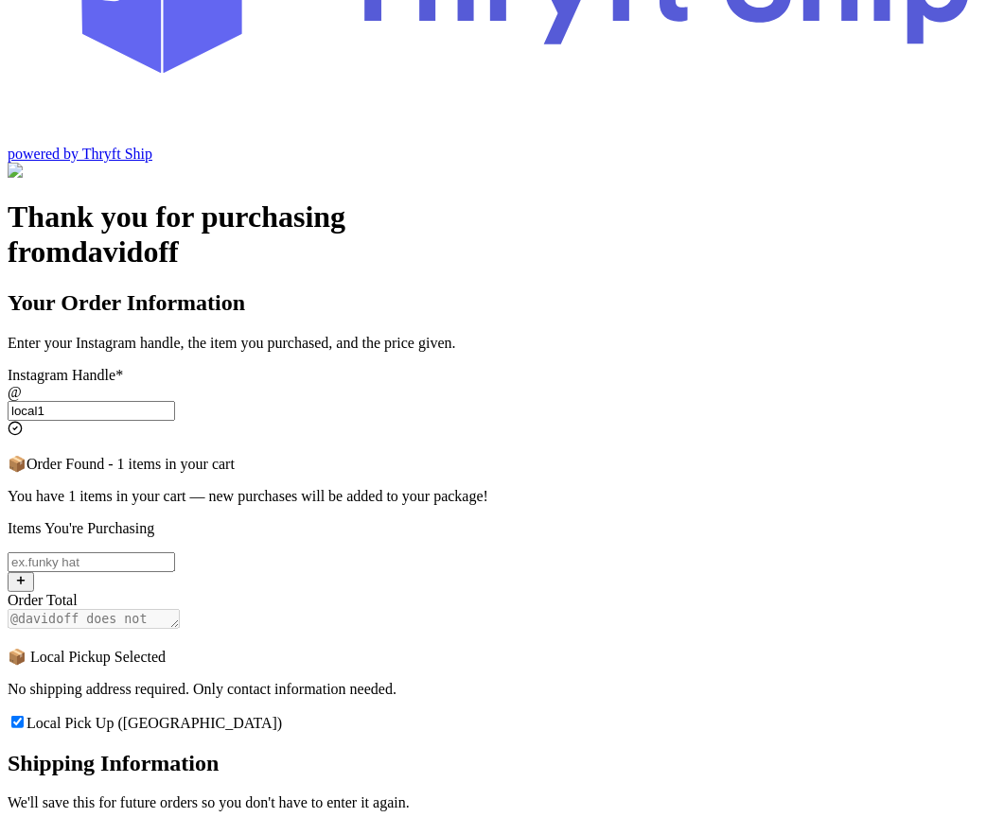
type input "local1"
click at [175, 552] on input "Local Pick Up ([GEOGRAPHIC_DATA])" at bounding box center [91, 562] width 167 height 20
type input "item111"
click at [168, 511] on div "Thank you for purchasing from davidoff Your Order Information Enter your Instag…" at bounding box center [502, 685] width 988 height 970
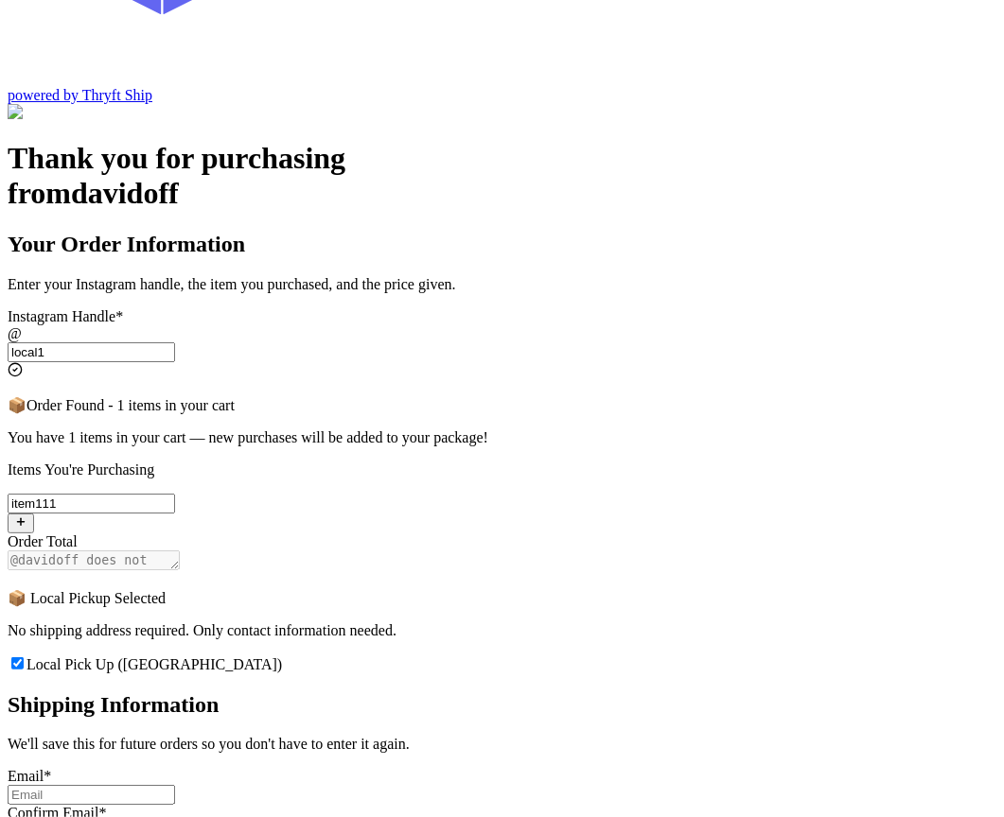
scroll to position [264, 0]
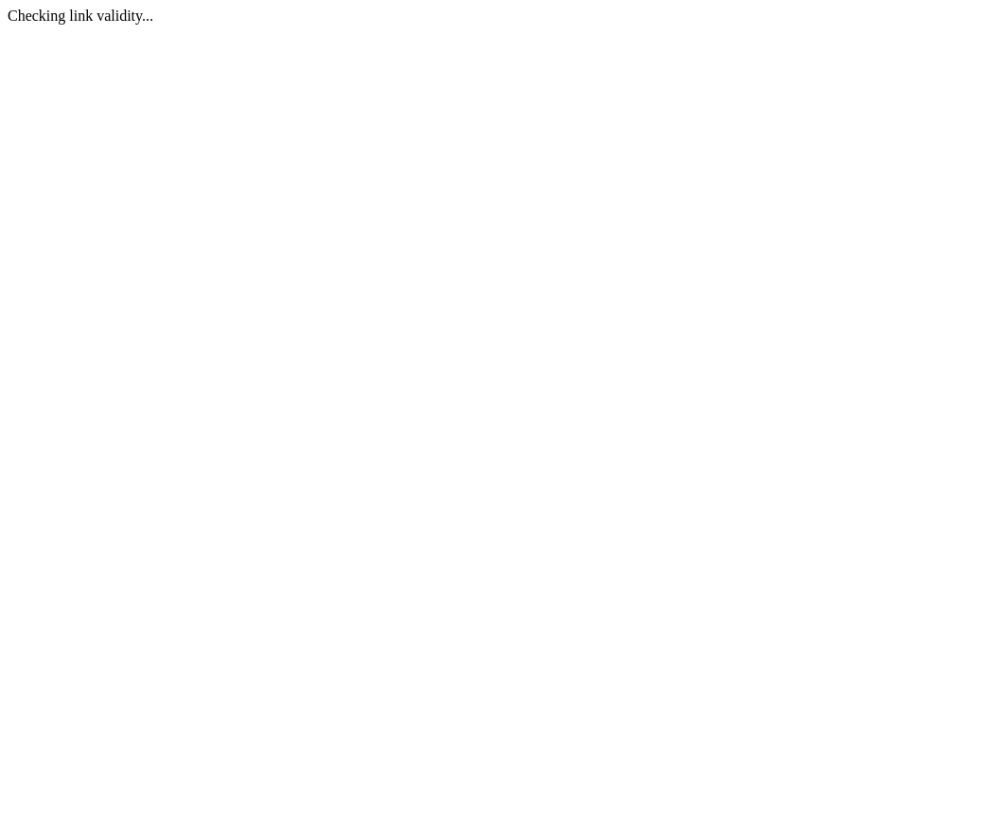
scroll to position [0, 0]
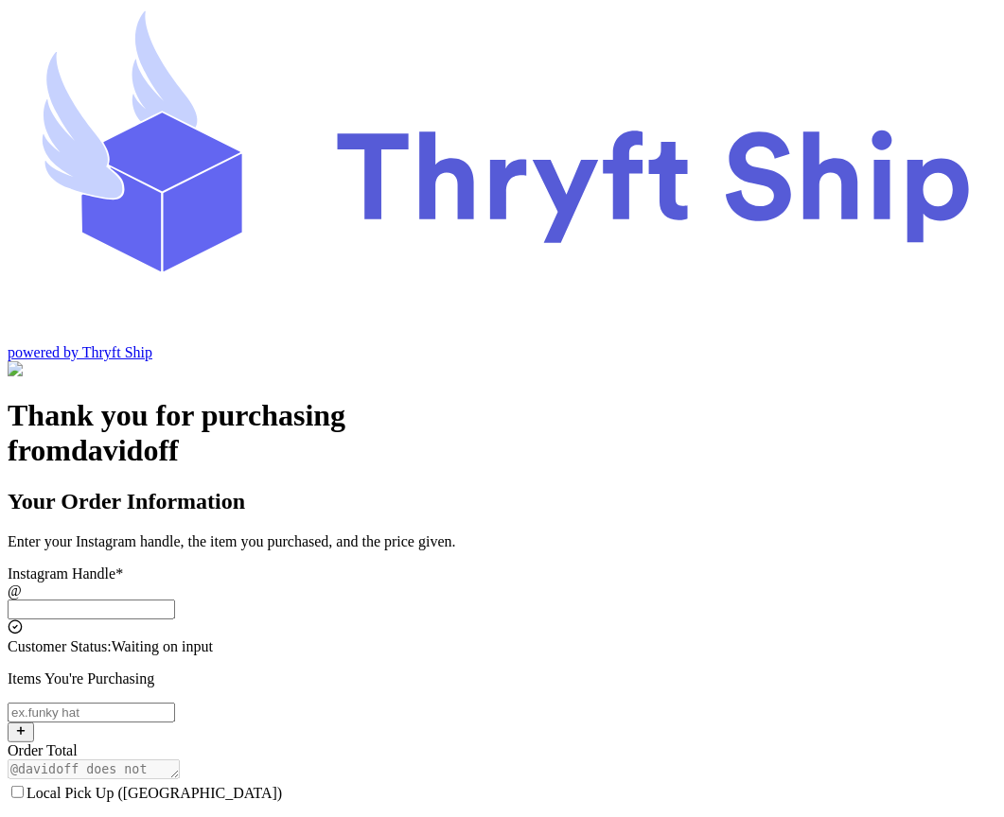
click at [175, 600] on input "Local Pick Up ([GEOGRAPHIC_DATA])" at bounding box center [91, 610] width 167 height 20
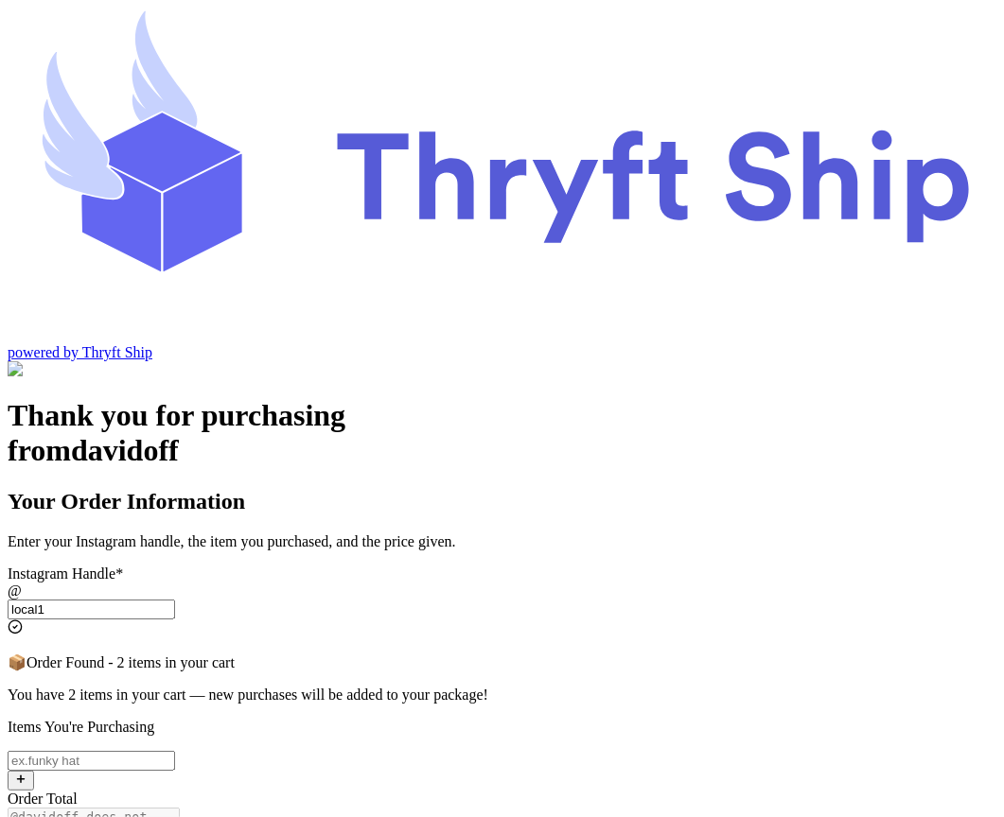
type input "local1"
click at [175, 751] on input "Local Pick Up ([GEOGRAPHIC_DATA])" at bounding box center [91, 761] width 167 height 20
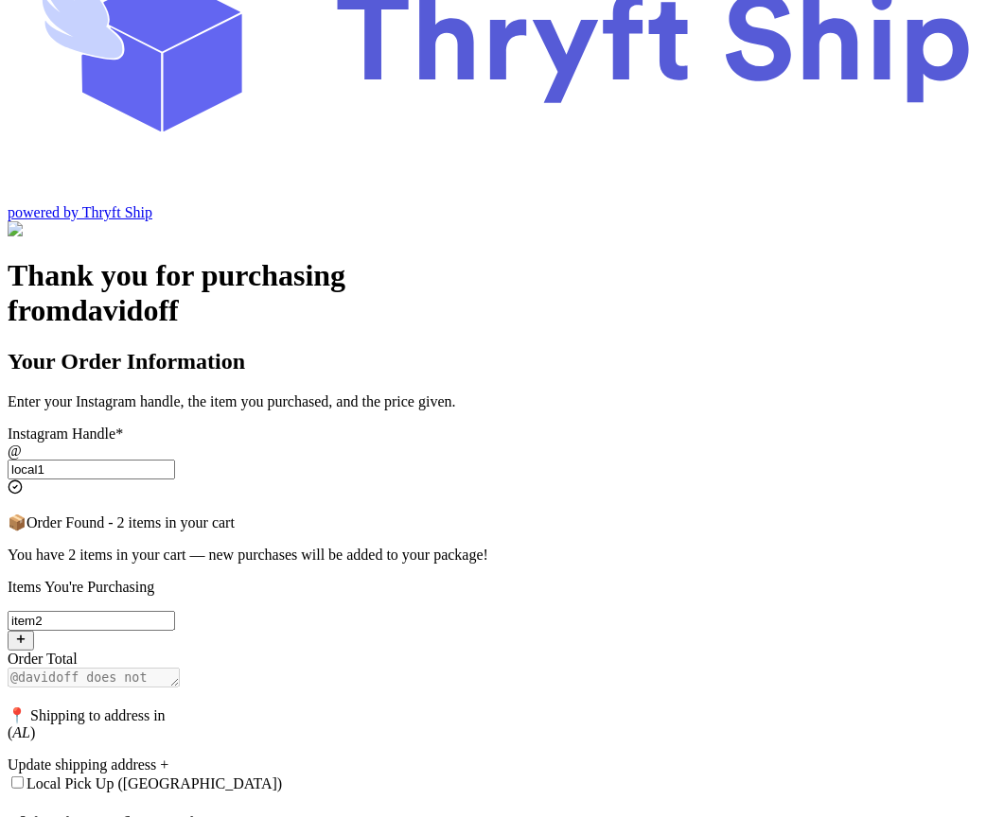
scroll to position [278, 0]
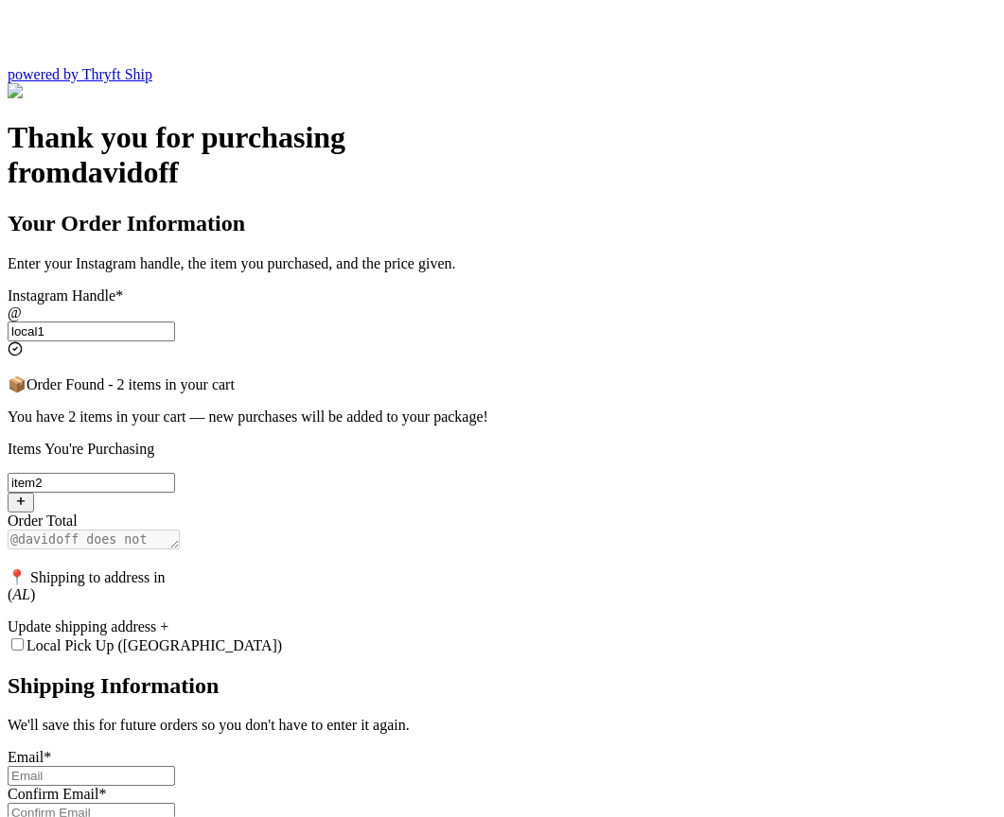
type input "item2"
click at [282, 638] on label "Local Pick Up ([GEOGRAPHIC_DATA])" at bounding box center [145, 646] width 274 height 16
click at [24, 638] on input "Local Pick Up ([GEOGRAPHIC_DATA])" at bounding box center [17, 644] width 12 height 12
checkbox input "true"
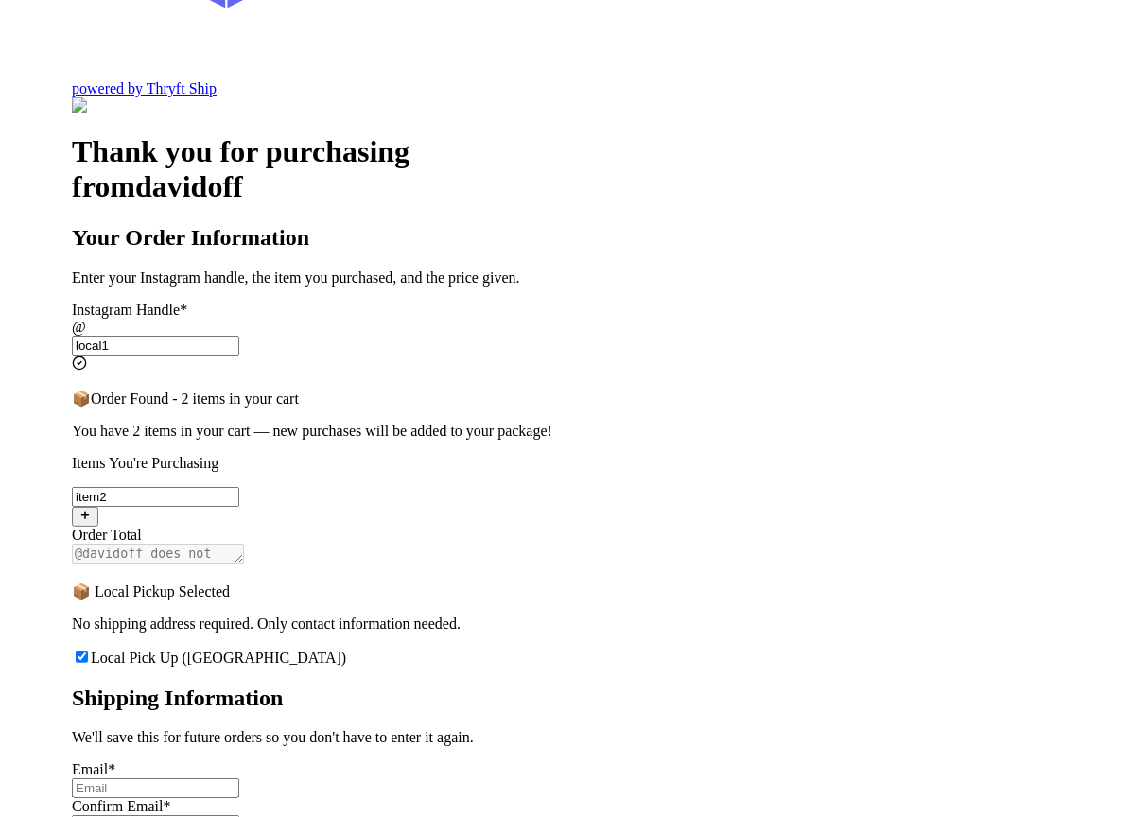
scroll to position [0, 0]
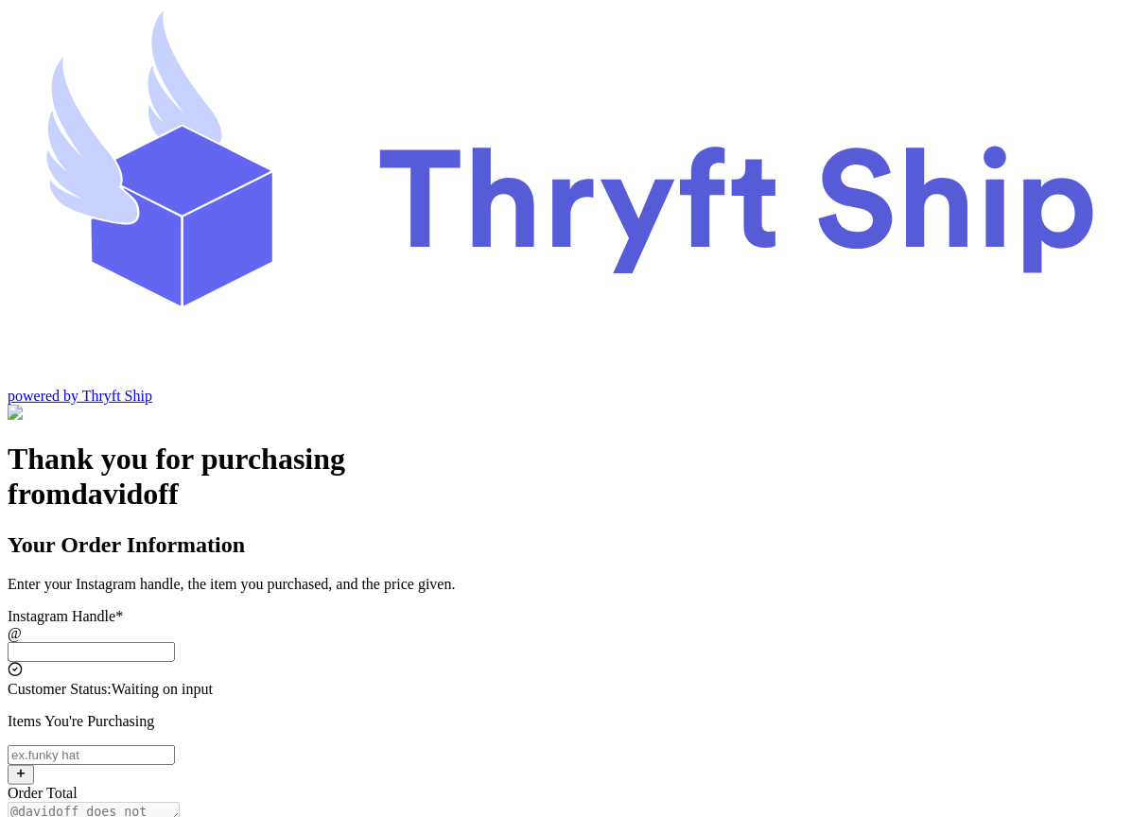
click at [175, 642] on input "Local Pick Up ([GEOGRAPHIC_DATA])" at bounding box center [91, 652] width 167 height 20
type input "l"
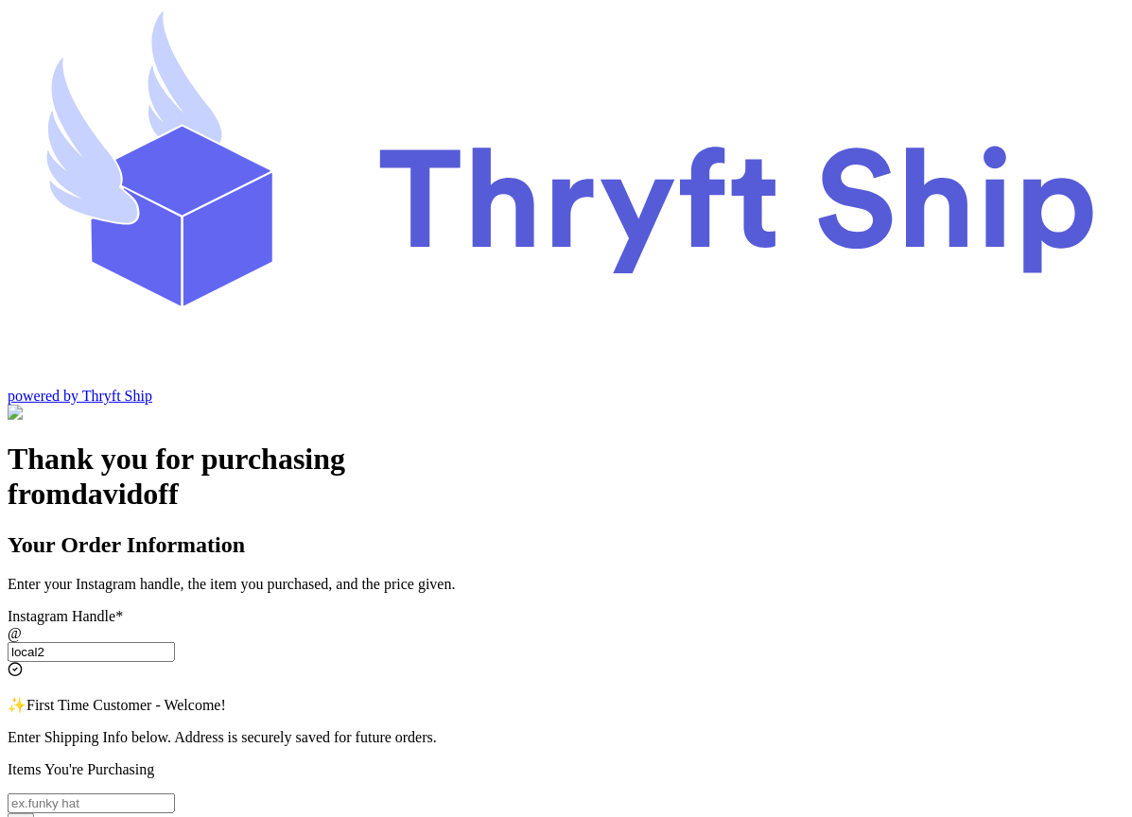
type input "local2"
click at [175, 794] on input "Local Pick Up ([GEOGRAPHIC_DATA])" at bounding box center [91, 804] width 167 height 20
type input "item 1"
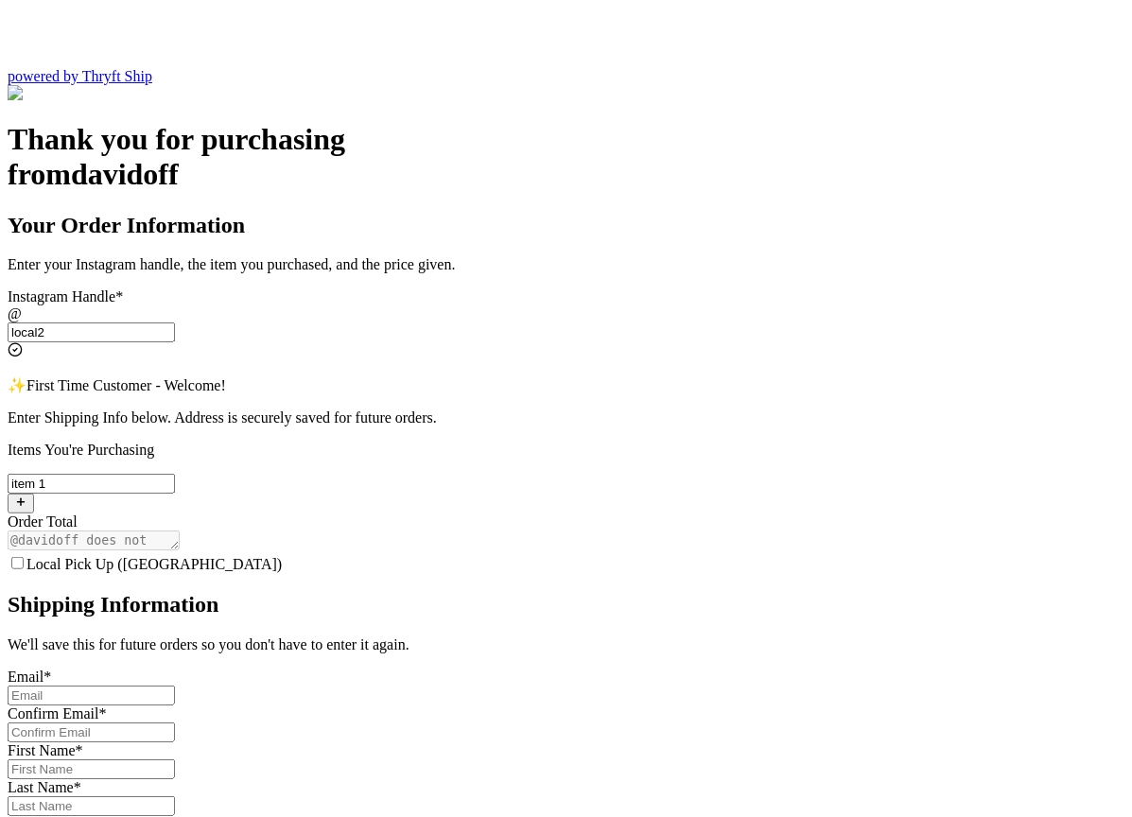
scroll to position [333, 0]
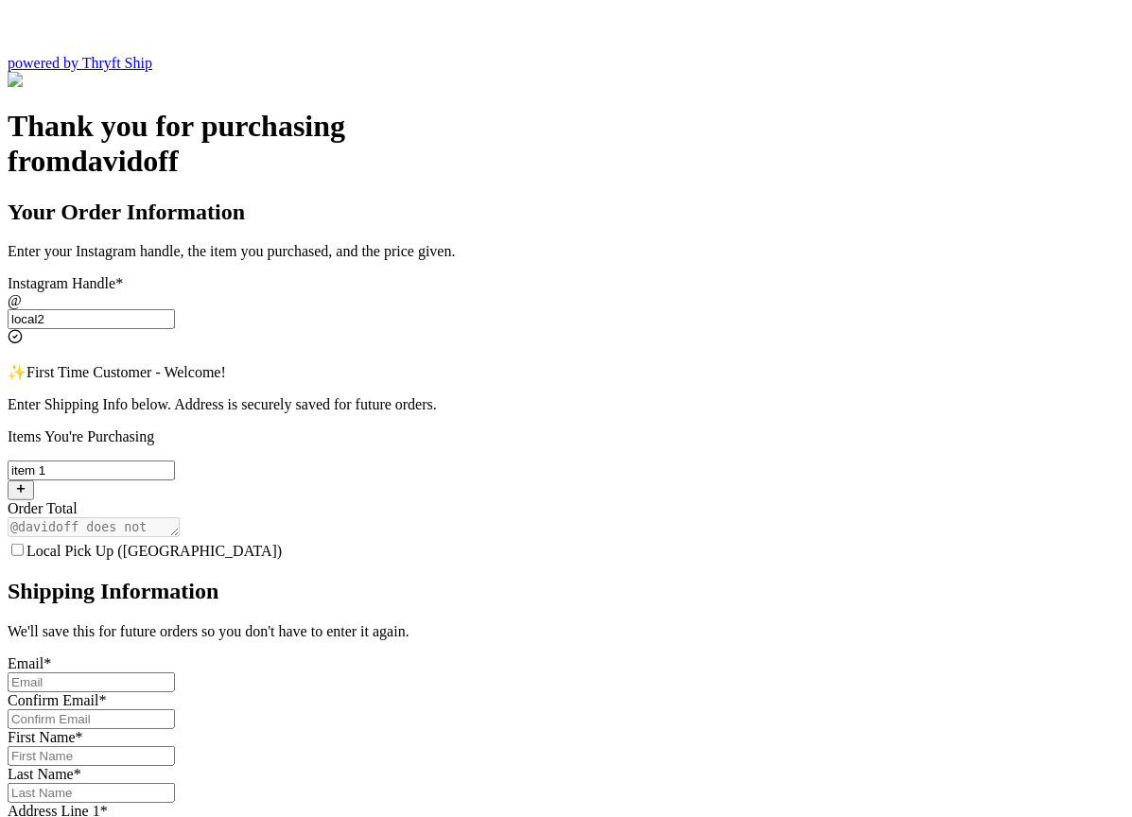
click at [282, 543] on span "Local Pick Up ([GEOGRAPHIC_DATA])" at bounding box center [153, 551] width 255 height 16
click at [24, 544] on input "Local Pick Up ([GEOGRAPHIC_DATA])" at bounding box center [17, 550] width 12 height 12
checkbox input "true"
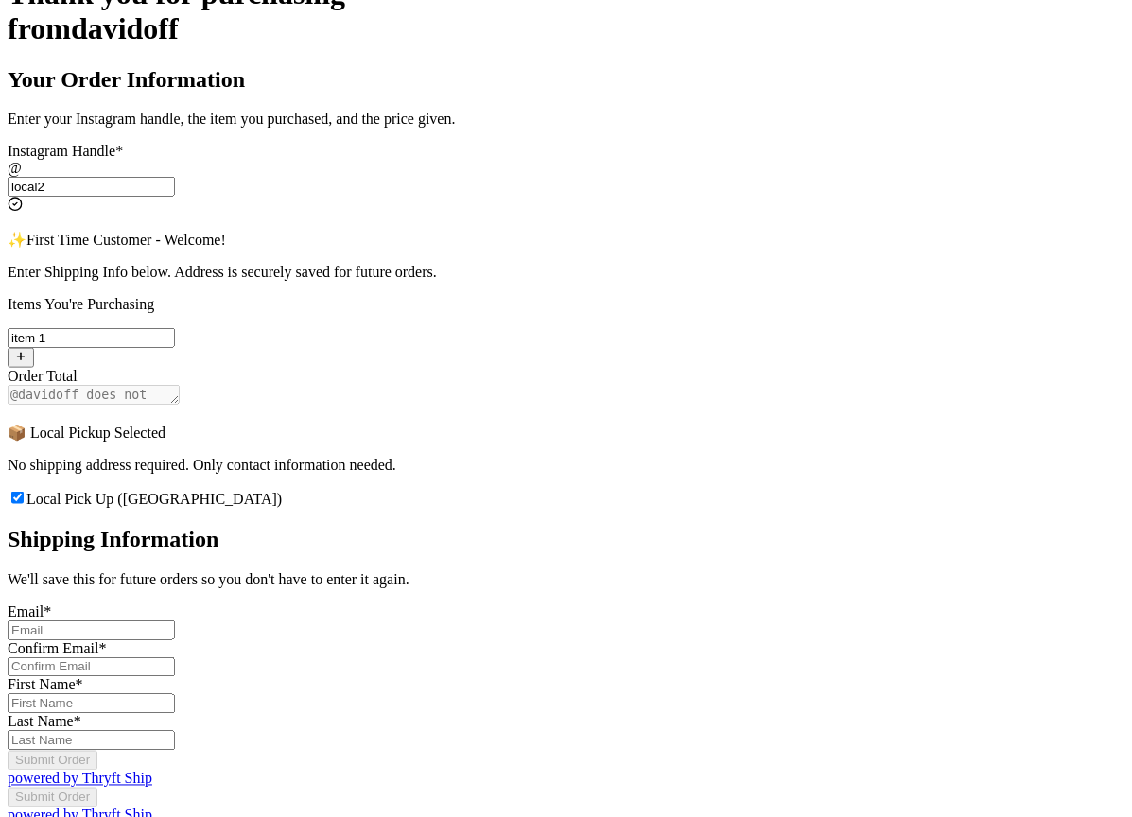
scroll to position [468, 0]
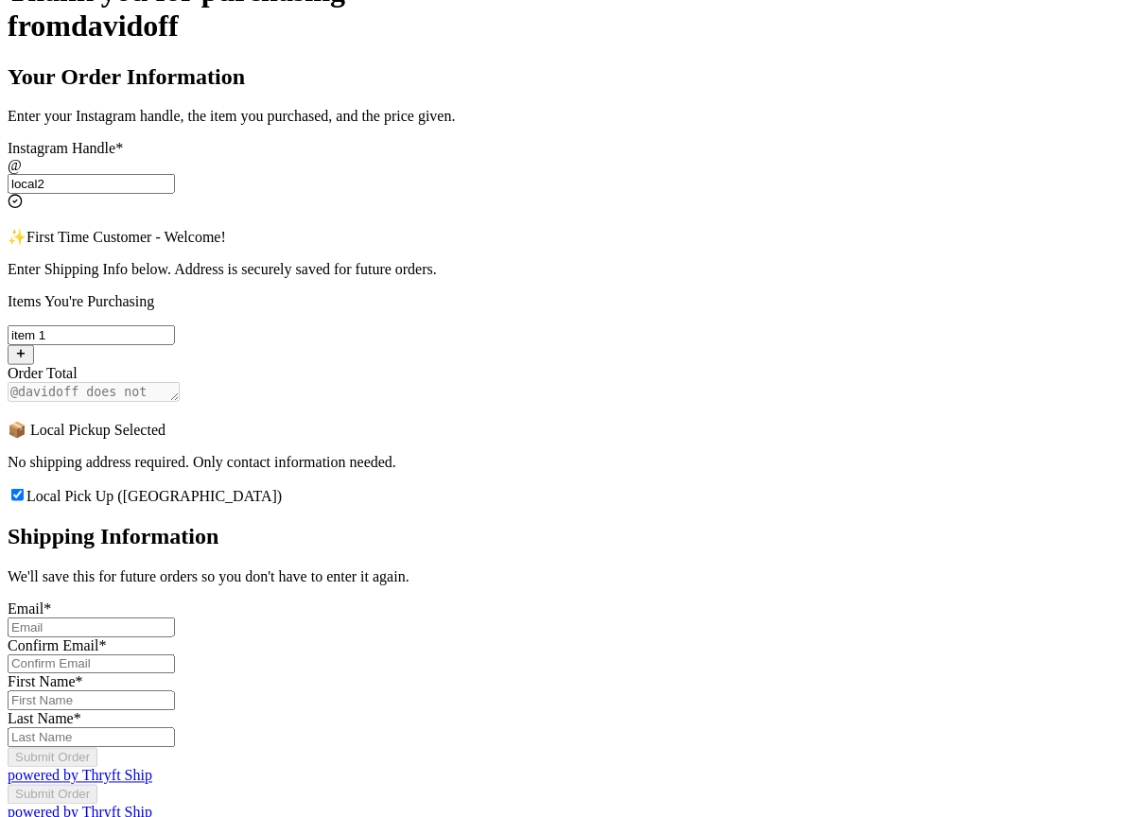
click at [175, 618] on input "Local Pick Up ([GEOGRAPHIC_DATA])" at bounding box center [91, 628] width 167 height 20
type input "[EMAIL_ADDRESS][DOMAIN_NAME]"
type input "[PERSON_NAME]"
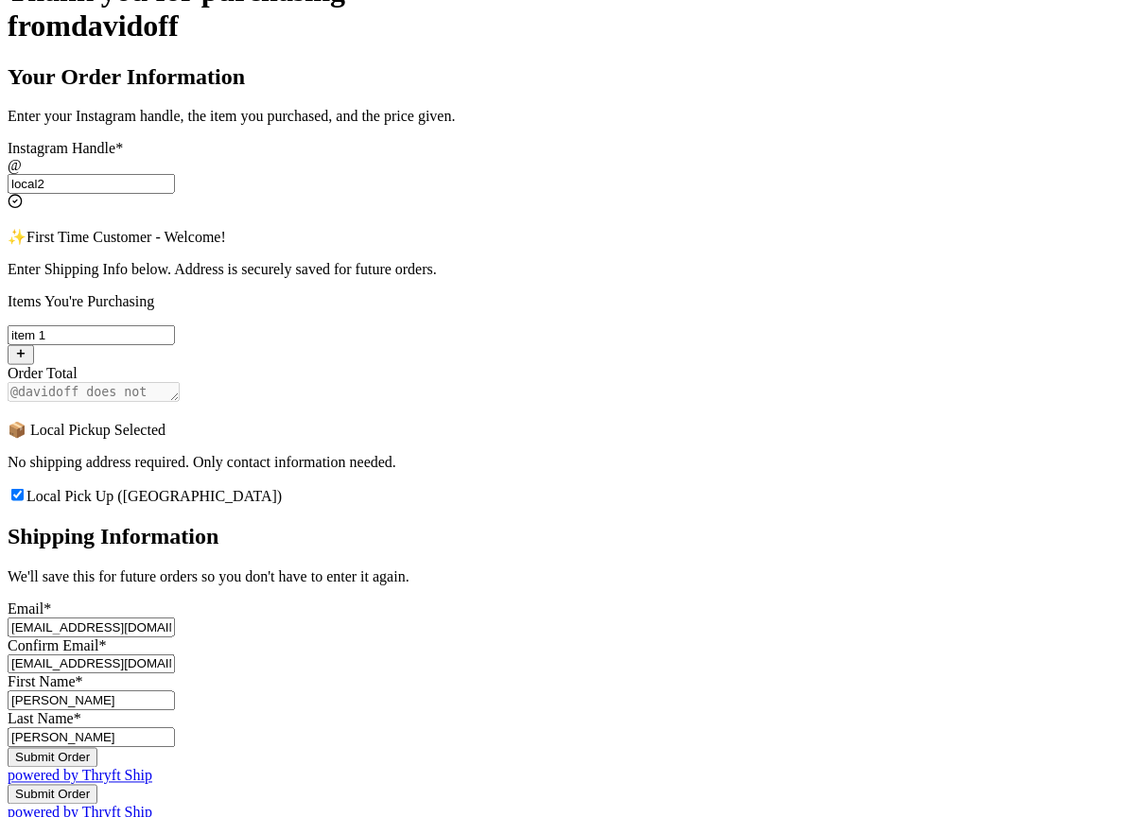
click at [175, 618] on input "abdul+1@thryftship.com" at bounding box center [91, 628] width 167 height 20
type input "abdul+2thryftship.com"
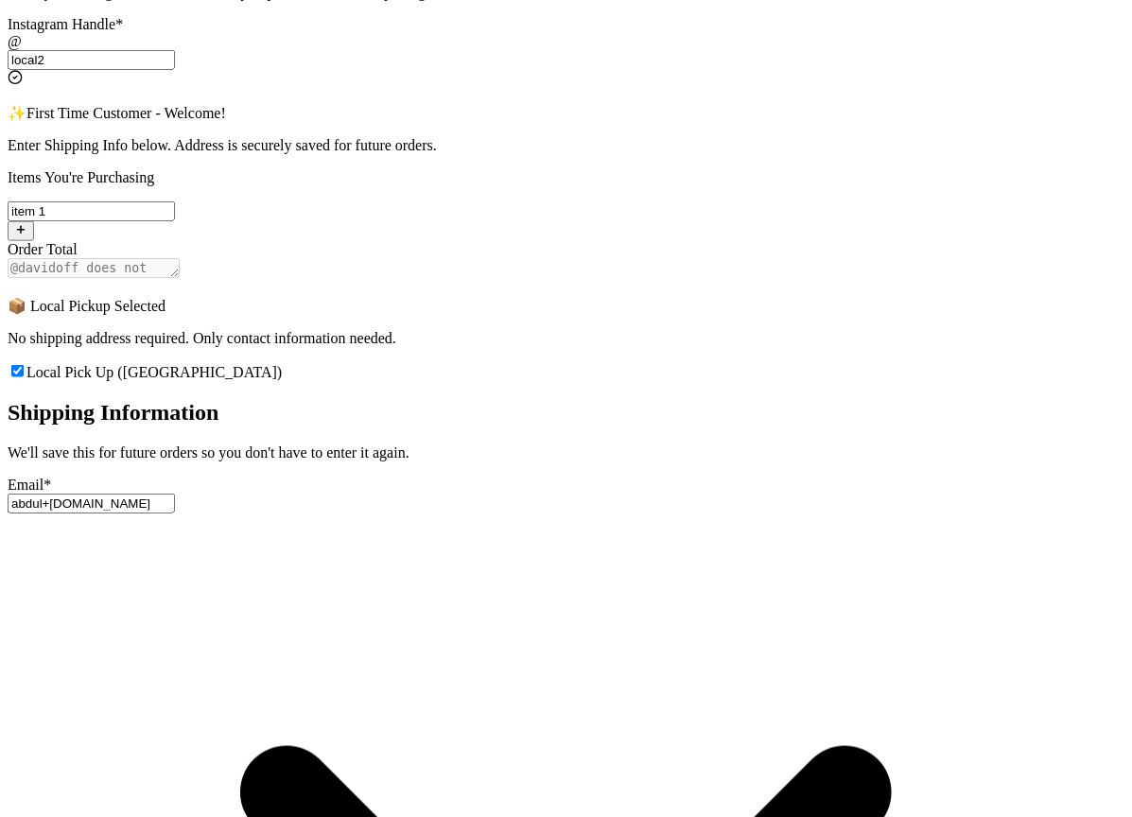
type input "abdul+2@thryftship.com"
click at [548, 477] on div "Email *" at bounding box center [566, 485] width 1117 height 17
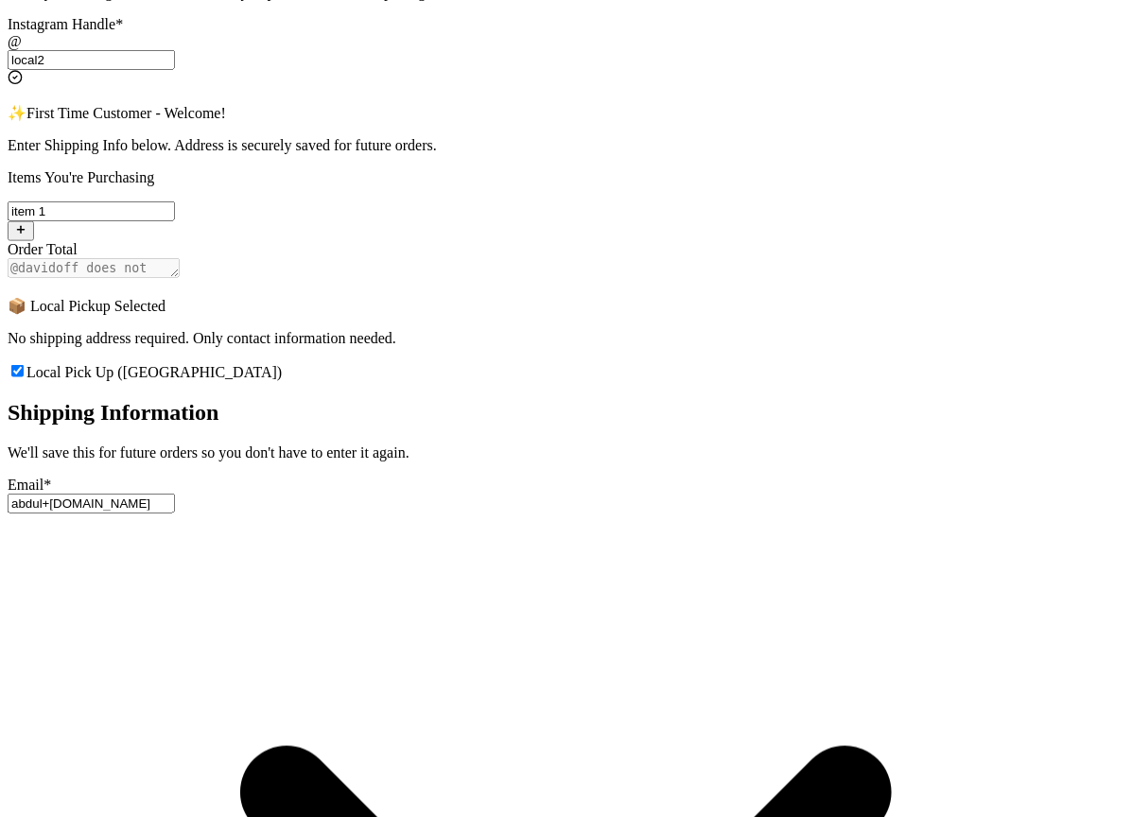
click at [175, 494] on input "abdul+2thryftship.com" at bounding box center [91, 504] width 167 height 20
type input "abdul+2@thryftship.com"
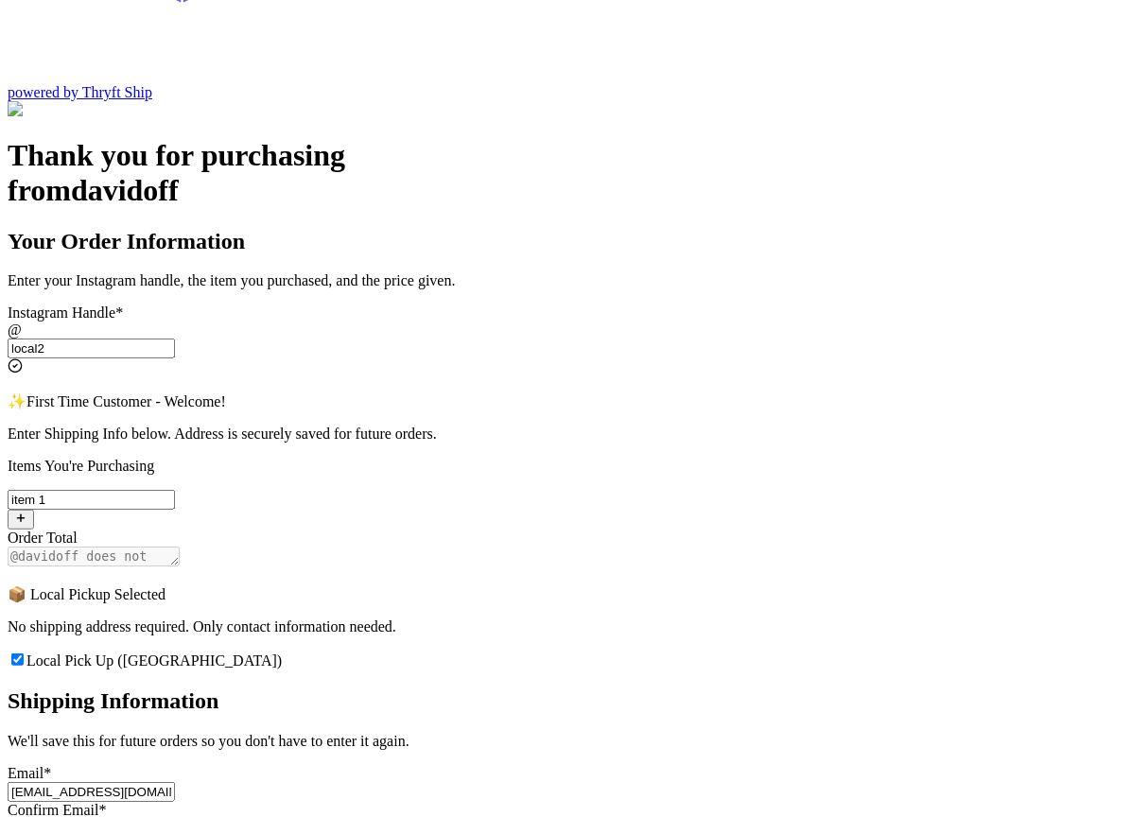
scroll to position [577, 0]
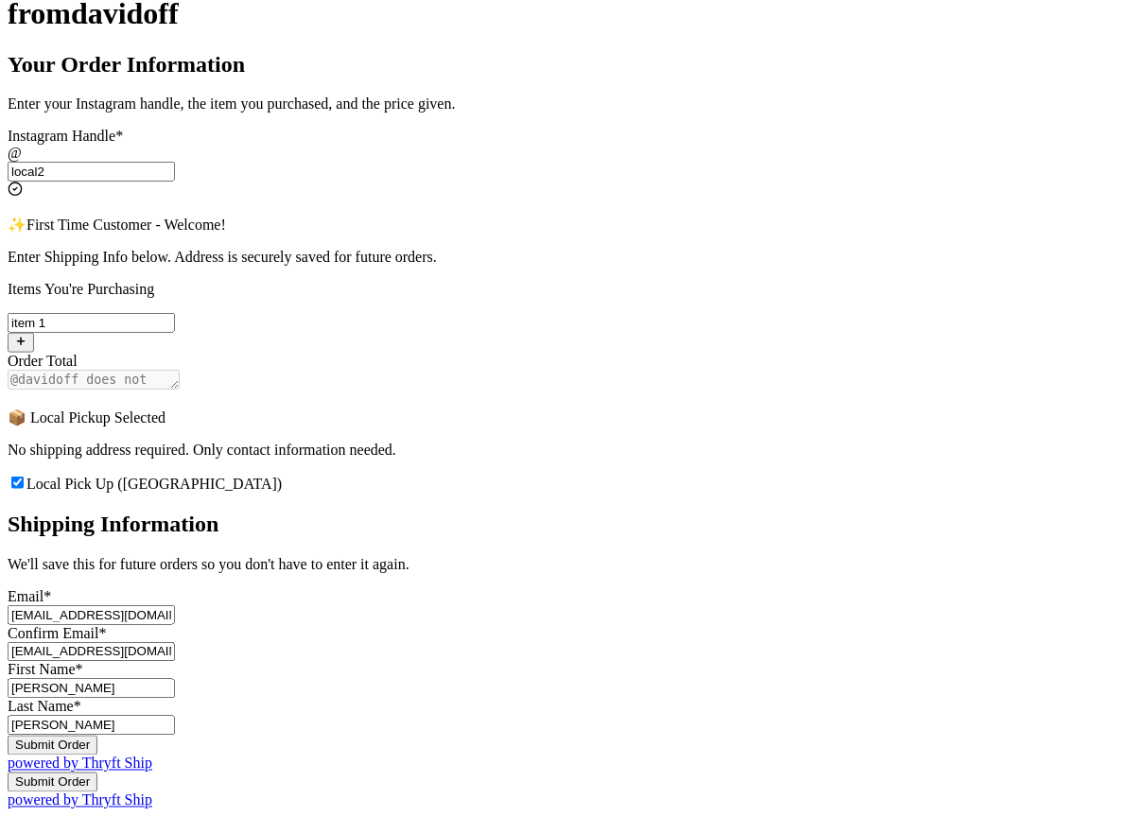
click at [97, 736] on button "Submit Order" at bounding box center [53, 746] width 90 height 20
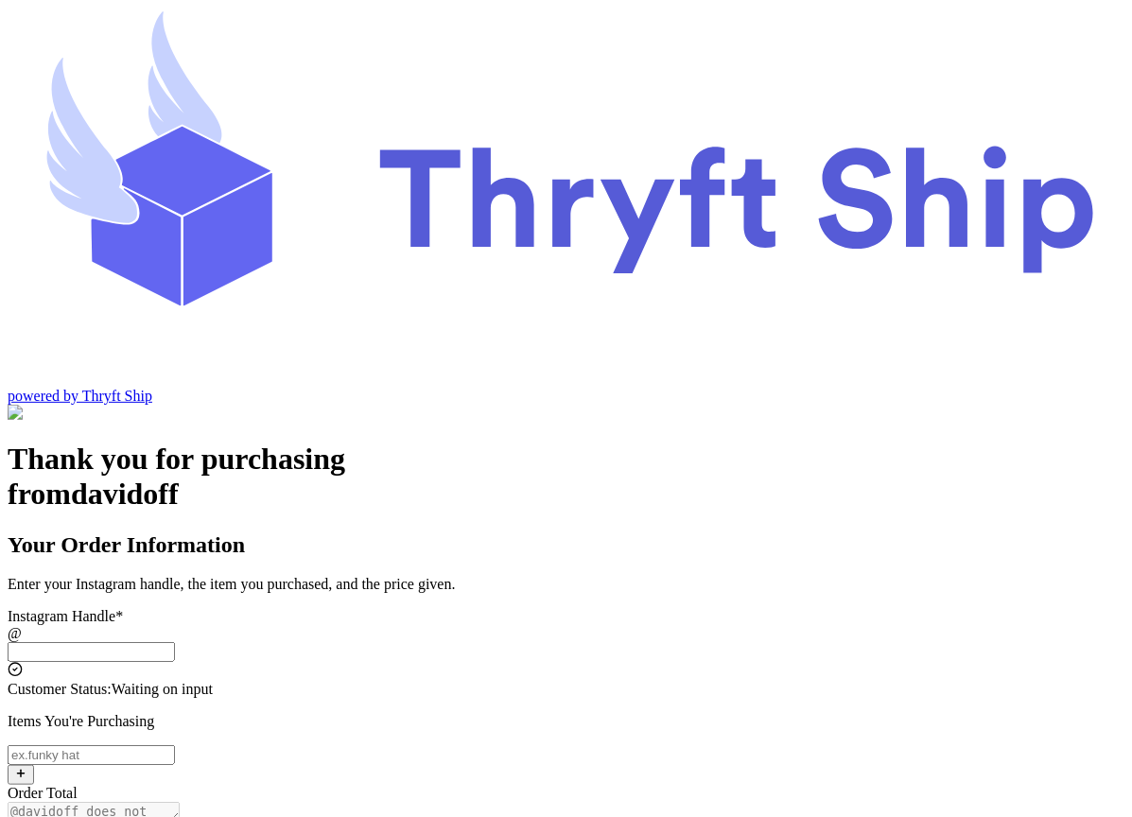
click at [175, 642] on input "Local Pick Up ([GEOGRAPHIC_DATA])" at bounding box center [91, 652] width 167 height 20
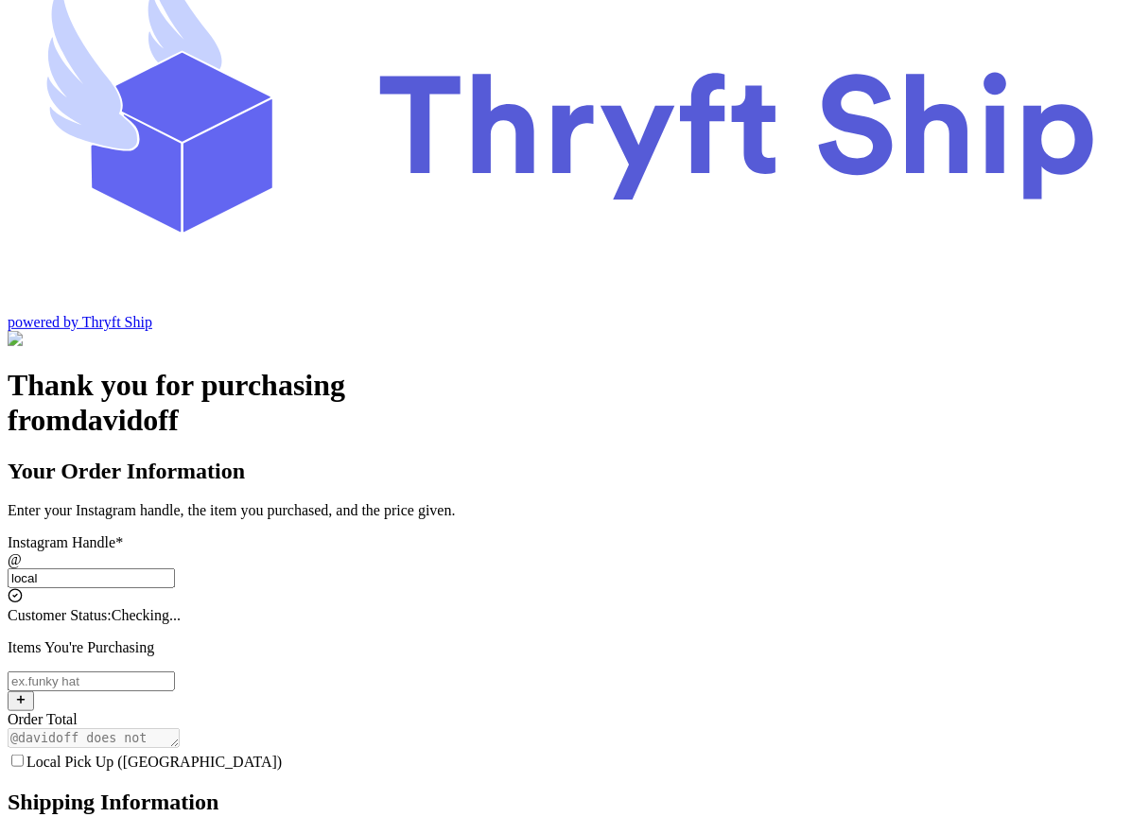
type input "local2"
type input "Local Pickup"
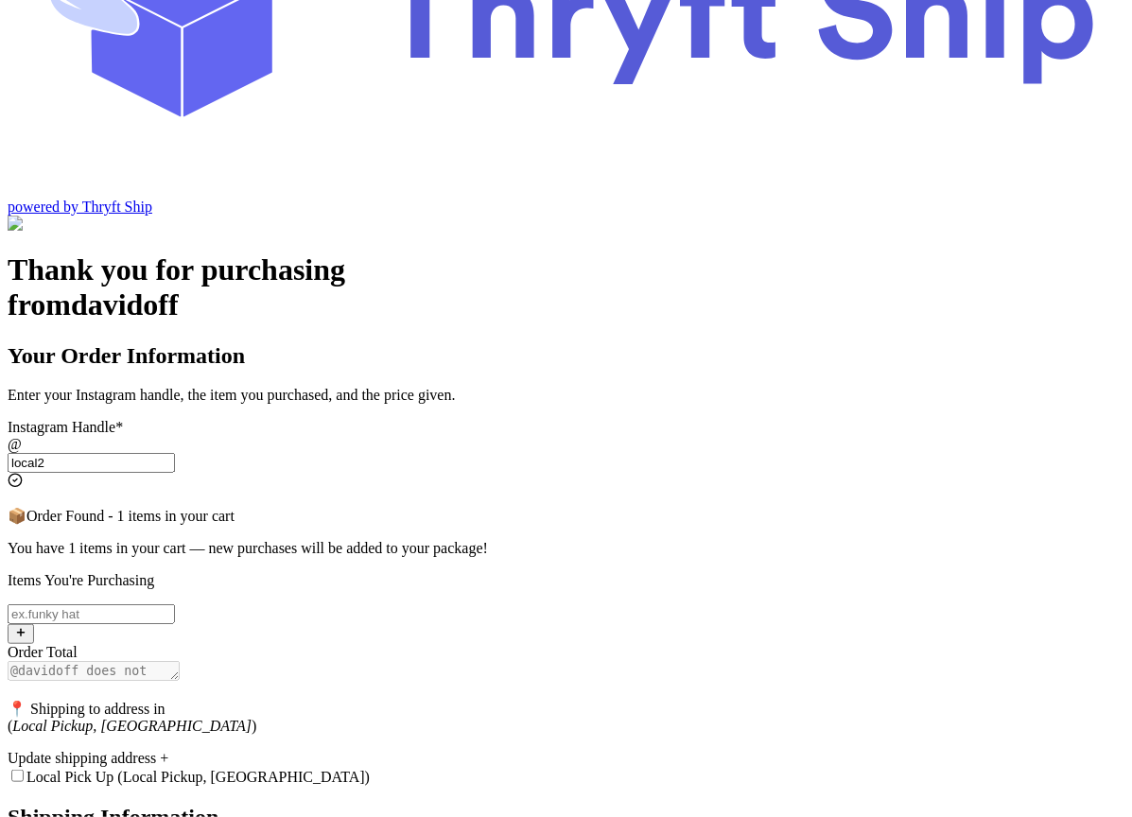
scroll to position [194, 0]
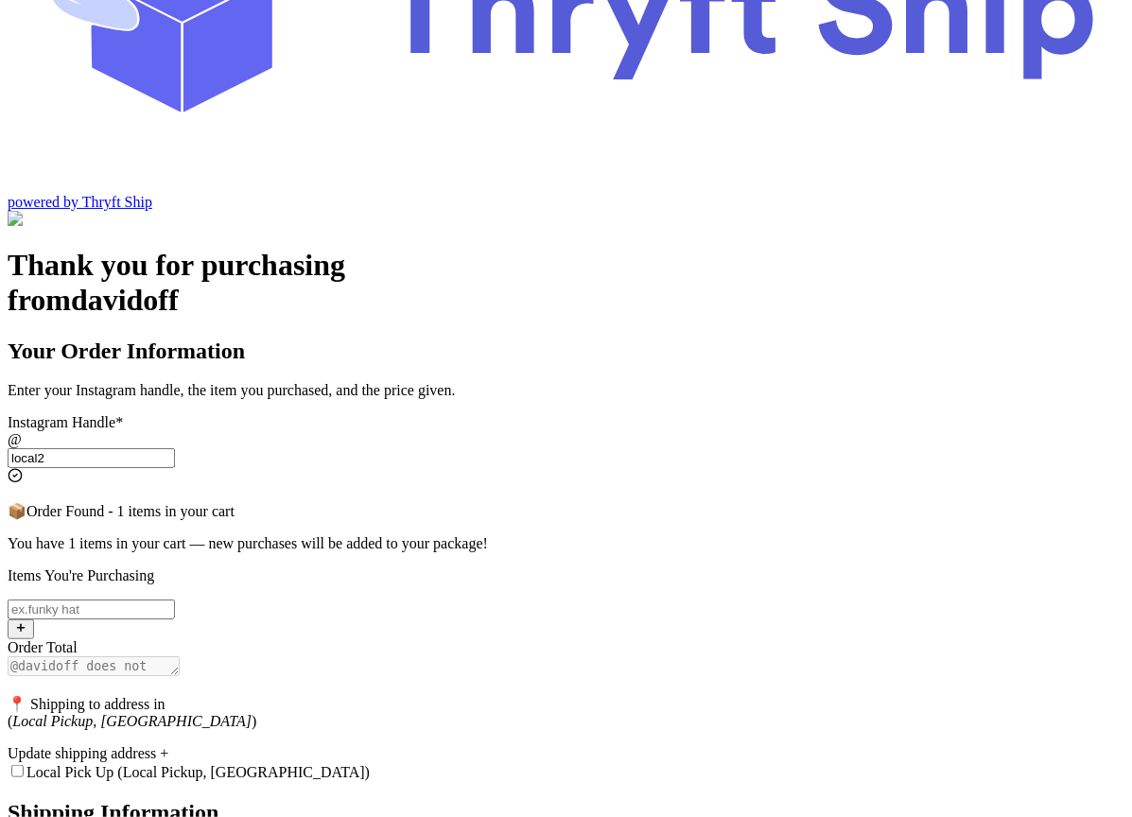
click at [488, 745] on div "Update shipping address +" at bounding box center [566, 753] width 1117 height 17
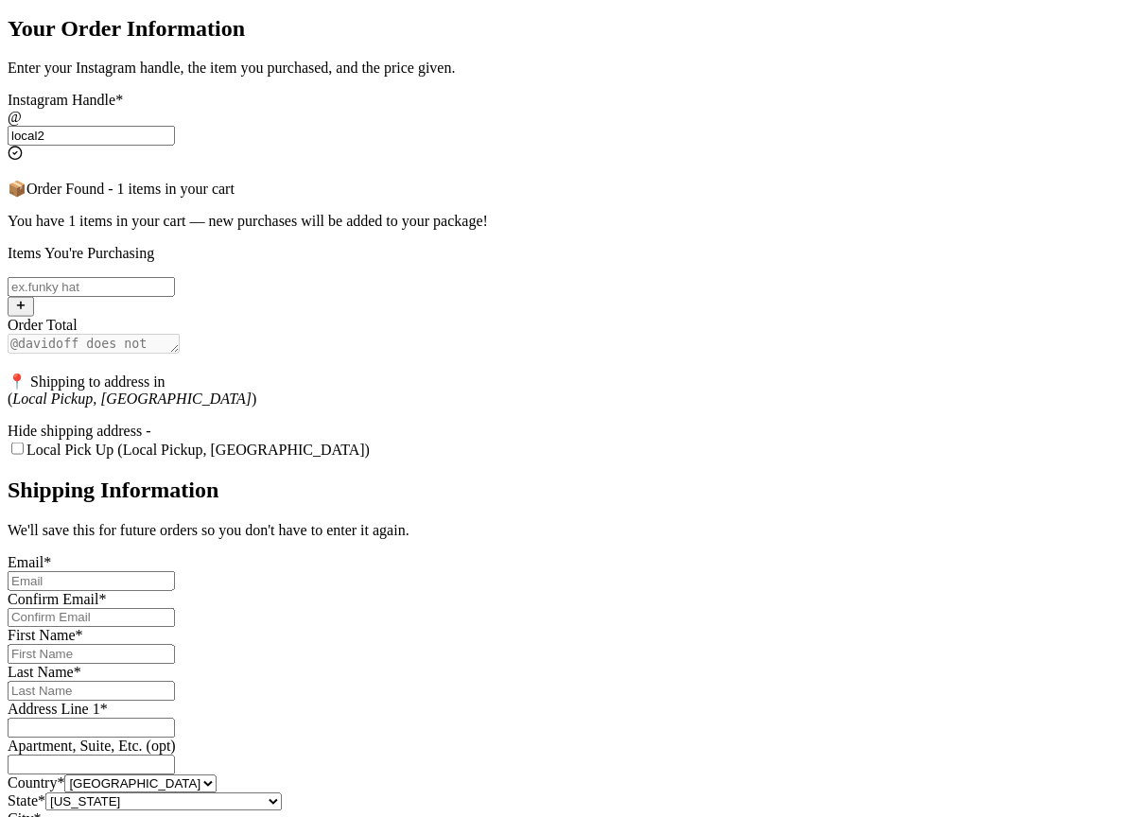
scroll to position [523, 0]
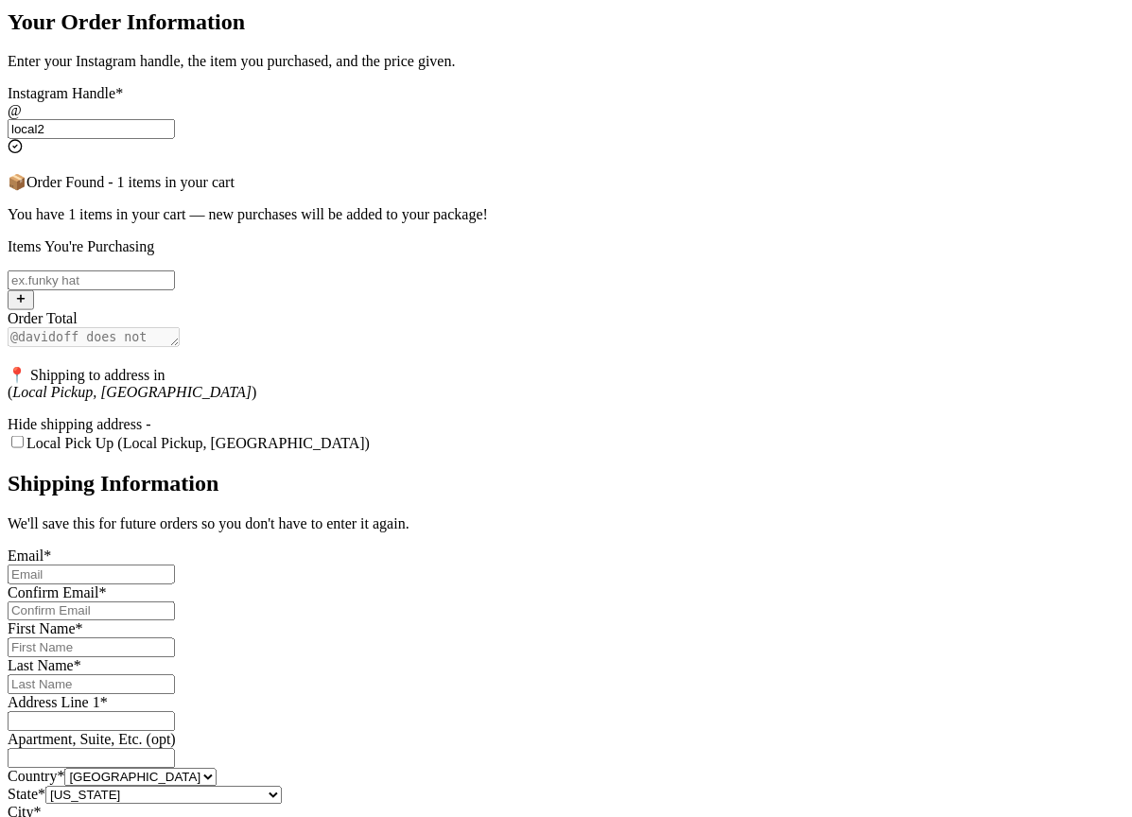
click at [477, 416] on div "Hide shipping address -" at bounding box center [566, 424] width 1117 height 17
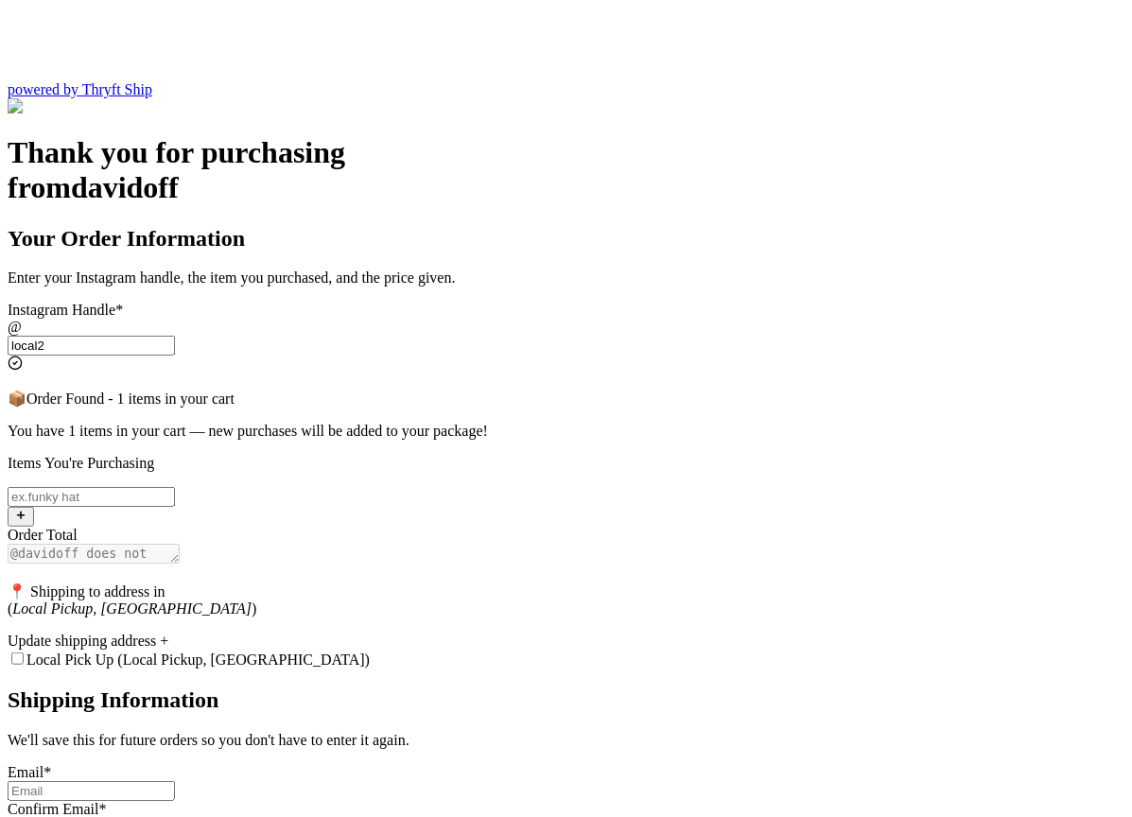
scroll to position [307, 0]
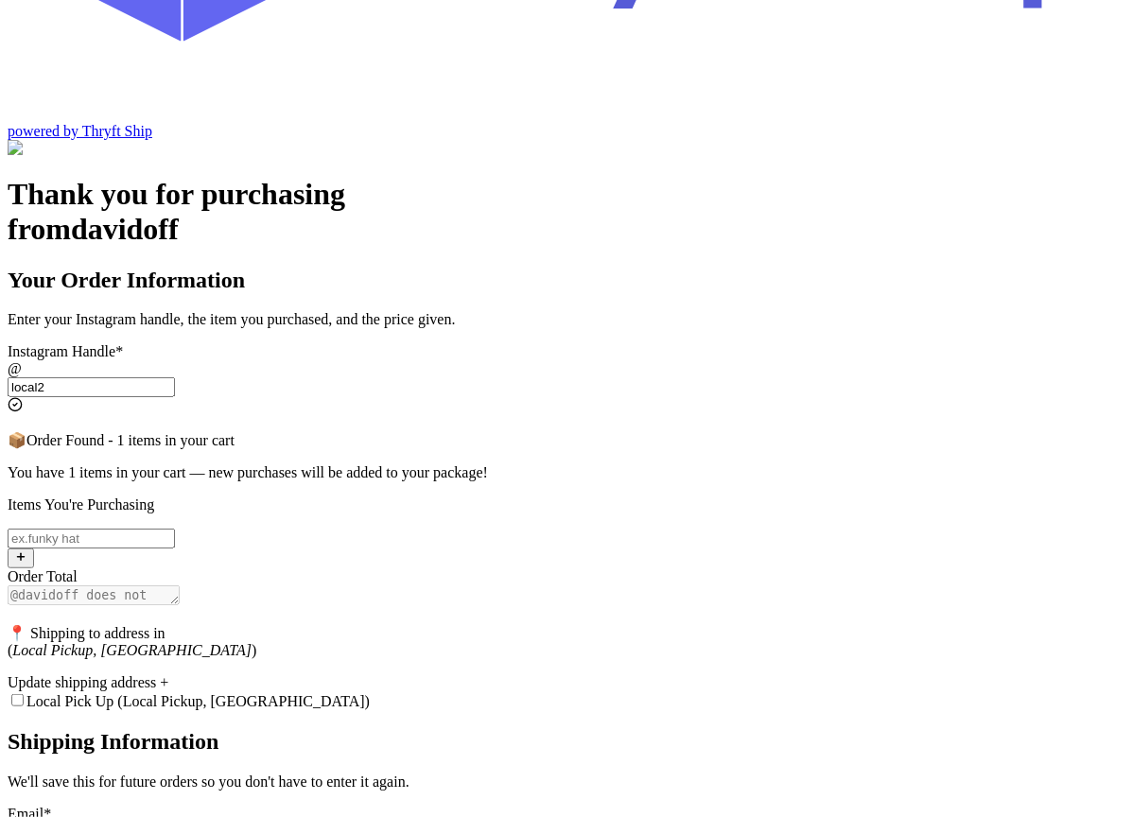
click at [175, 377] on input "local2" at bounding box center [91, 387] width 167 height 20
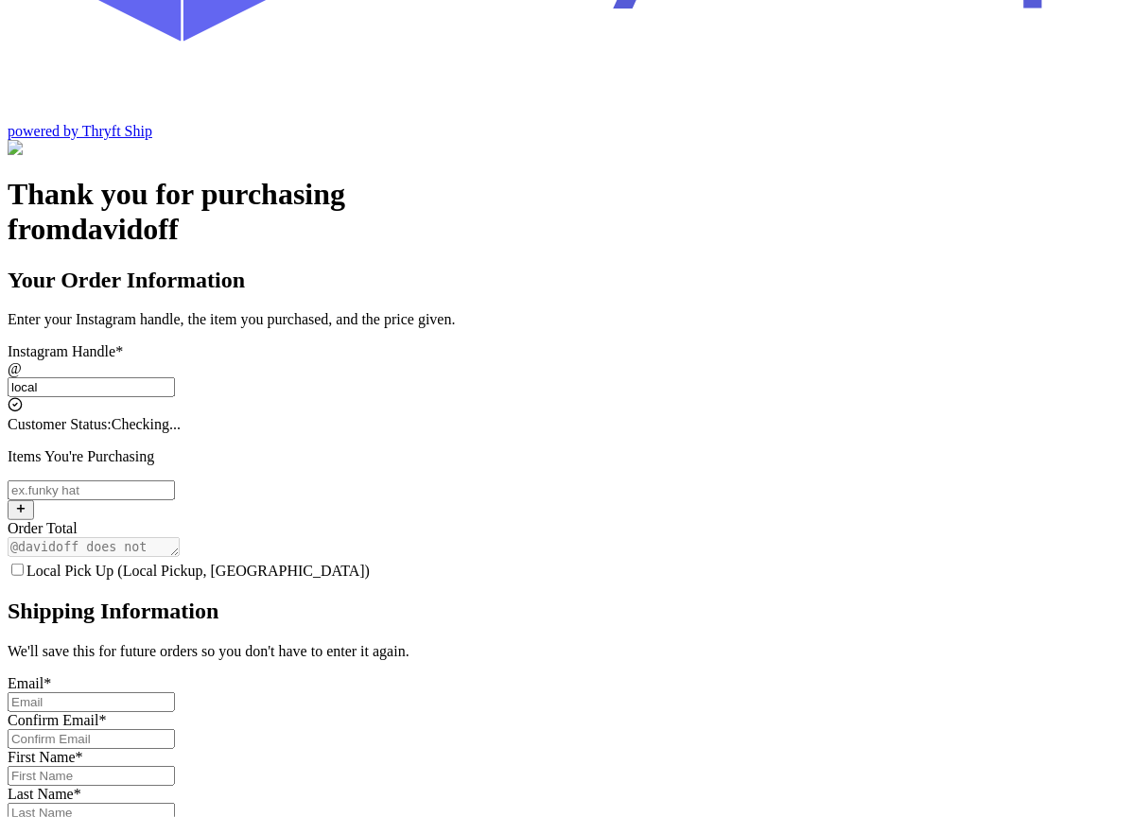
scroll to position [74, 0]
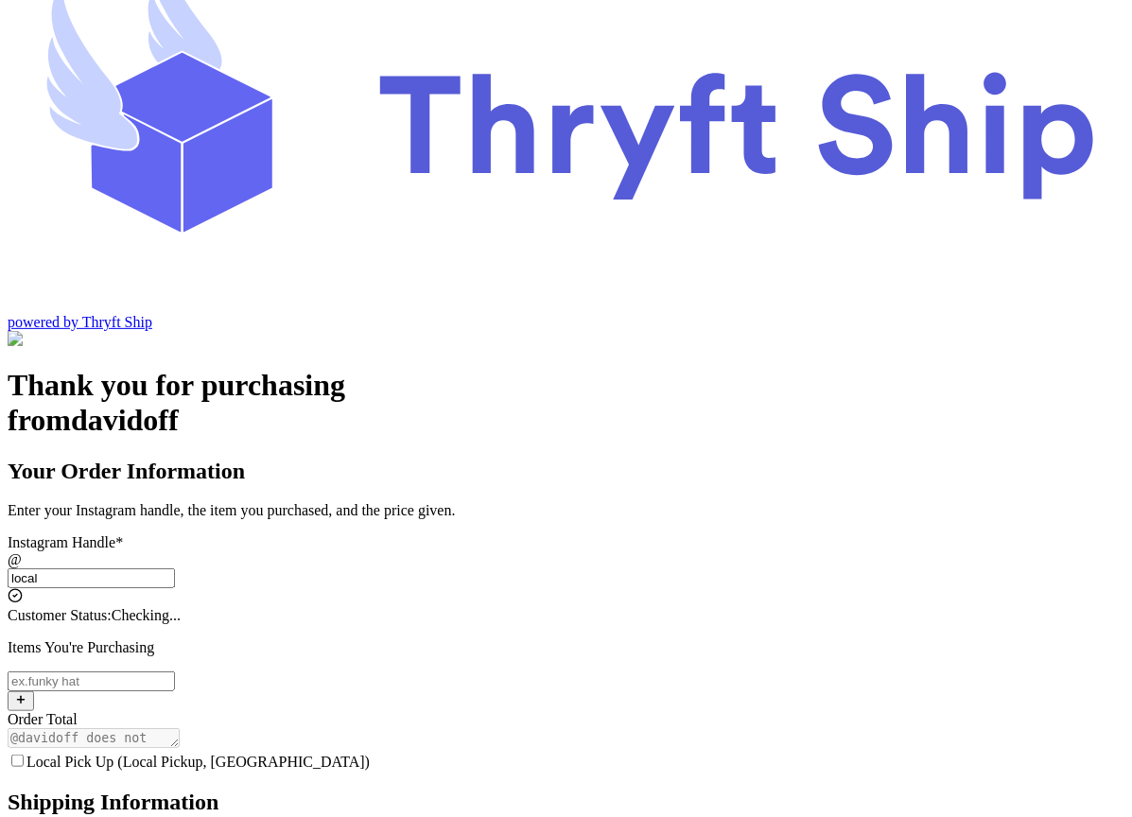
type input "local1"
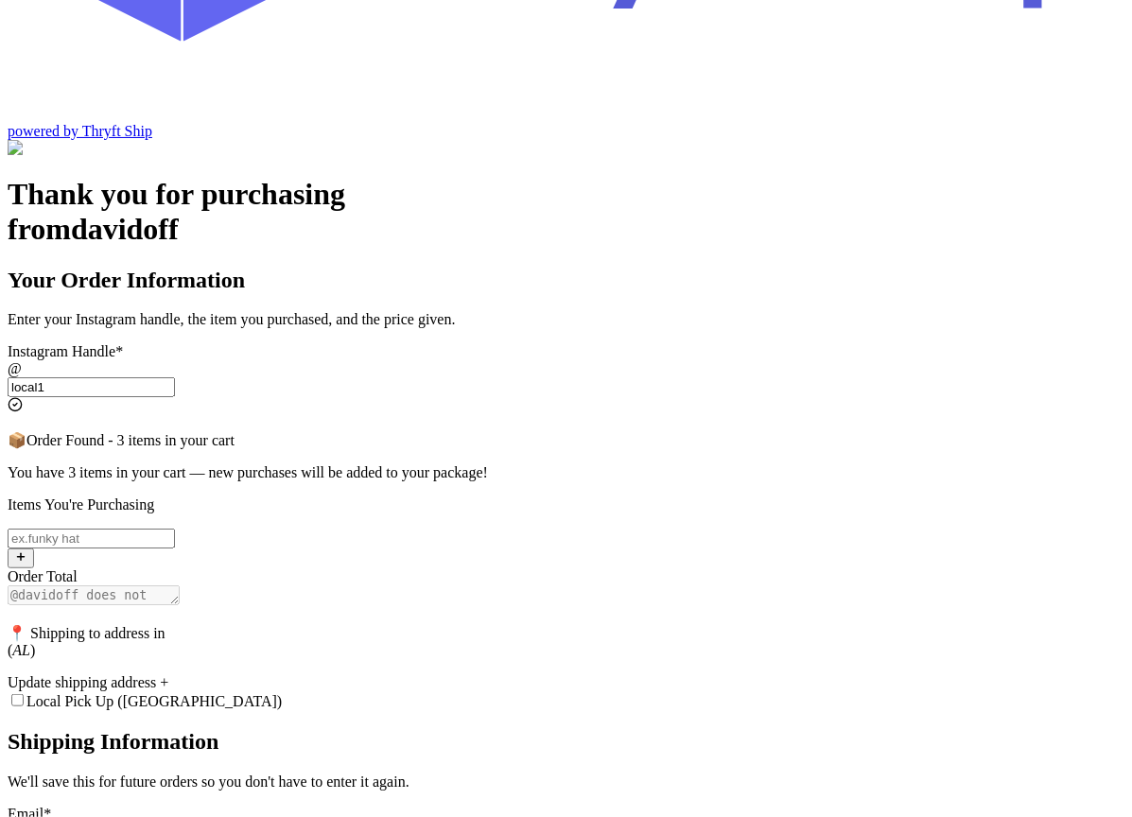
scroll to position [216, 0]
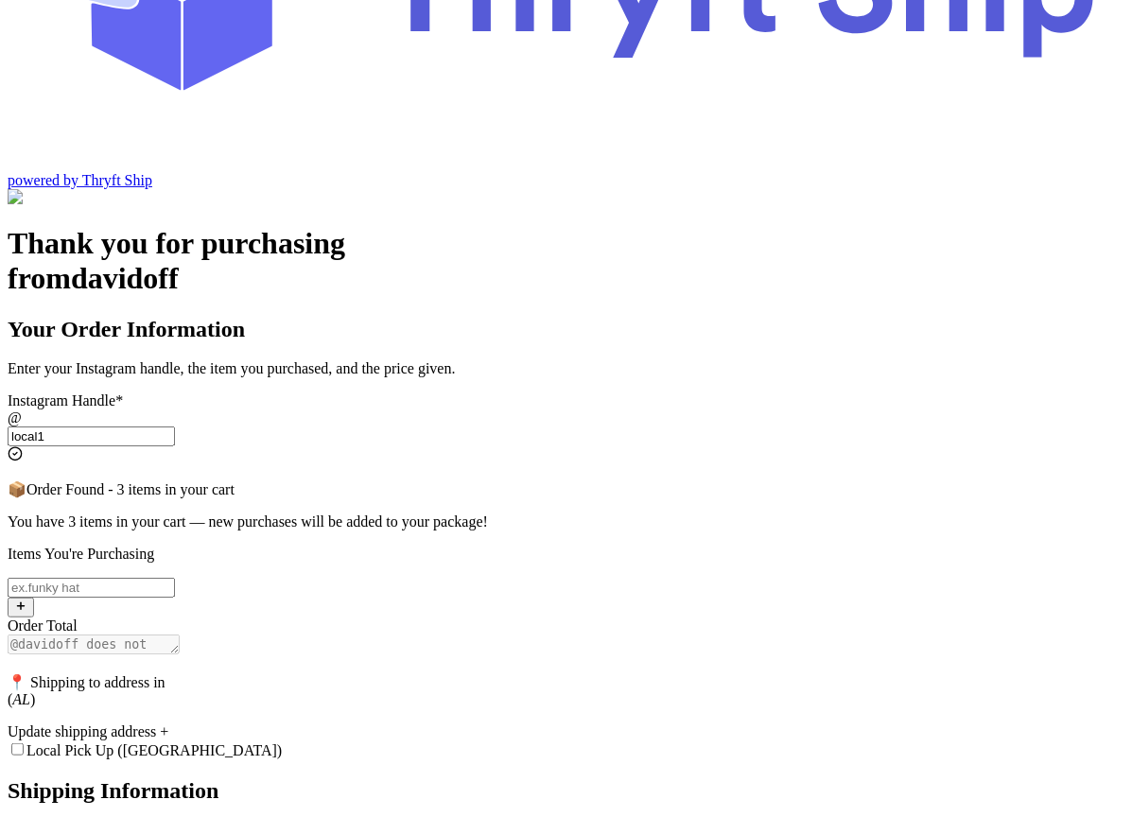
type input "local1"
